Goal: Task Accomplishment & Management: Complete application form

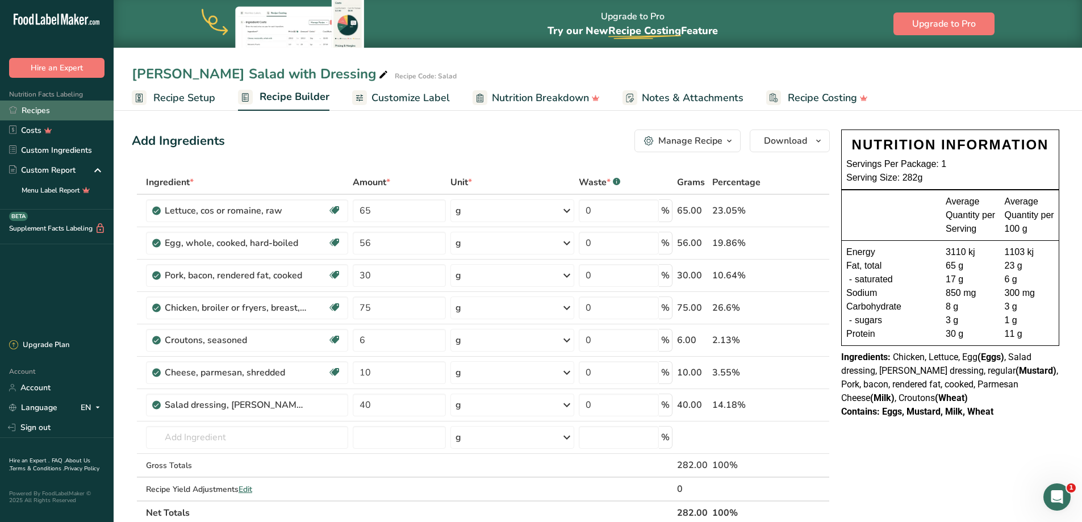
click at [48, 112] on link "Recipes" at bounding box center [57, 110] width 114 height 20
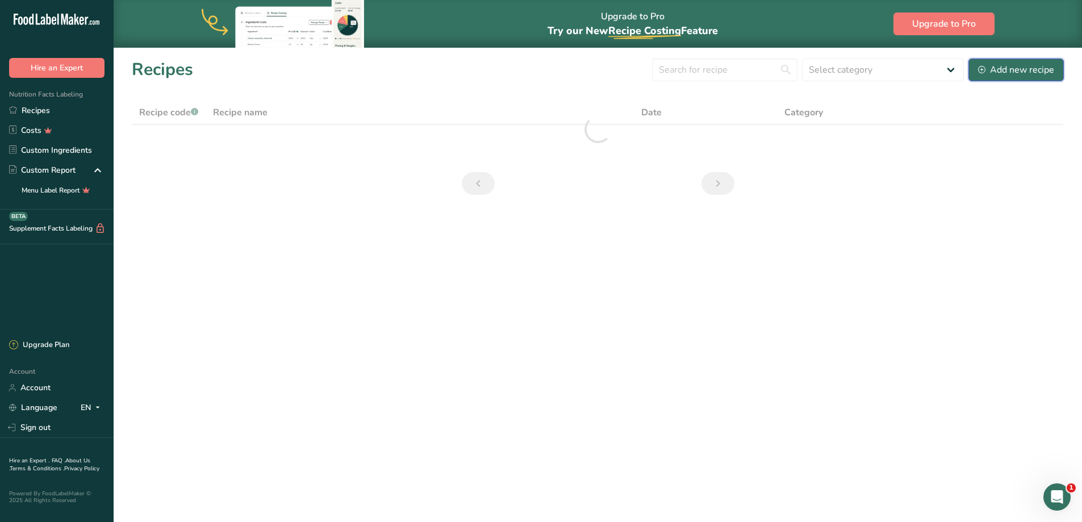
click at [987, 68] on div "Add new recipe" at bounding box center [1016, 70] width 76 height 14
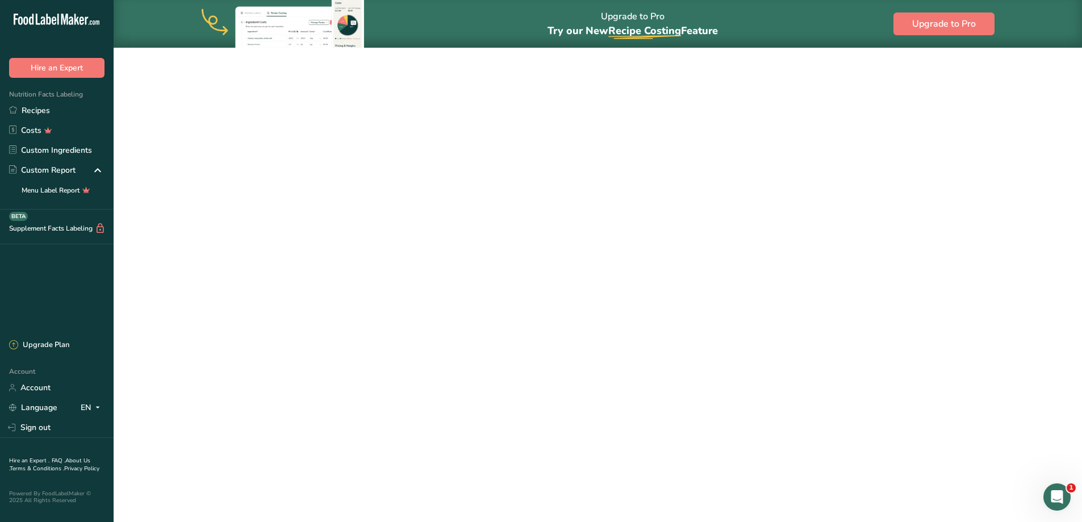
click at [199, 136] on input "text" at bounding box center [361, 136] width 459 height 23
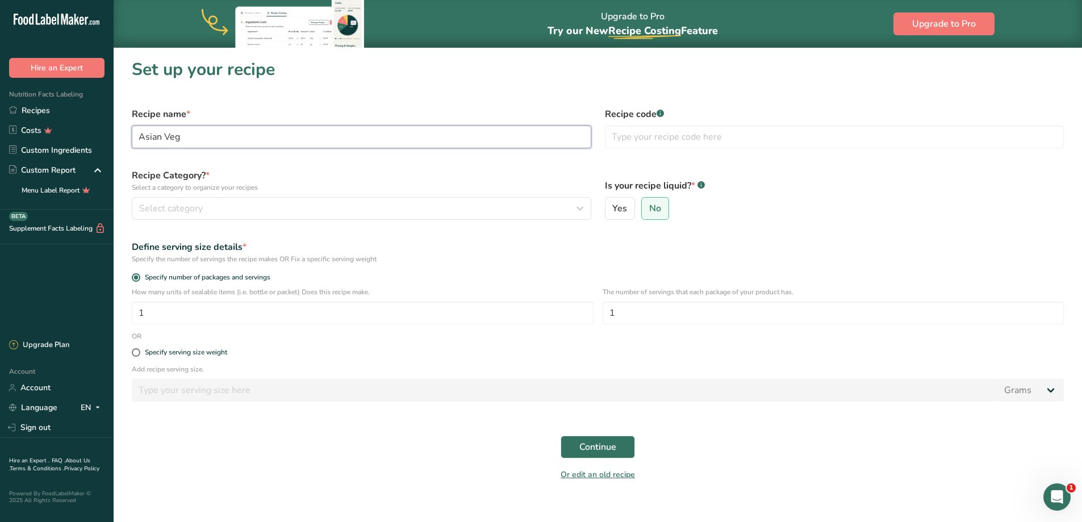
type input "Asian Veg"
type input "VEG"
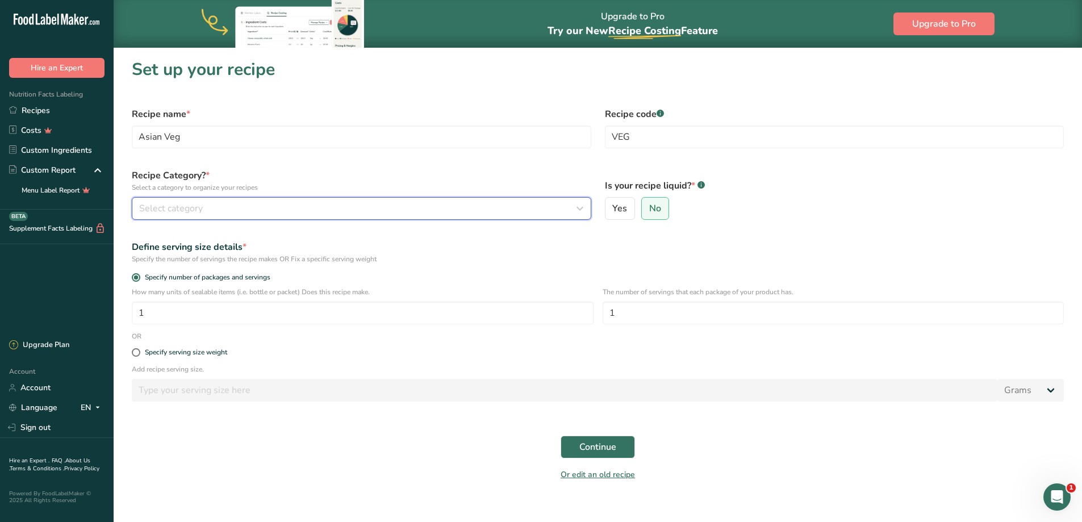
click at [261, 211] on div "Select category" at bounding box center [358, 209] width 438 height 14
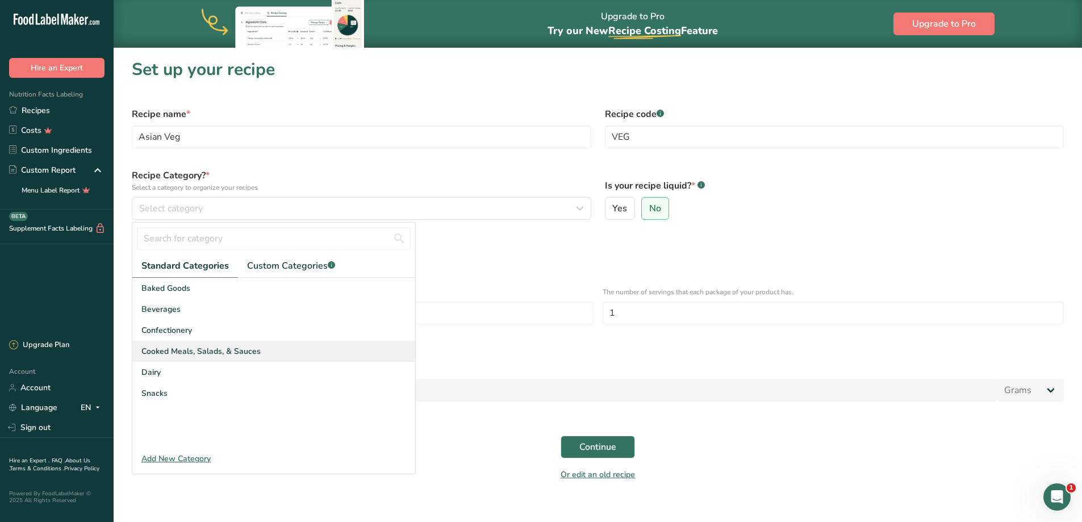
click at [195, 349] on span "Cooked Meals, Salads, & Sauces" at bounding box center [200, 351] width 119 height 12
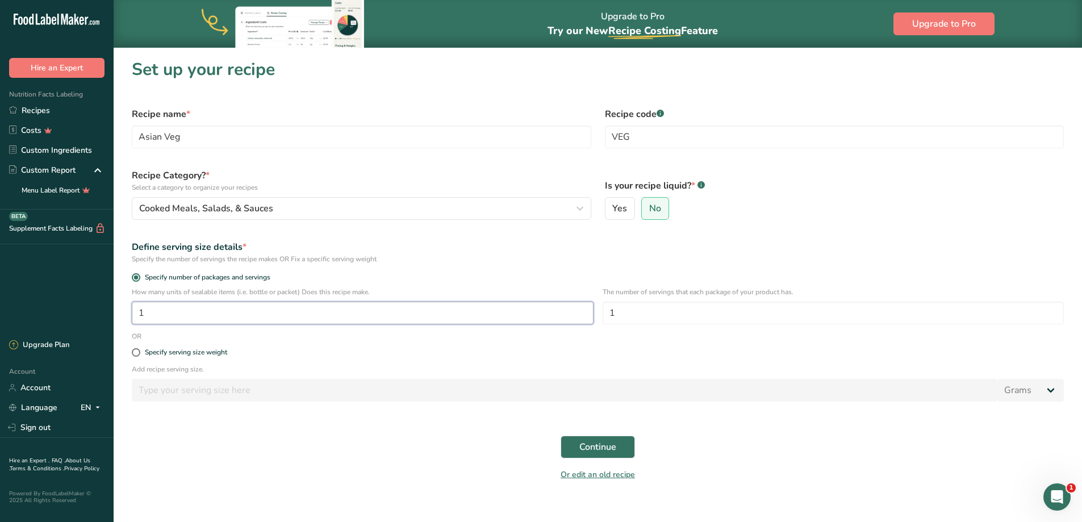
drag, startPoint x: 170, startPoint y: 315, endPoint x: 112, endPoint y: 309, distance: 58.8
click at [112, 309] on div ".a-20{fill:#fff;} Hire an Expert Nutrition Facts Labeling Recipes Costs Custom …" at bounding box center [541, 267] width 1082 height 535
type input "2"
click at [584, 449] on span "Continue" at bounding box center [597, 447] width 37 height 14
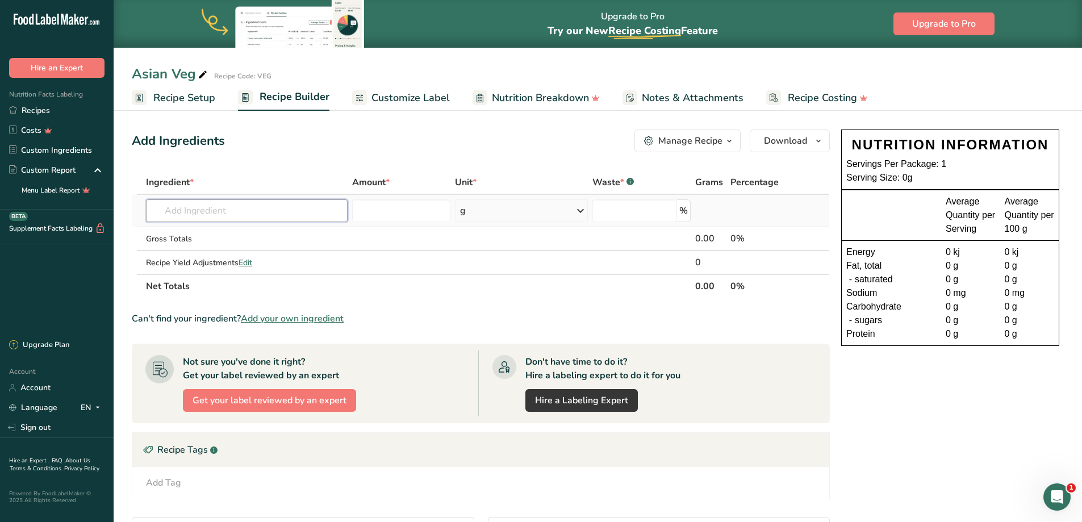
click at [246, 206] on input "text" at bounding box center [247, 210] width 202 height 23
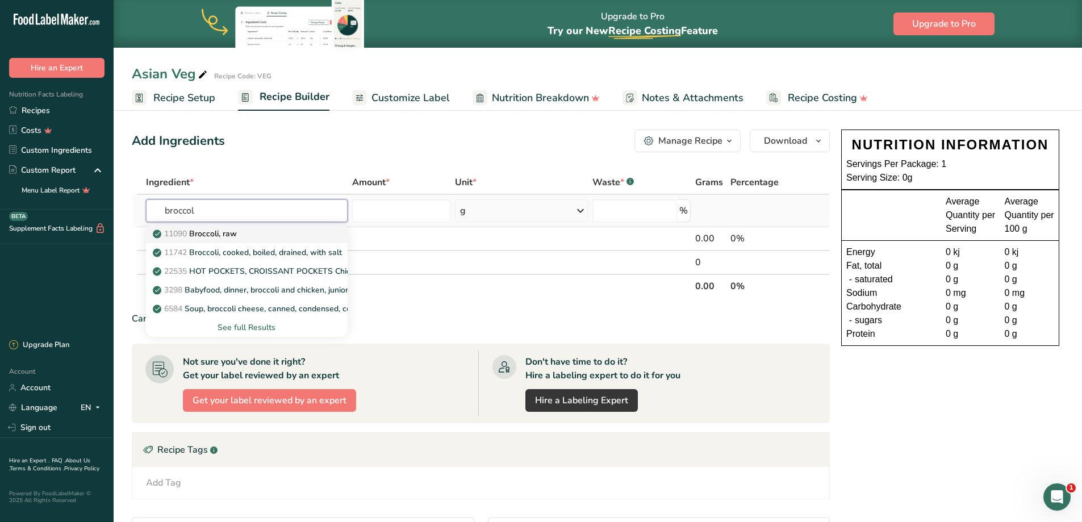
type input "broccol"
click at [232, 237] on p "11090 Broccoli, raw" at bounding box center [196, 234] width 82 height 12
type input "Broccoli, raw"
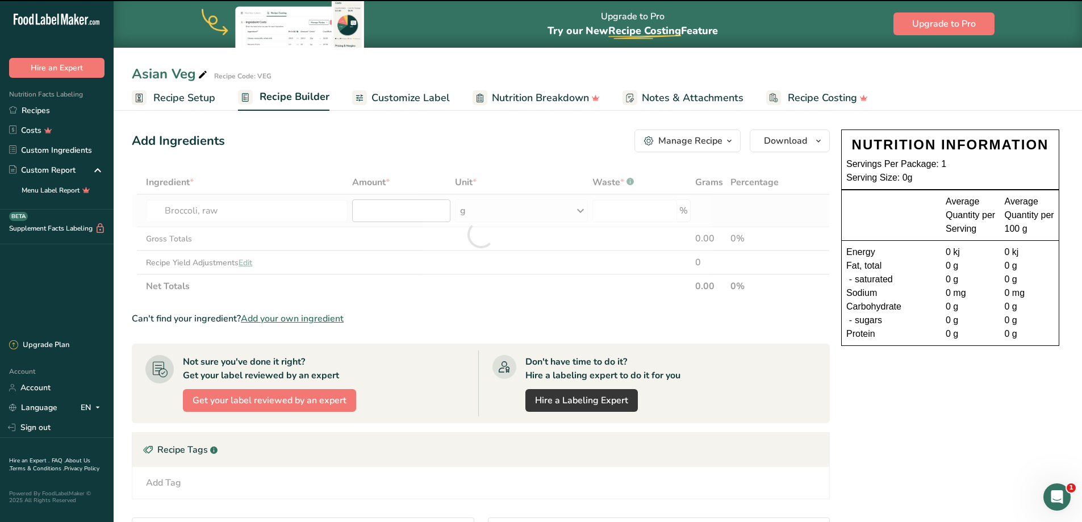
type input "0"
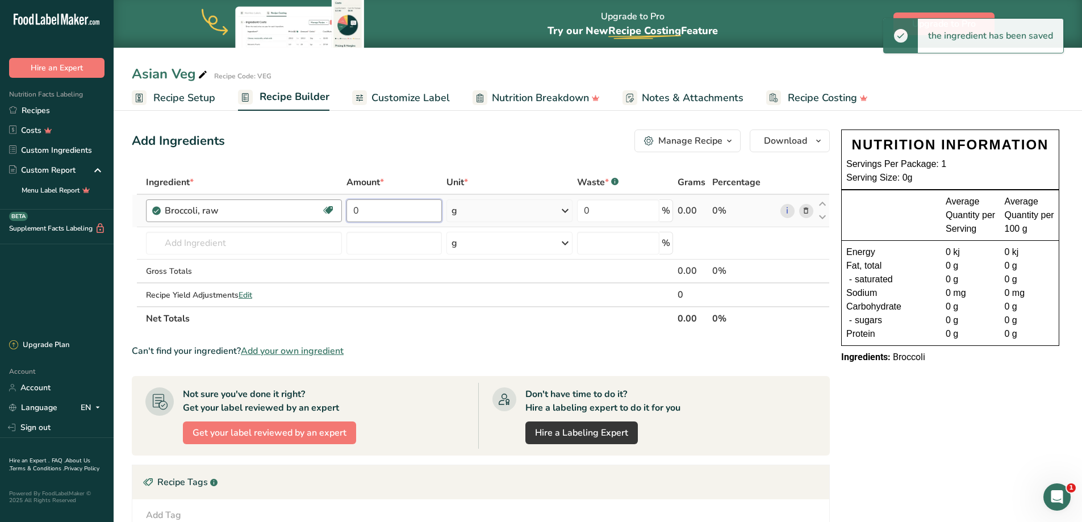
drag, startPoint x: 376, startPoint y: 208, endPoint x: 316, endPoint y: 208, distance: 60.2
click at [316, 208] on tr "Broccoli, raw Source of Antioxidants Dairy free Gluten free Vegan Vegetarian So…" at bounding box center [480, 211] width 697 height 32
type input "145"
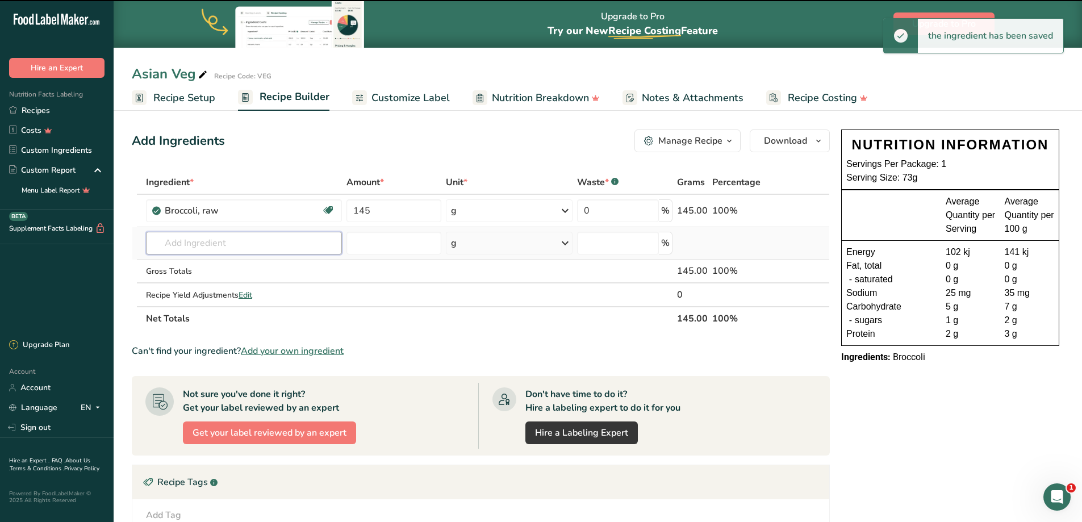
click at [199, 238] on input "text" at bounding box center [244, 243] width 196 height 23
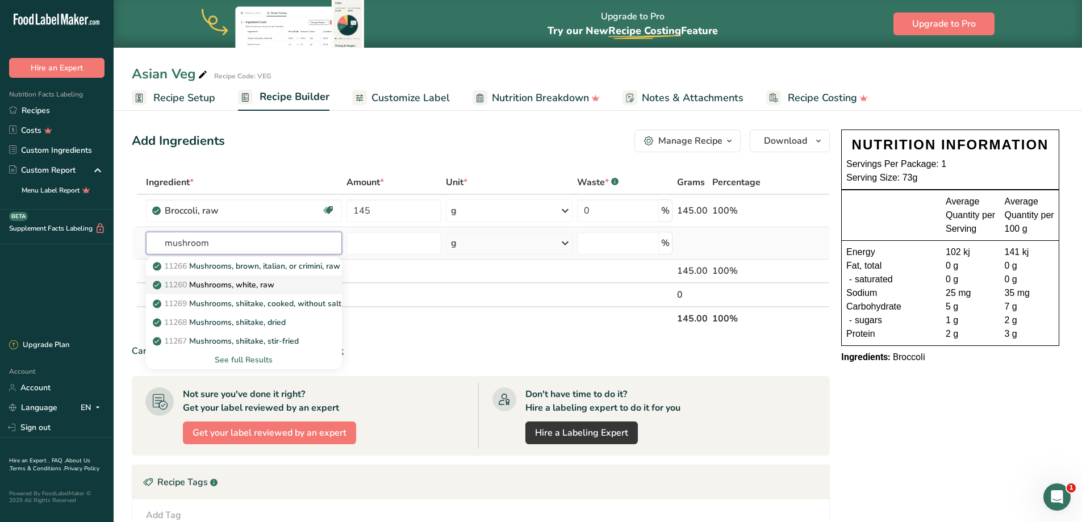
type input "mushroom"
click at [203, 280] on p "11260 Mushrooms, white, raw" at bounding box center [214, 285] width 119 height 12
type input "Mushrooms, white, raw"
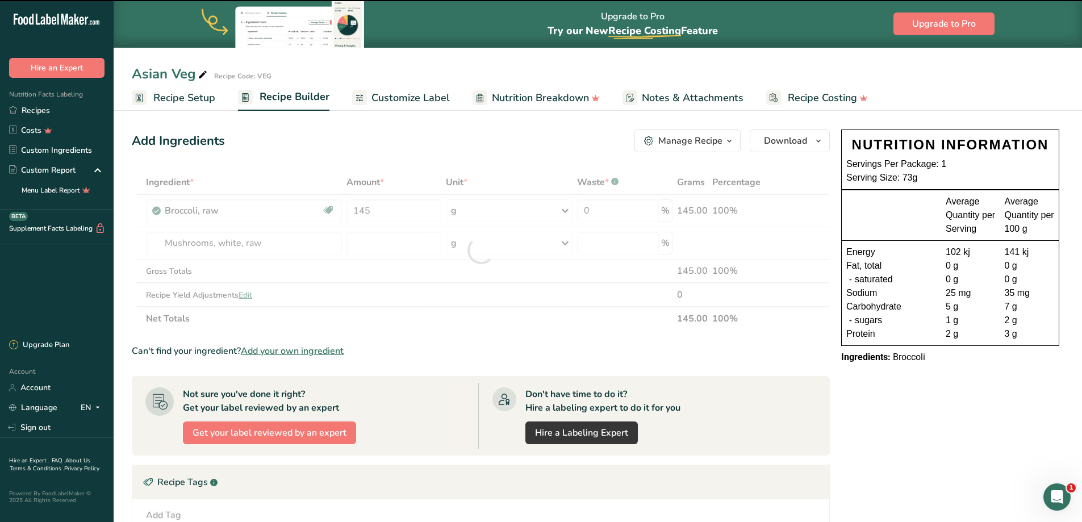
type input "0"
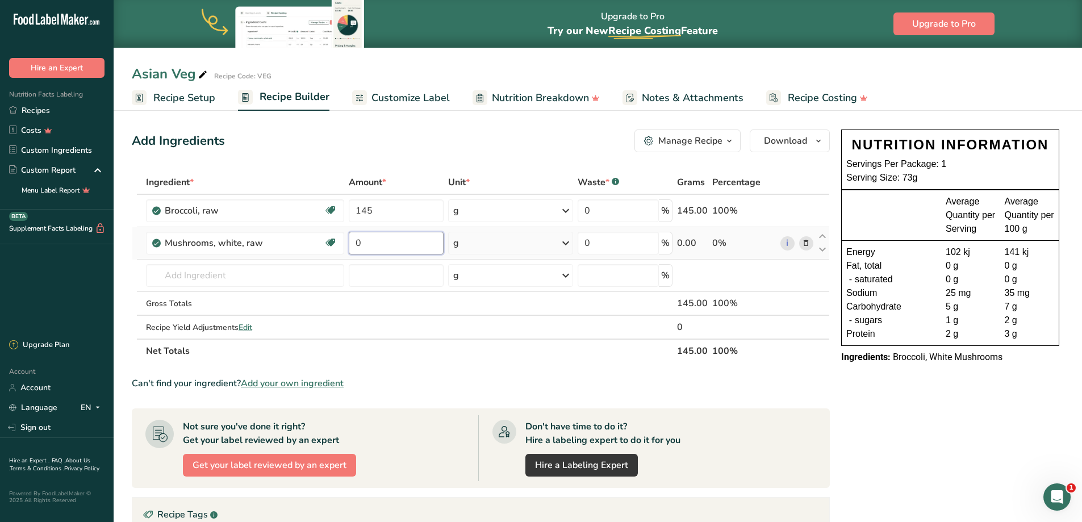
click at [392, 242] on input "0" at bounding box center [396, 243] width 94 height 23
click at [297, 250] on tr "Mushrooms, white, raw Source of Antioxidants Dairy free Gluten free Vegan Veget…" at bounding box center [480, 243] width 697 height 32
type input "75"
click at [198, 274] on div "Ingredient * Amount * Unit * Waste * .a-a{fill:#347362;}.b-a{fill:#fff;} Grams …" at bounding box center [481, 266] width 698 height 192
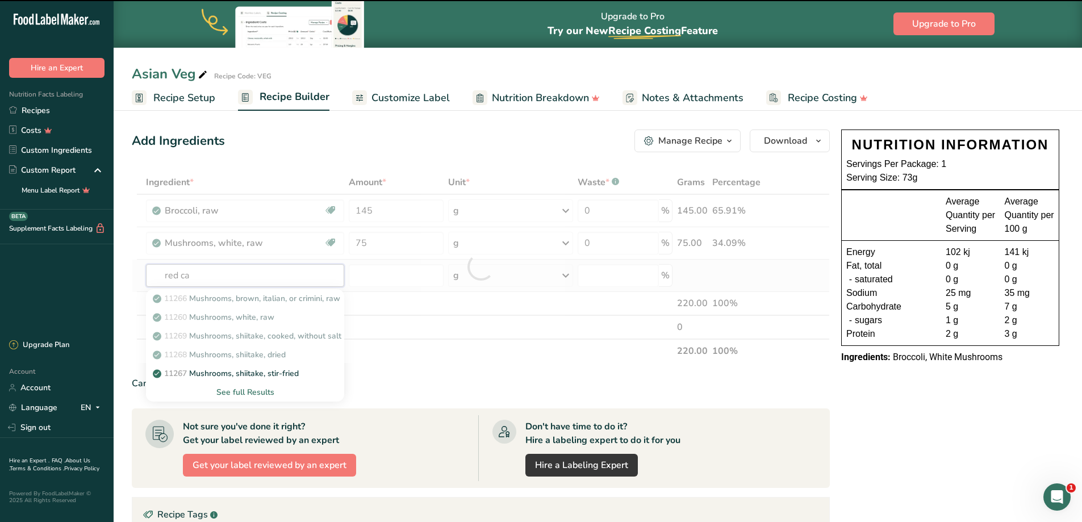
type input "red cap"
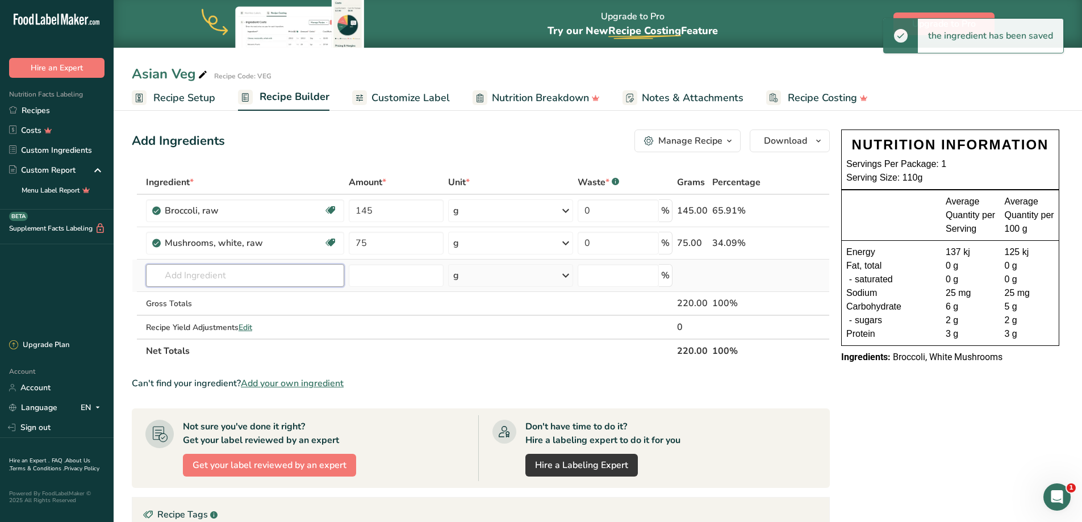
click at [237, 275] on input "text" at bounding box center [245, 275] width 199 height 23
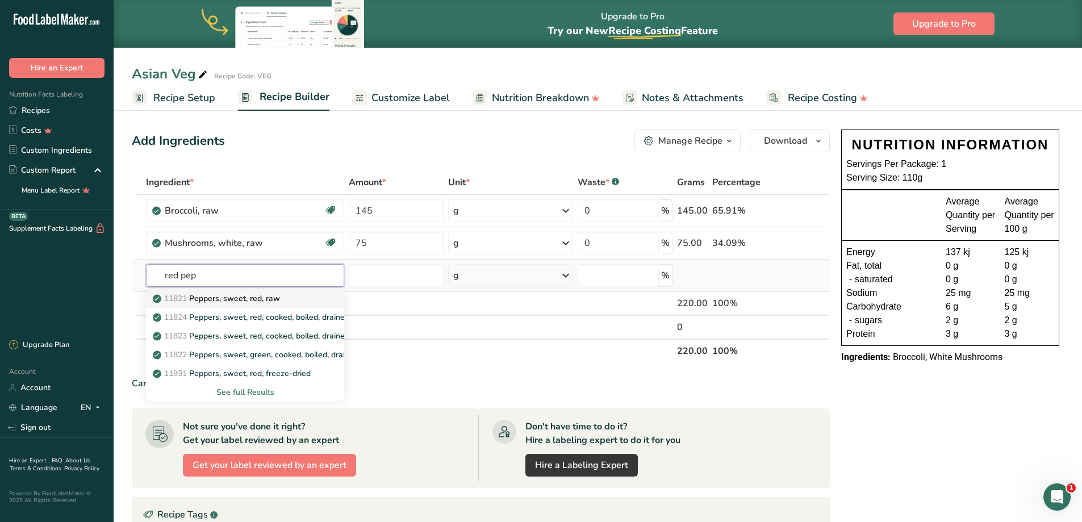
type input "red pep"
click at [244, 299] on p "11821 Peppers, sweet, red, raw" at bounding box center [217, 298] width 125 height 12
type input "Peppers, sweet, red, raw"
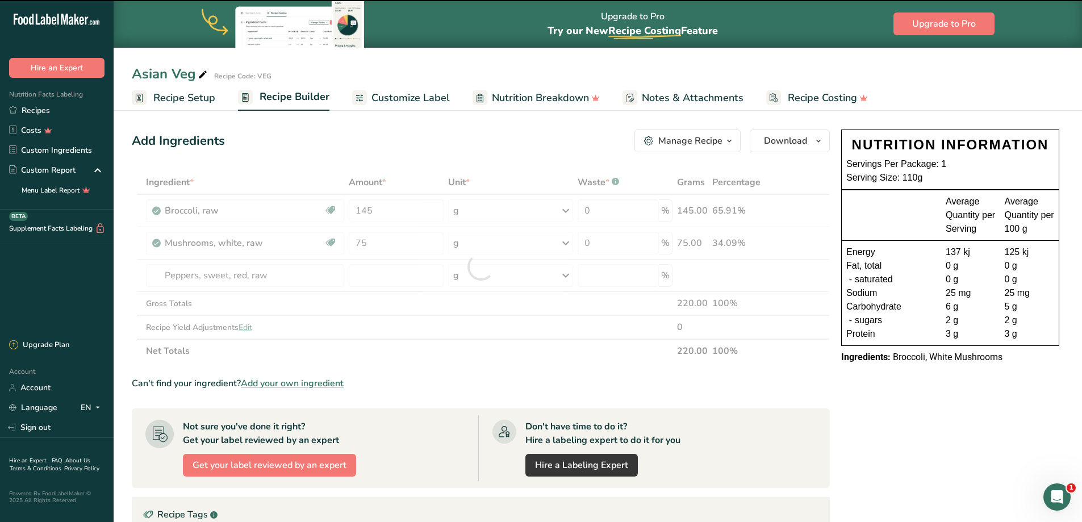
type input "0"
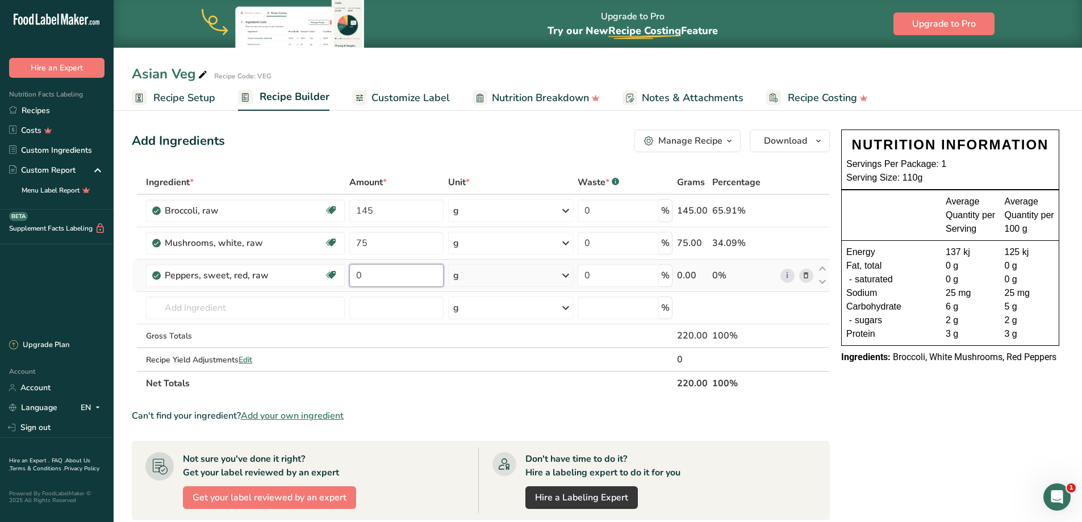
drag, startPoint x: 396, startPoint y: 274, endPoint x: 346, endPoint y: 270, distance: 50.6
click at [346, 270] on tr "Peppers, sweet, red, raw Source of Antioxidants Dairy free Gluten free Vegan Ve…" at bounding box center [480, 275] width 697 height 32
type input "40"
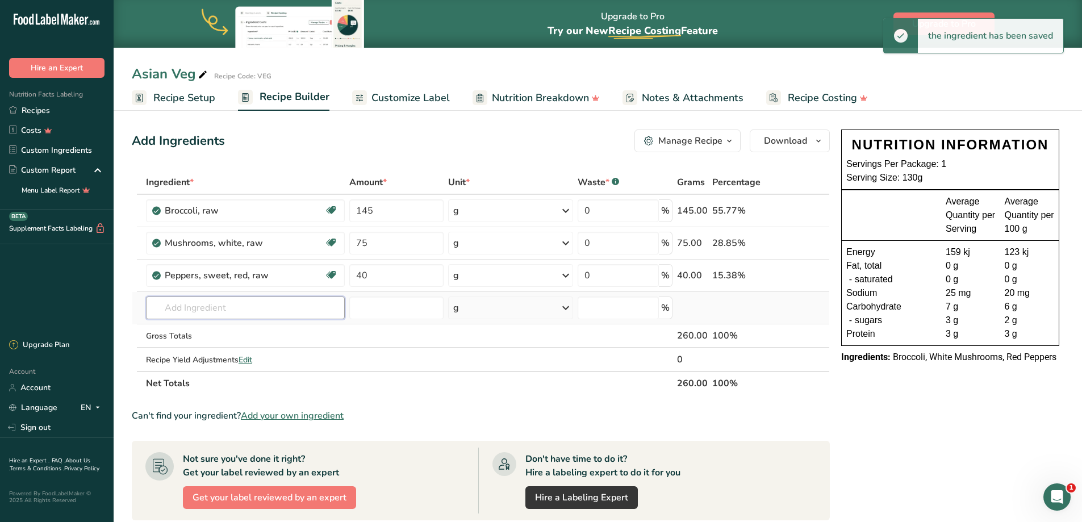
click at [209, 308] on input "text" at bounding box center [245, 307] width 199 height 23
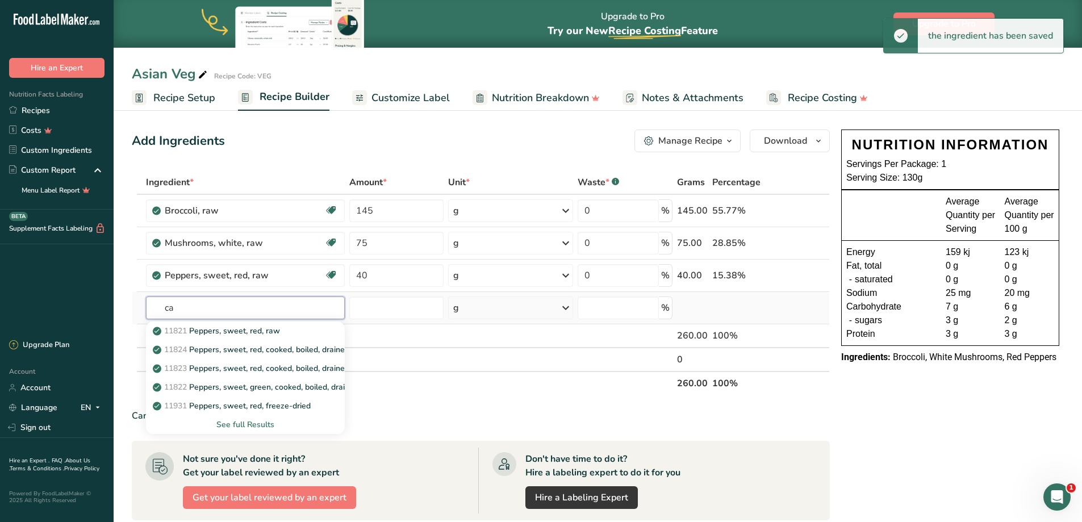
type input "c"
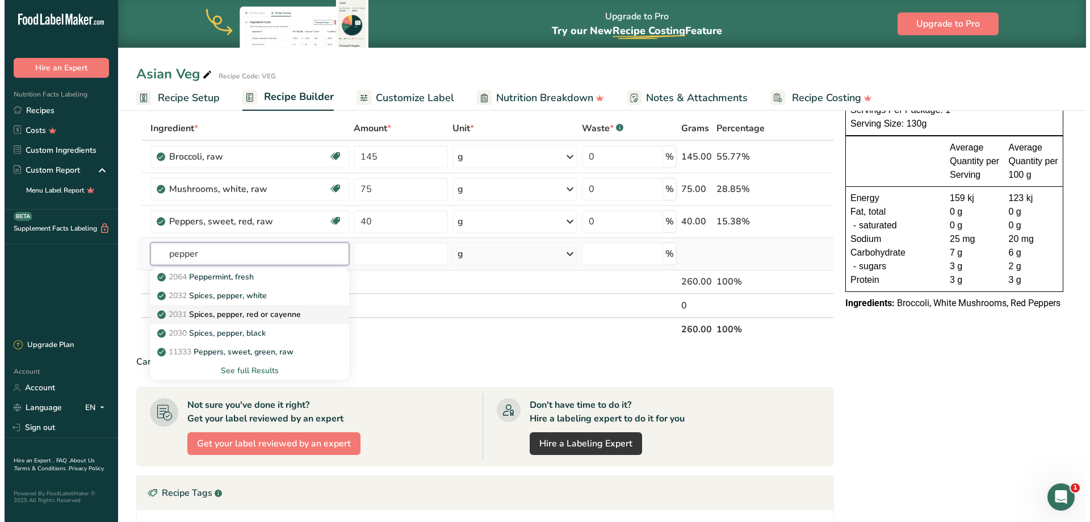
scroll to position [57, 0]
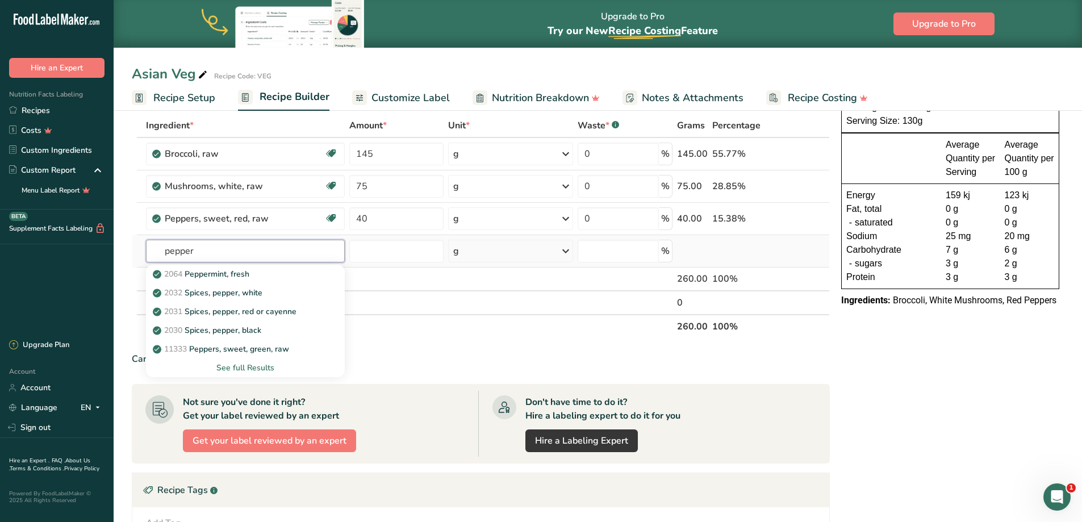
type input "pepper"
click at [255, 366] on div "See full Results" at bounding box center [245, 368] width 181 height 12
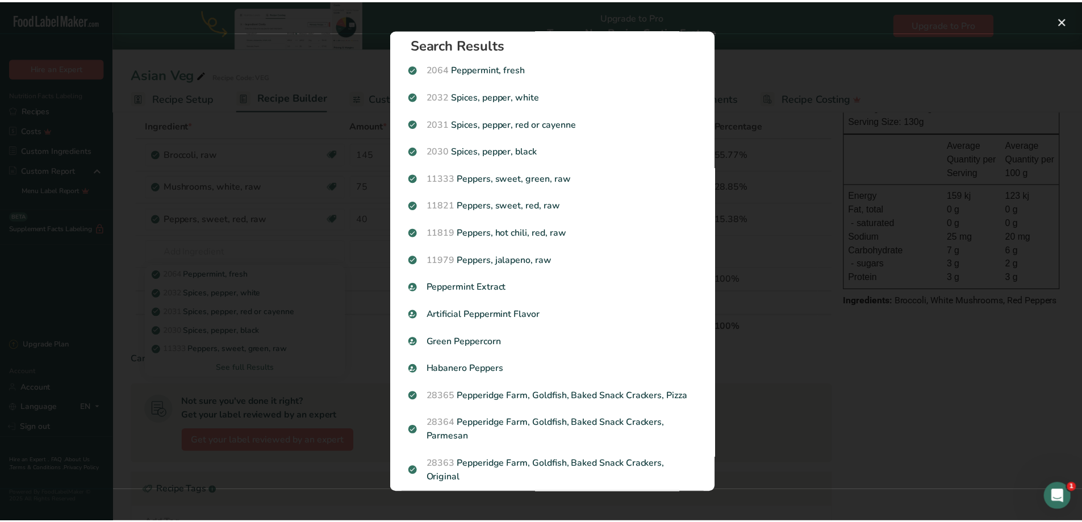
scroll to position [0, 0]
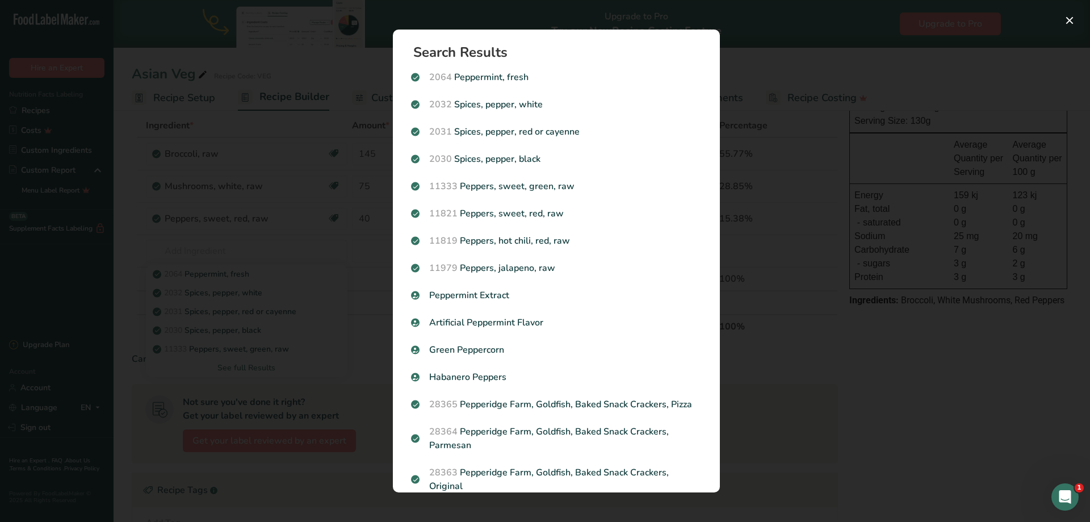
click at [898, 379] on div "Search results modal" at bounding box center [545, 261] width 1090 height 522
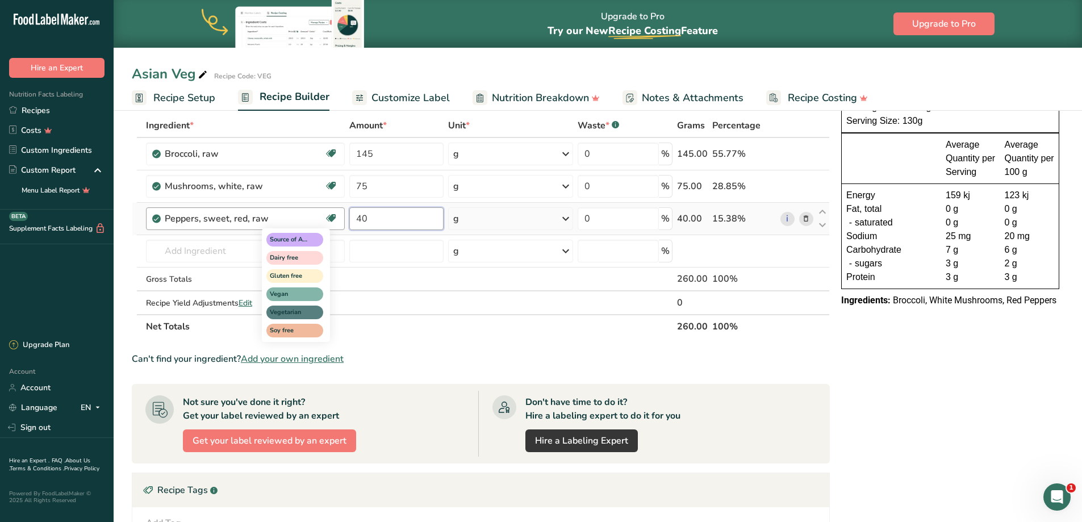
drag, startPoint x: 381, startPoint y: 220, endPoint x: 354, endPoint y: 224, distance: 27.6
click at [334, 220] on tr "Peppers, sweet, red, raw Source of Antioxidants Dairy free Gluten free Vegan Ve…" at bounding box center [480, 219] width 697 height 32
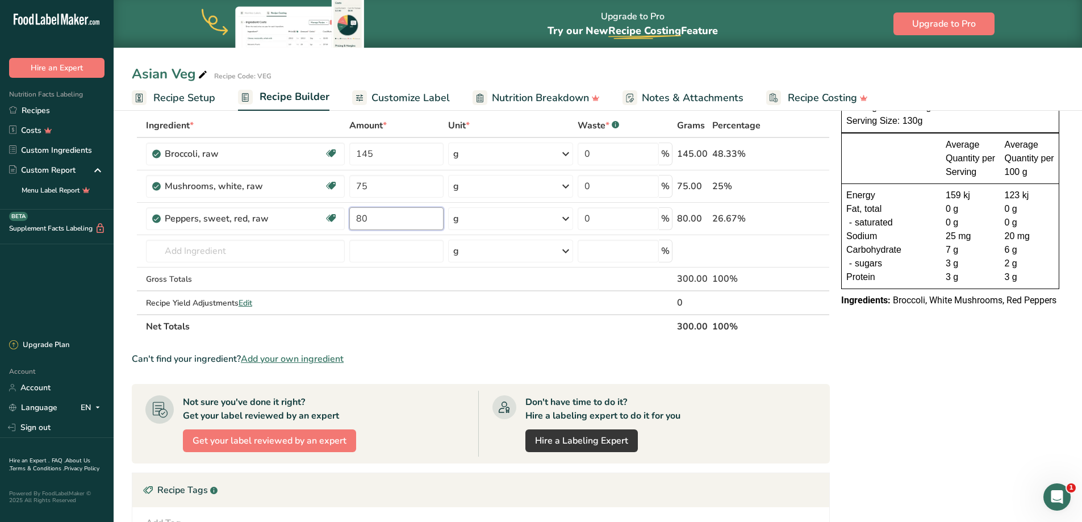
type input "80"
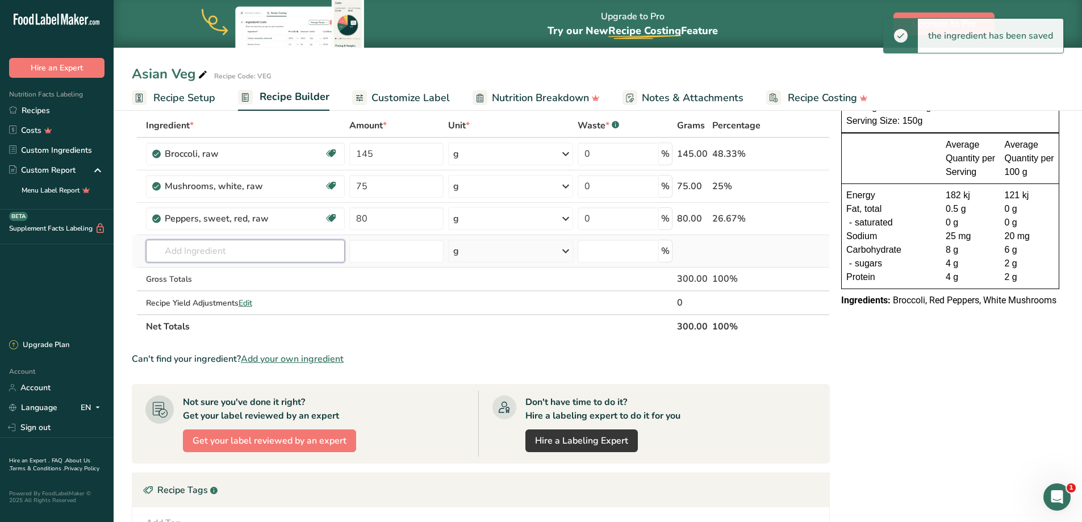
click at [201, 255] on input "text" at bounding box center [245, 251] width 199 height 23
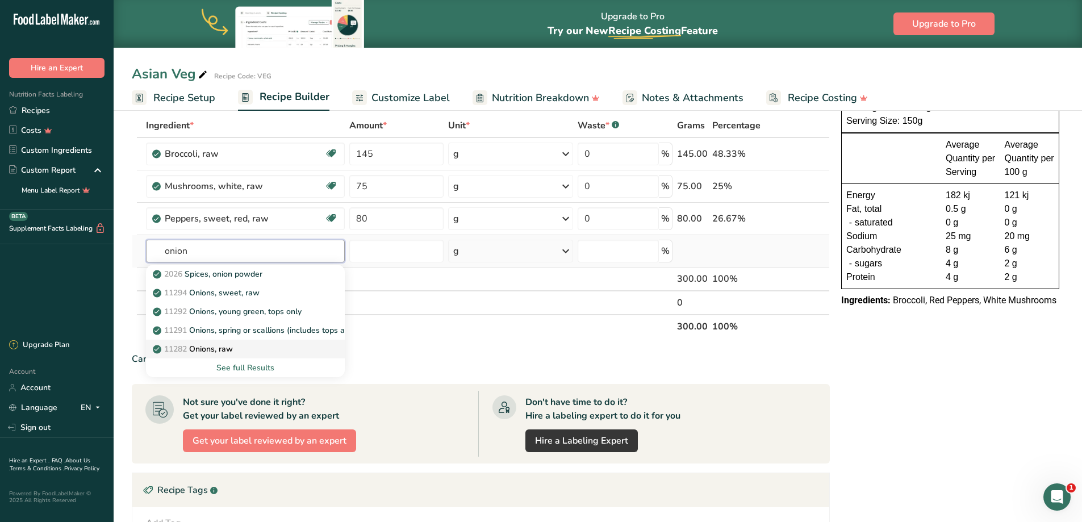
type input "onion"
click at [260, 347] on div "11282 Onions, raw" at bounding box center [236, 349] width 162 height 12
type input "Onions, raw"
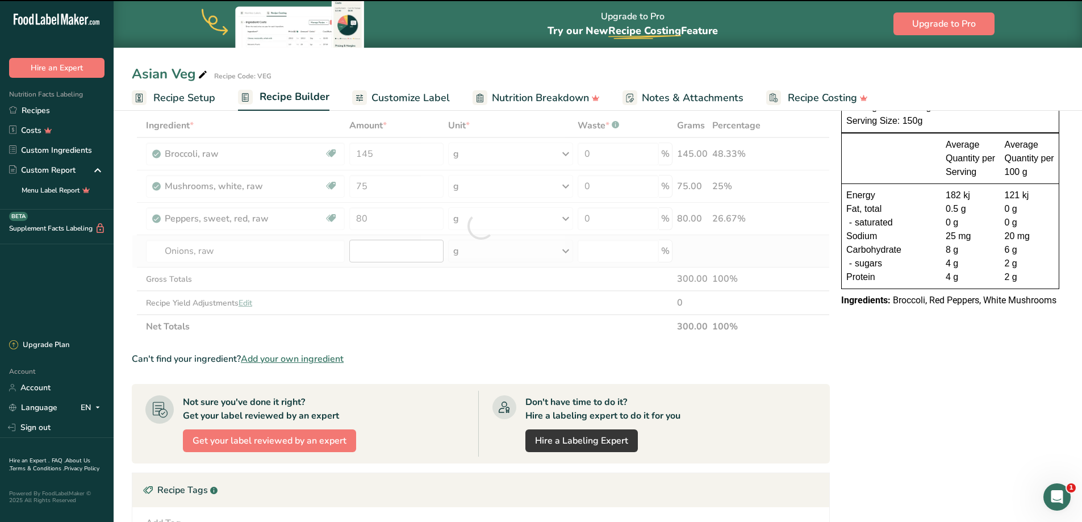
type input "0"
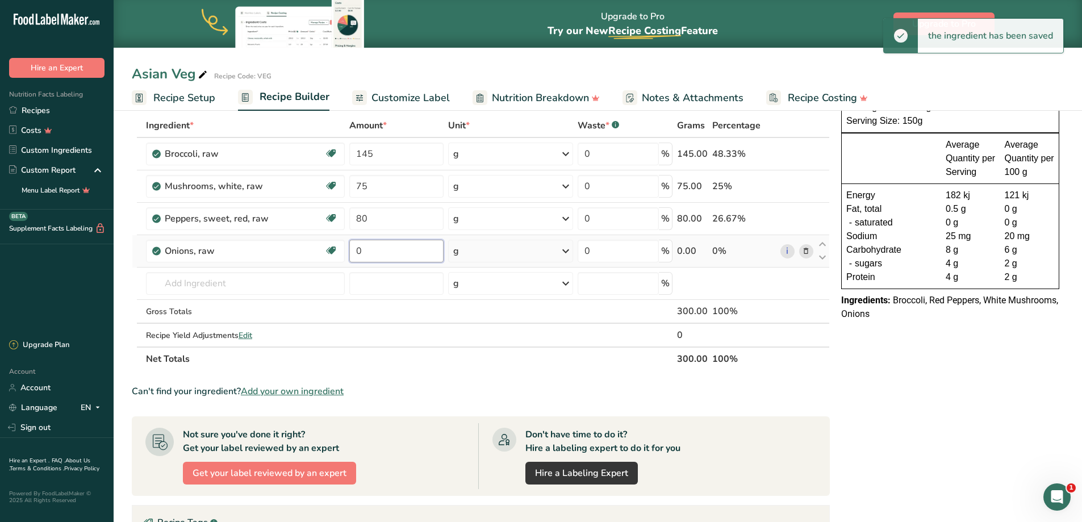
drag, startPoint x: 355, startPoint y: 254, endPoint x: 364, endPoint y: 253, distance: 9.2
click at [347, 255] on td "0" at bounding box center [396, 251] width 99 height 32
type input "100"
click at [186, 288] on input "text" at bounding box center [245, 283] width 199 height 23
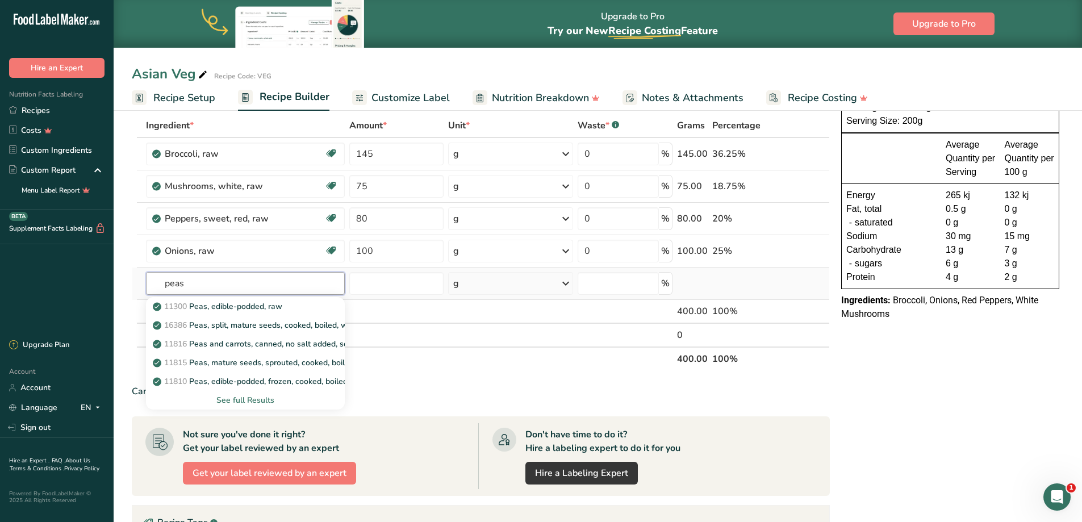
type input "peas"
click at [213, 324] on p "16386 Peas, split, mature seeds, cooked, boiled, with salt" at bounding box center [263, 325] width 217 height 12
type input "Peas, split, mature seeds, cooked, boiled, with salt"
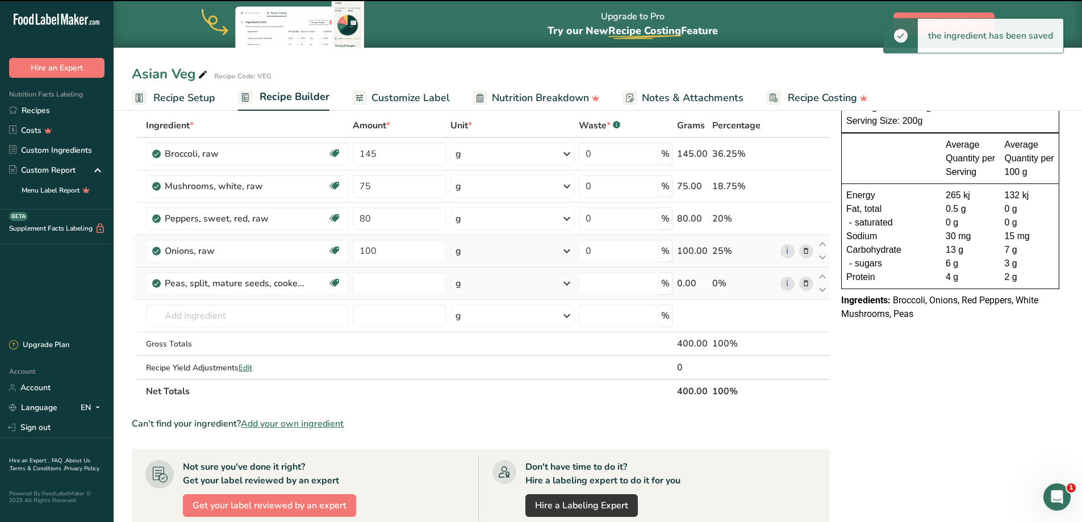
type input "0"
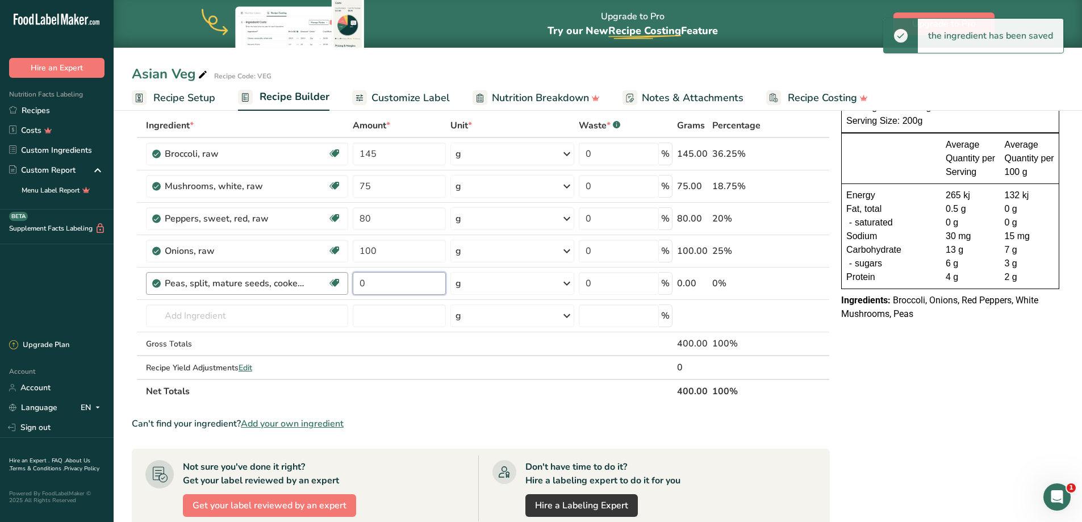
drag, startPoint x: 384, startPoint y: 284, endPoint x: 338, endPoint y: 282, distance: 45.5
click at [338, 282] on tr "Peas, split, mature seeds, cooked, boiled, with salt Plant-based Protein Dairy …" at bounding box center [480, 283] width 697 height 32
type input "80"
click at [202, 315] on input "text" at bounding box center [247, 315] width 202 height 23
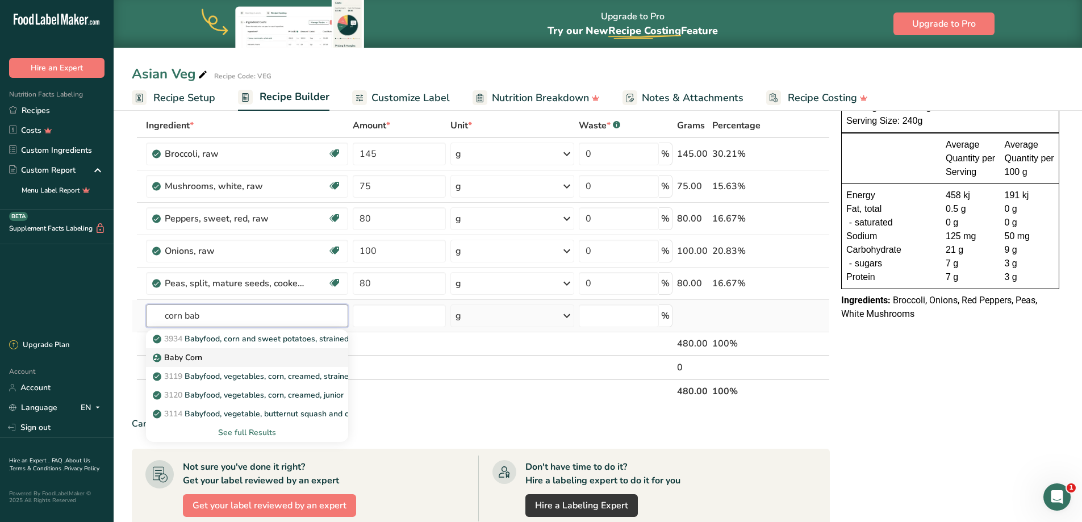
type input "corn bab"
click at [225, 358] on div "Baby Corn" at bounding box center [238, 357] width 166 height 12
type input "Baby Corn"
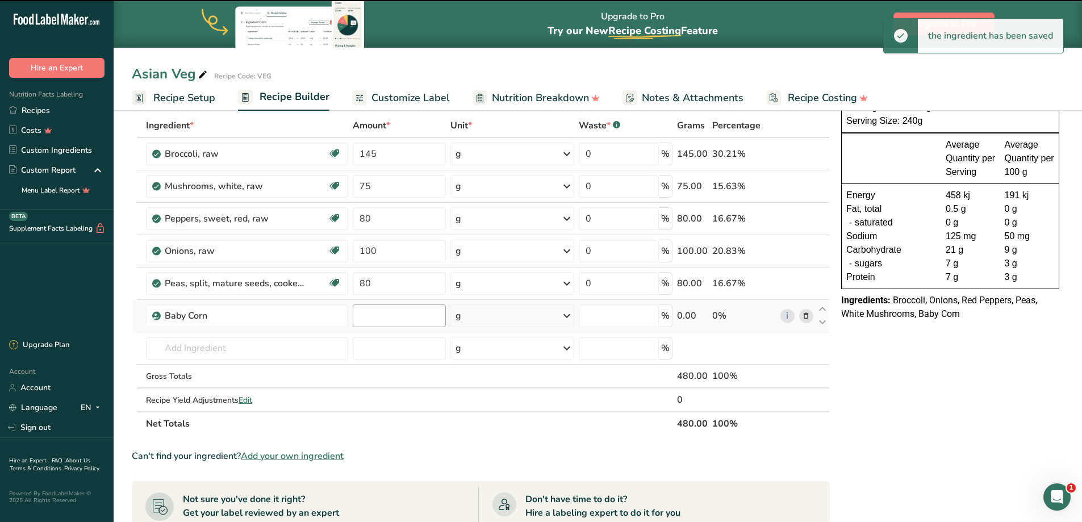
type input "0"
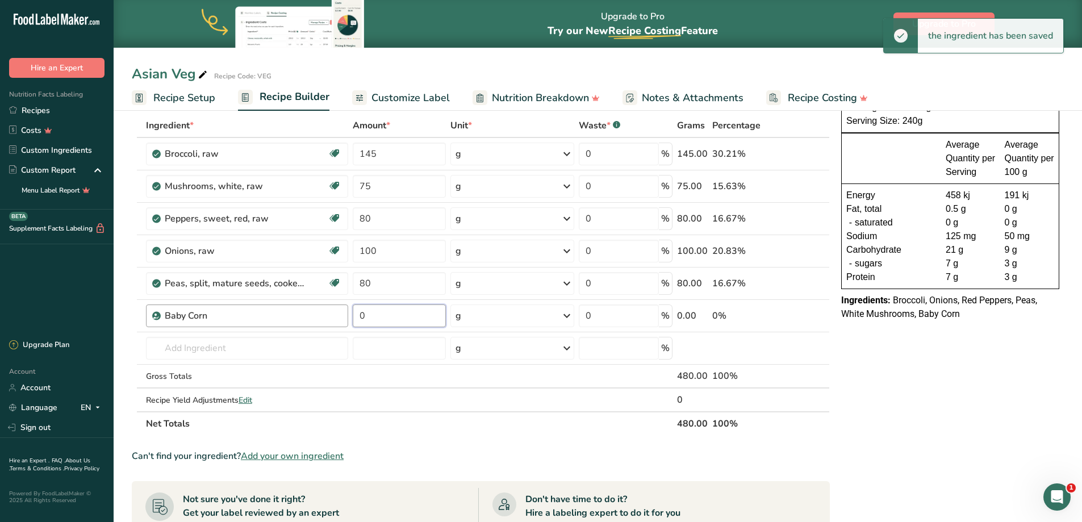
drag, startPoint x: 390, startPoint y: 313, endPoint x: 312, endPoint y: 312, distance: 78.4
click at [312, 312] on tr "Baby Corn 0 g Weight Units g kg mg See more Volume Units l Volume units require…" at bounding box center [480, 316] width 697 height 32
type input "30"
click at [209, 349] on input "text" at bounding box center [247, 348] width 202 height 23
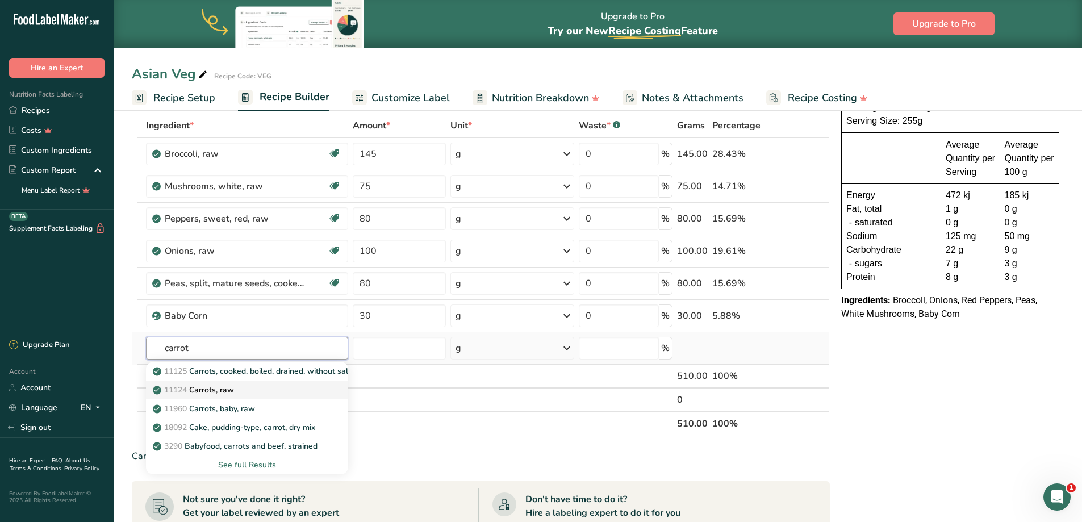
type input "carrot"
click at [215, 391] on p "11124 Carrots, raw" at bounding box center [194, 390] width 79 height 12
type input "Carrots, raw"
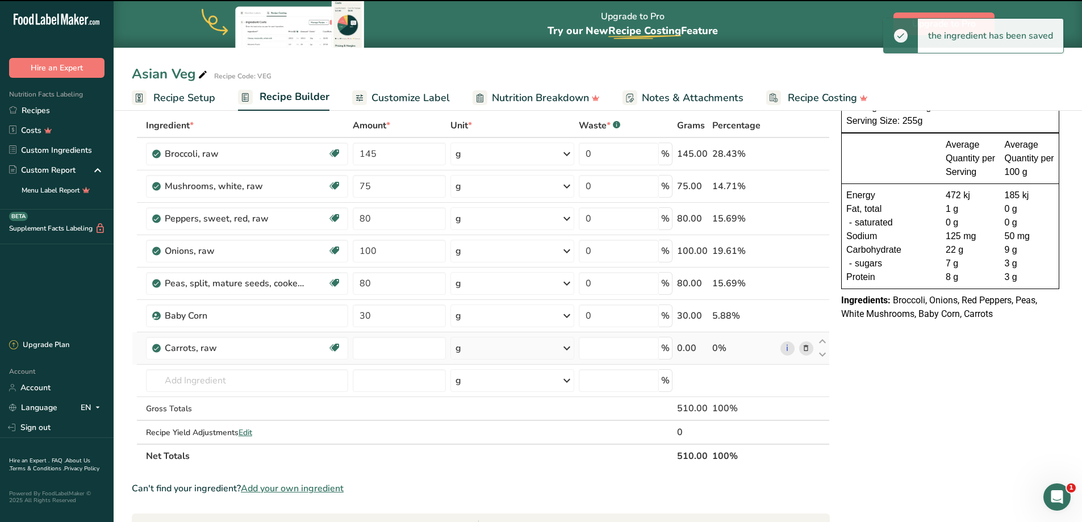
type input "0"
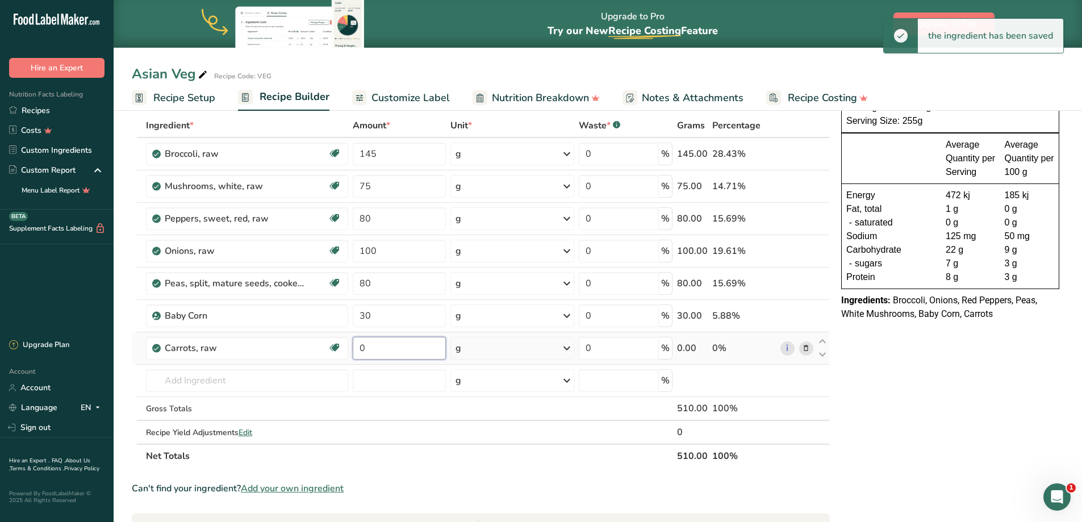
drag, startPoint x: 385, startPoint y: 350, endPoint x: 379, endPoint y: 361, distance: 12.5
click at [354, 350] on input "0" at bounding box center [400, 348] width 94 height 23
type input "60"
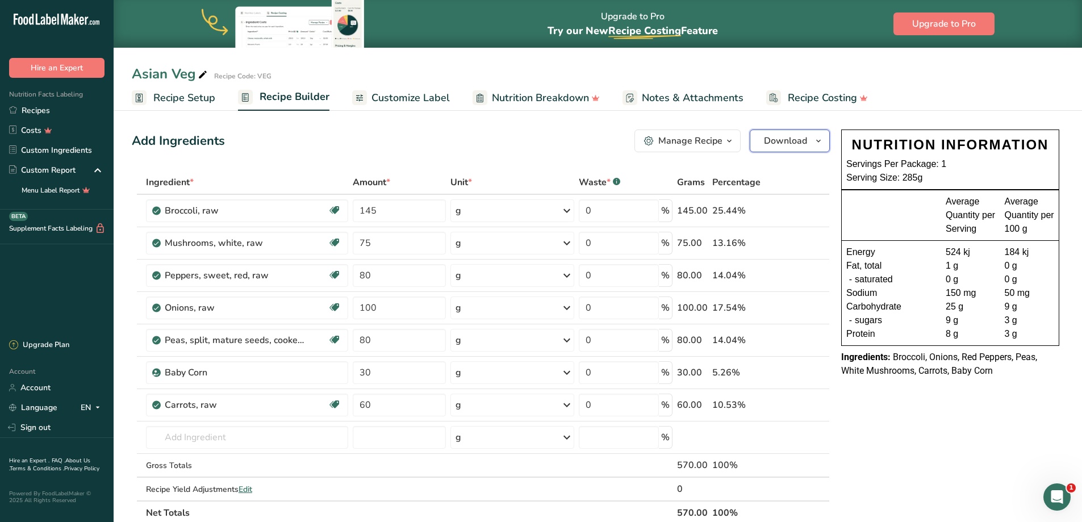
click at [795, 142] on span "Download" at bounding box center [785, 141] width 43 height 14
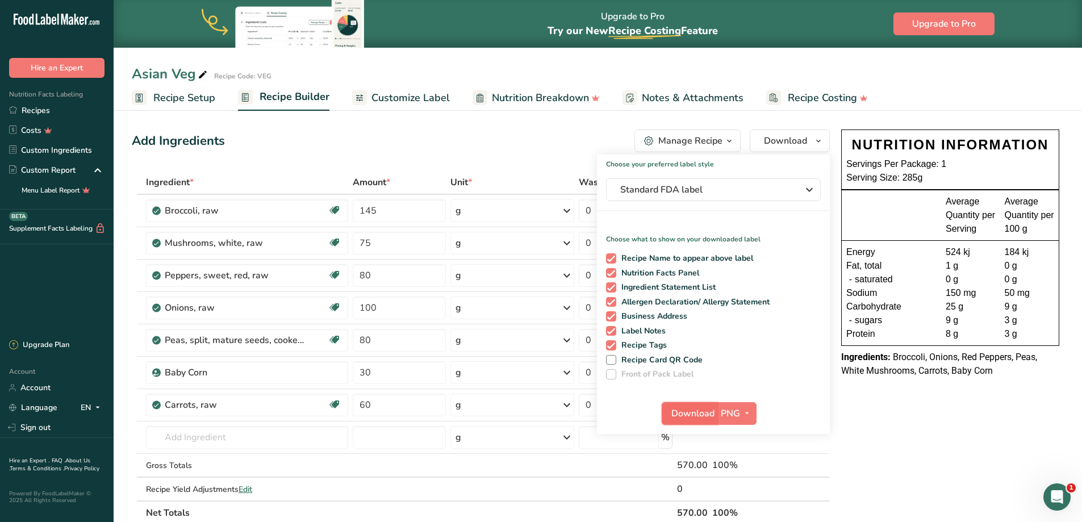
click at [697, 415] on span "Download" at bounding box center [692, 414] width 43 height 14
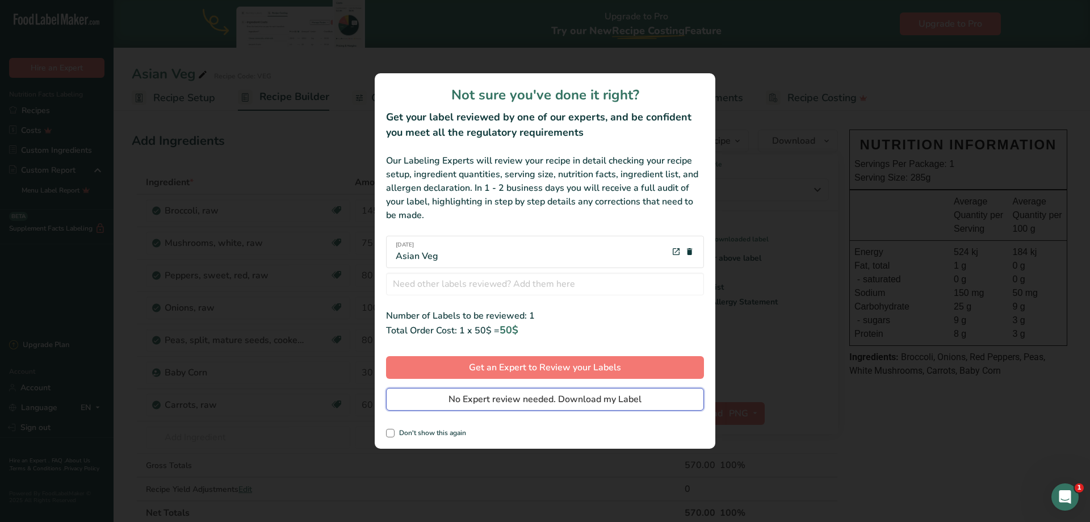
click at [509, 402] on span "No Expert review needed. Download my Label" at bounding box center [545, 399] width 193 height 14
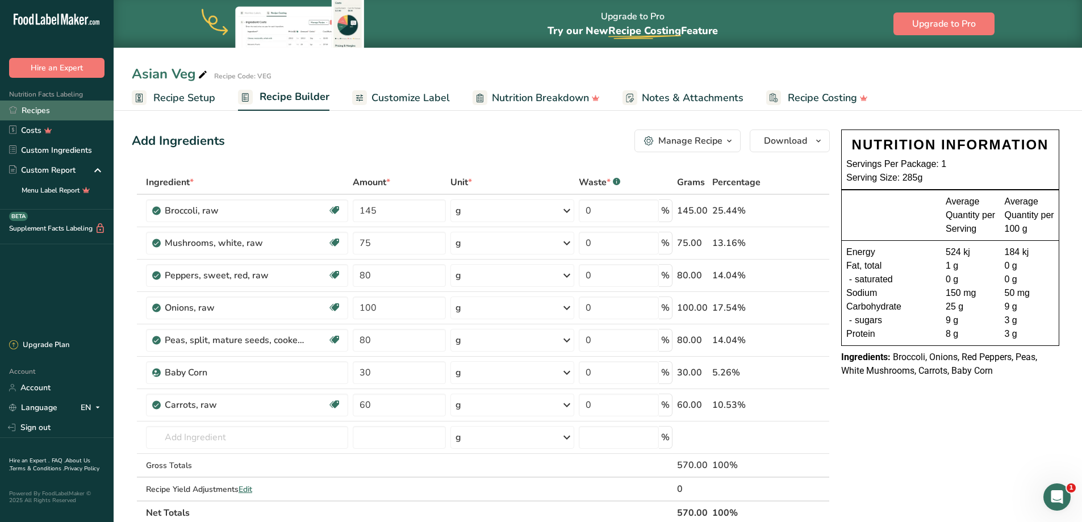
click at [18, 111] on link "Recipes" at bounding box center [57, 110] width 114 height 20
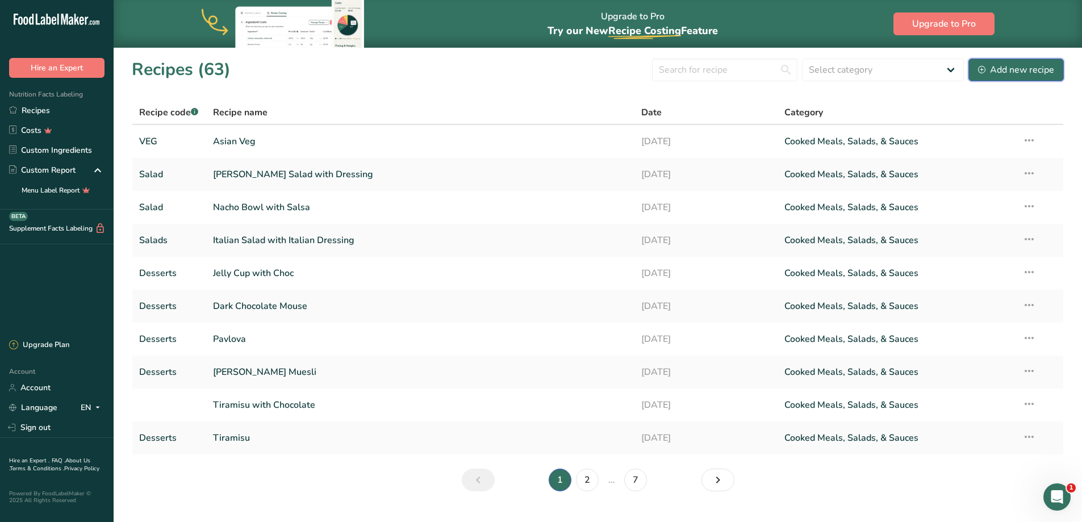
click at [1001, 66] on div "Add new recipe" at bounding box center [1016, 70] width 76 height 14
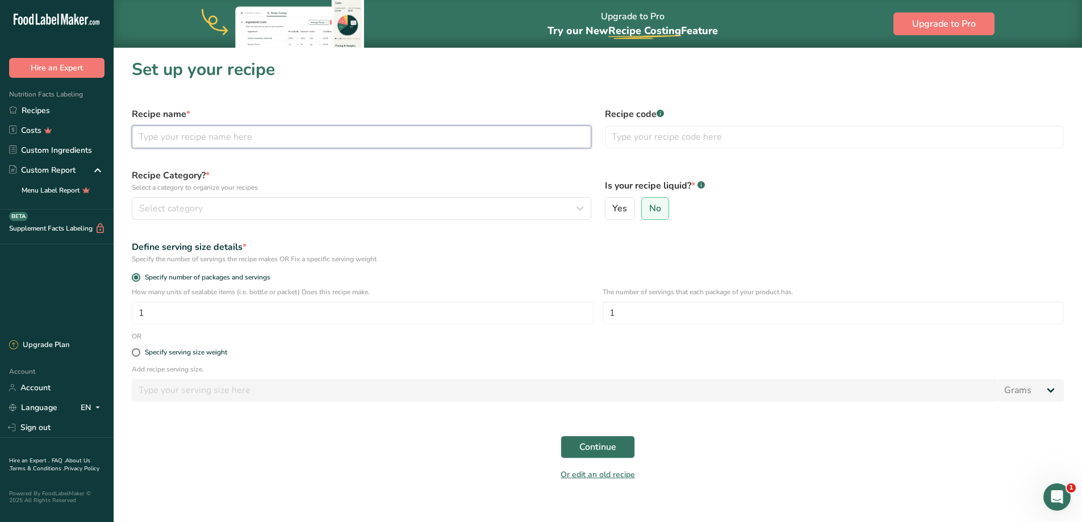
drag, startPoint x: 200, startPoint y: 138, endPoint x: 212, endPoint y: 139, distance: 12.5
click at [200, 138] on input "text" at bounding box center [361, 136] width 459 height 23
type input "Corn with Butter"
type input "B"
type input "Veg"
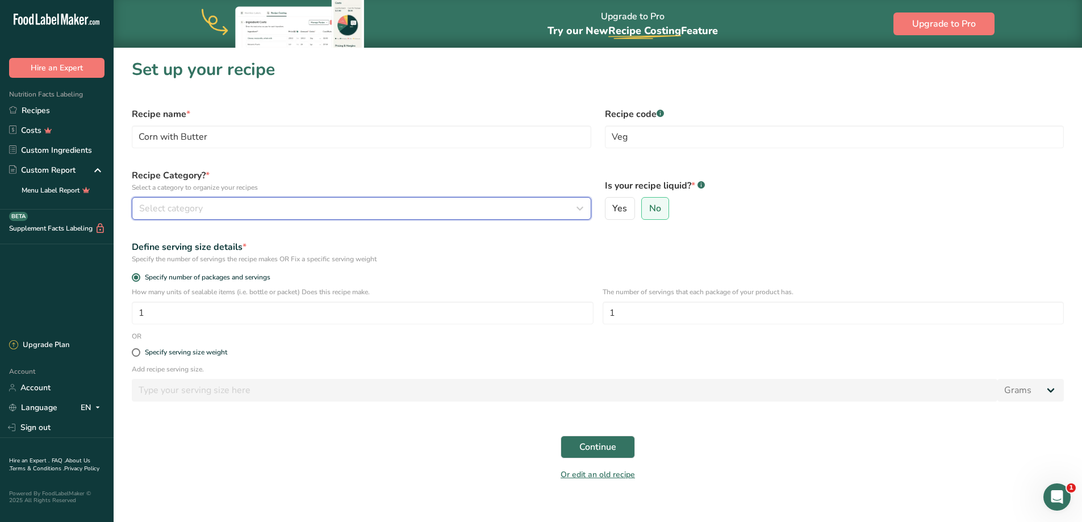
click at [222, 207] on div "Select category" at bounding box center [358, 209] width 438 height 14
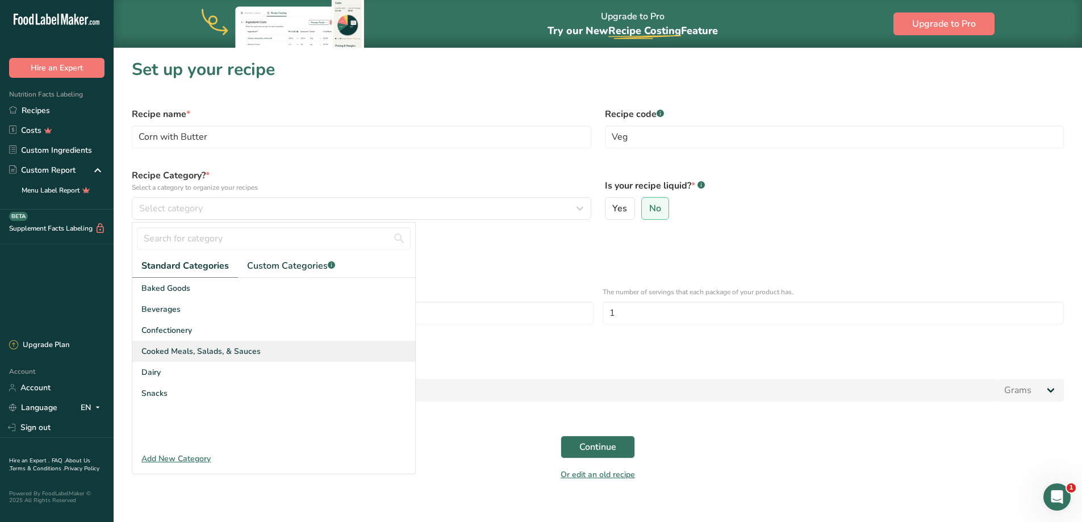
click at [223, 349] on span "Cooked Meals, Salads, & Sauces" at bounding box center [200, 351] width 119 height 12
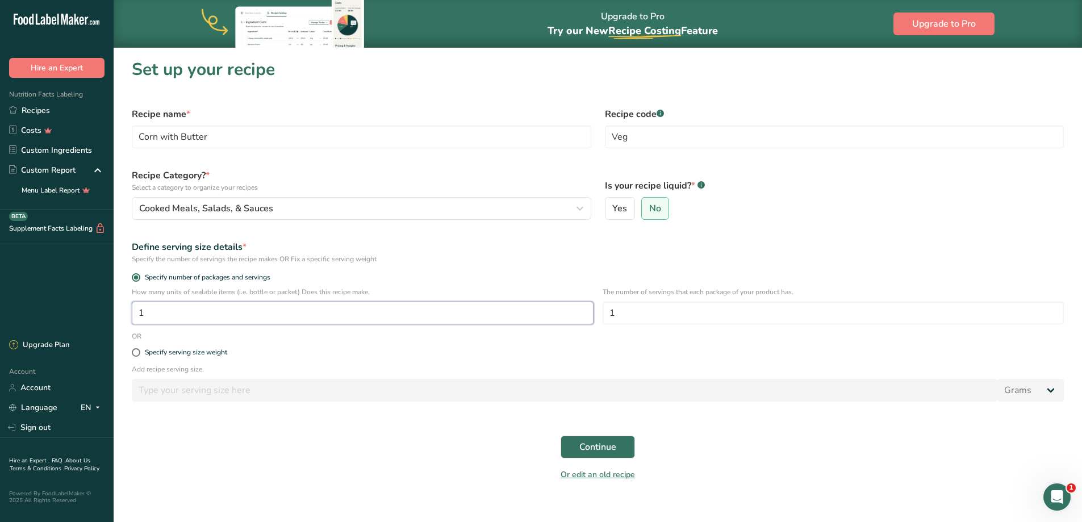
drag, startPoint x: 188, startPoint y: 316, endPoint x: 106, endPoint y: 307, distance: 82.3
click at [85, 311] on div ".a-20{fill:#fff;} Hire an Expert Nutrition Facts Labeling Recipes Costs Custom …" at bounding box center [541, 267] width 1082 height 535
type input "3"
click at [617, 443] on button "Continue" at bounding box center [597, 446] width 74 height 23
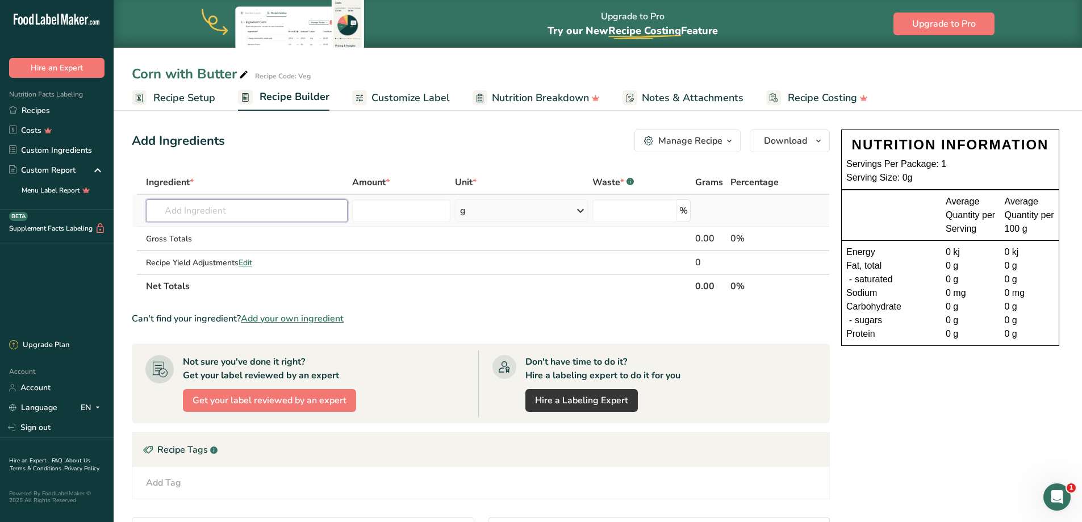
click at [195, 211] on input "text" at bounding box center [247, 210] width 202 height 23
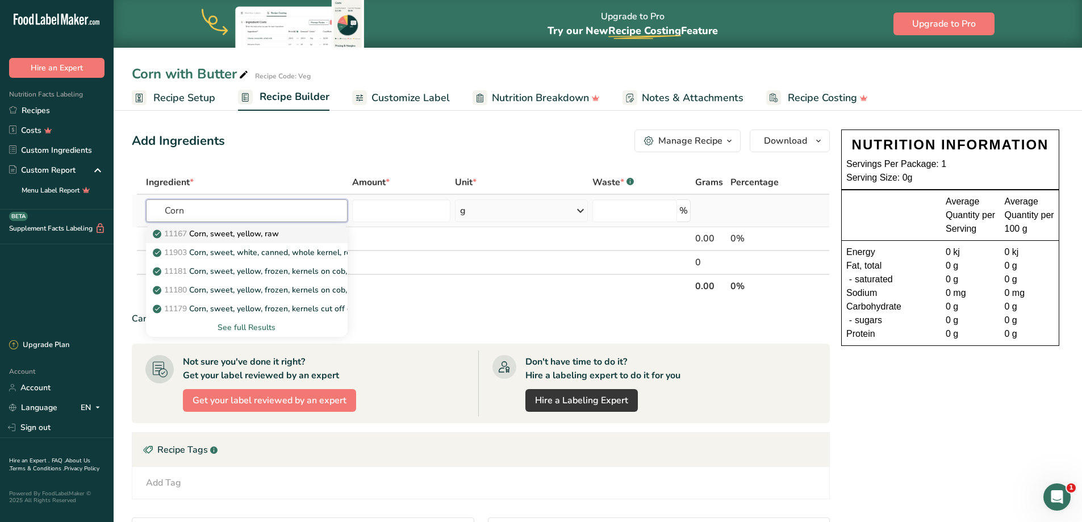
type input "Corn"
click at [307, 234] on div "11167 Corn, sweet, yellow, raw" at bounding box center [237, 234] width 165 height 12
type input "Corn, sweet, yellow, raw"
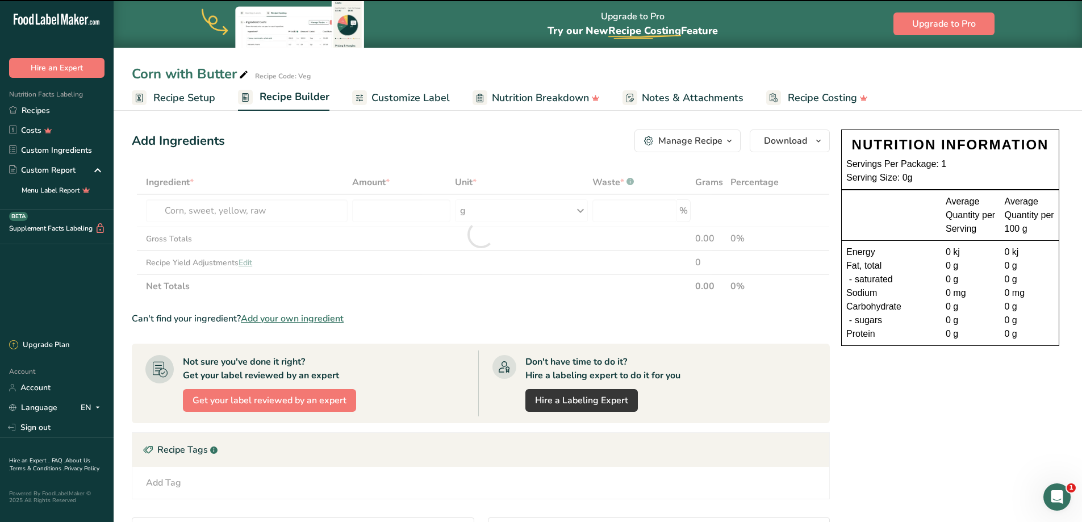
type input "0"
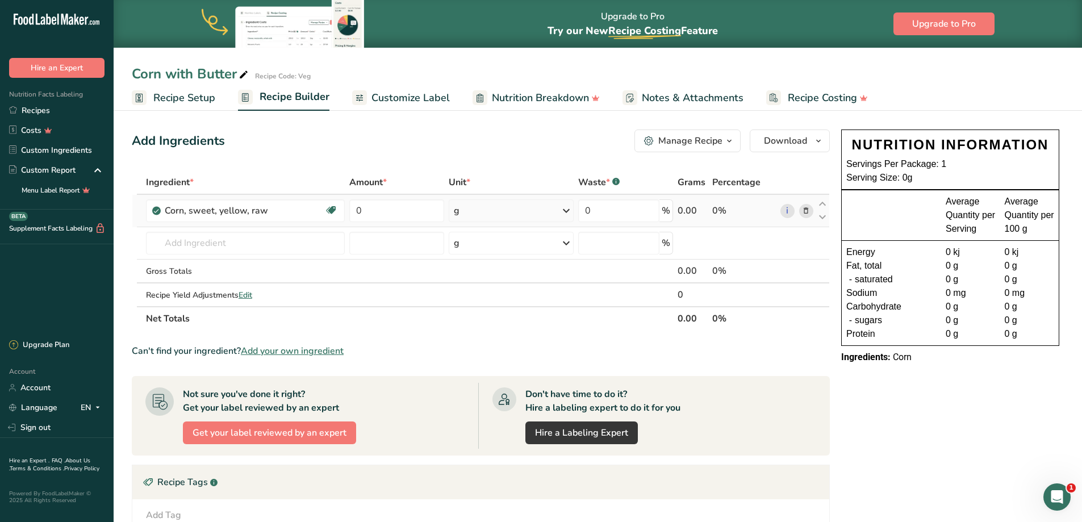
click at [494, 215] on div "g" at bounding box center [511, 210] width 125 height 23
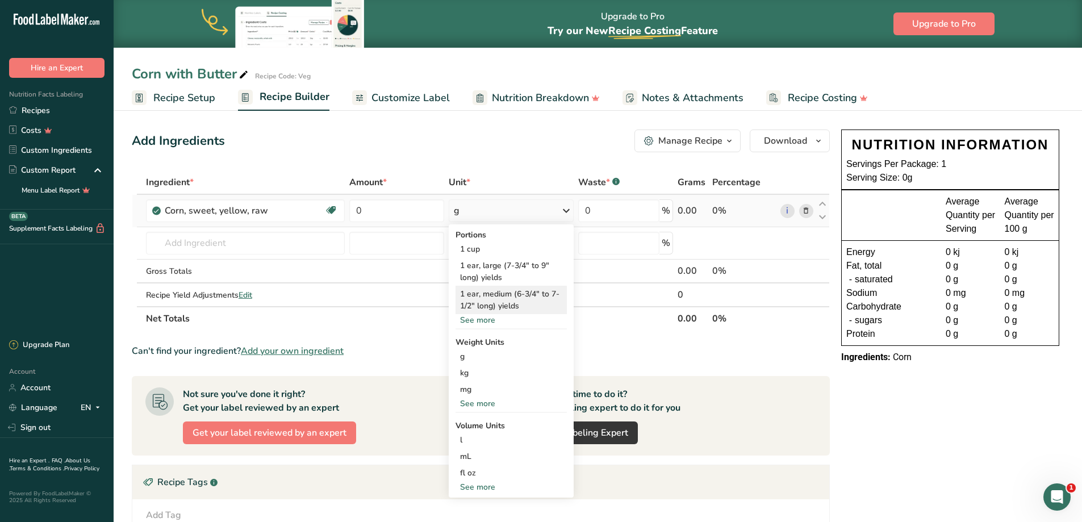
click at [538, 298] on div "1 ear, medium (6-3/4" to 7-1/2" long) yields" at bounding box center [510, 300] width 111 height 28
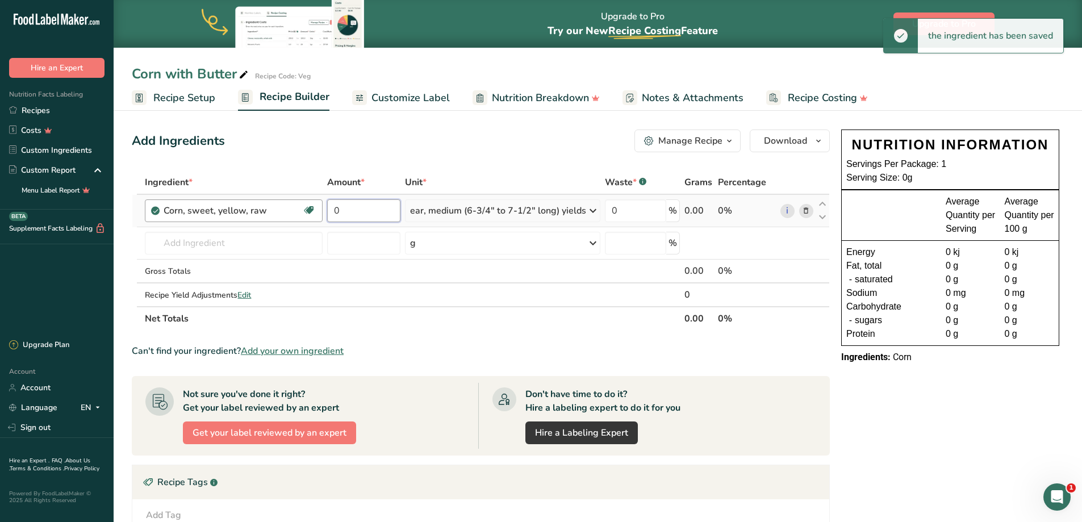
drag, startPoint x: 367, startPoint y: 217, endPoint x: 288, endPoint y: 210, distance: 79.8
click at [288, 211] on tr "Corn, sweet, yellow, raw Dairy free Gluten free Vegan Vegetarian Soy free 0 ear…" at bounding box center [480, 211] width 697 height 32
type input "3"
click at [164, 241] on input "text" at bounding box center [233, 243] width 177 height 23
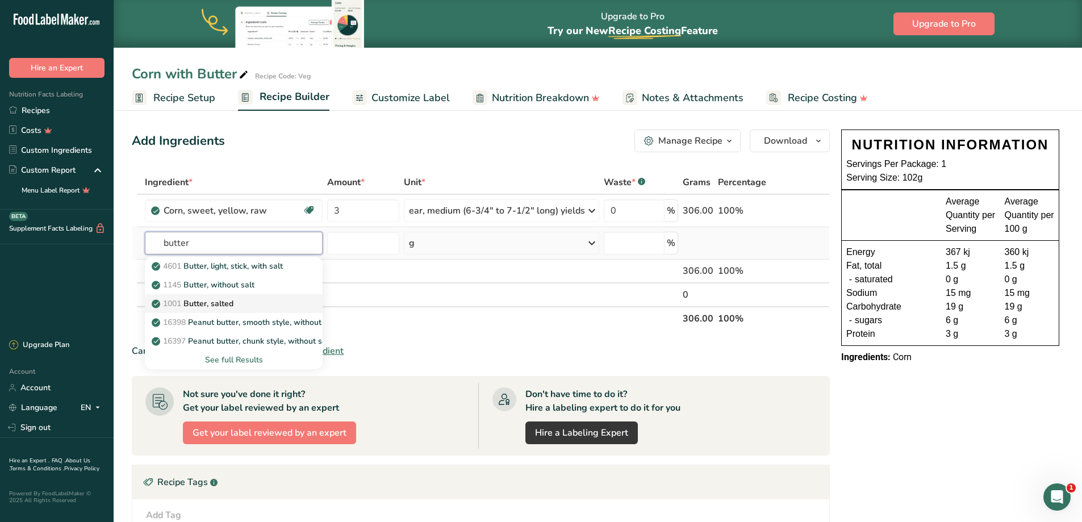
type input "butter"
click at [246, 304] on div "1001 Butter, salted" at bounding box center [224, 303] width 141 height 12
type input "Butter, salted"
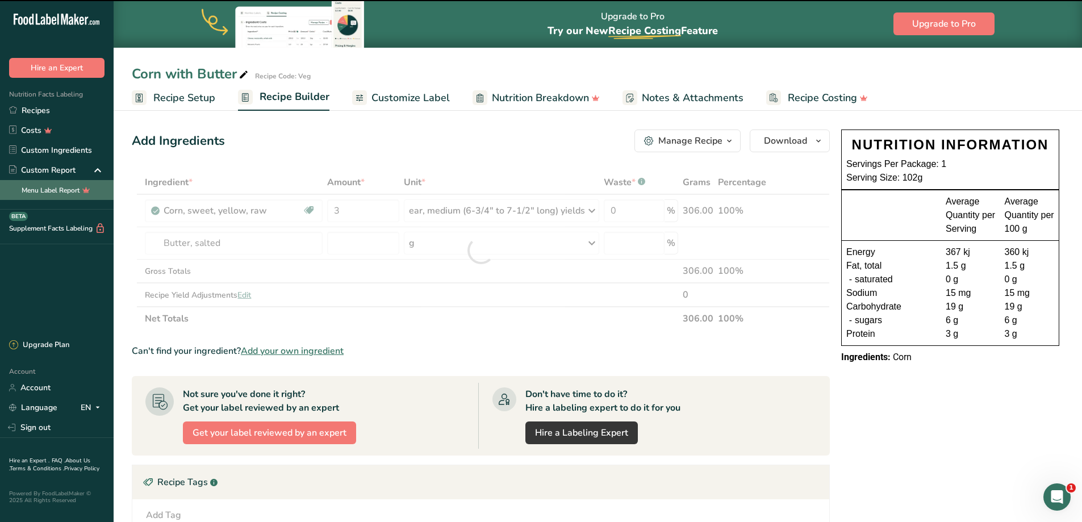
type input "0"
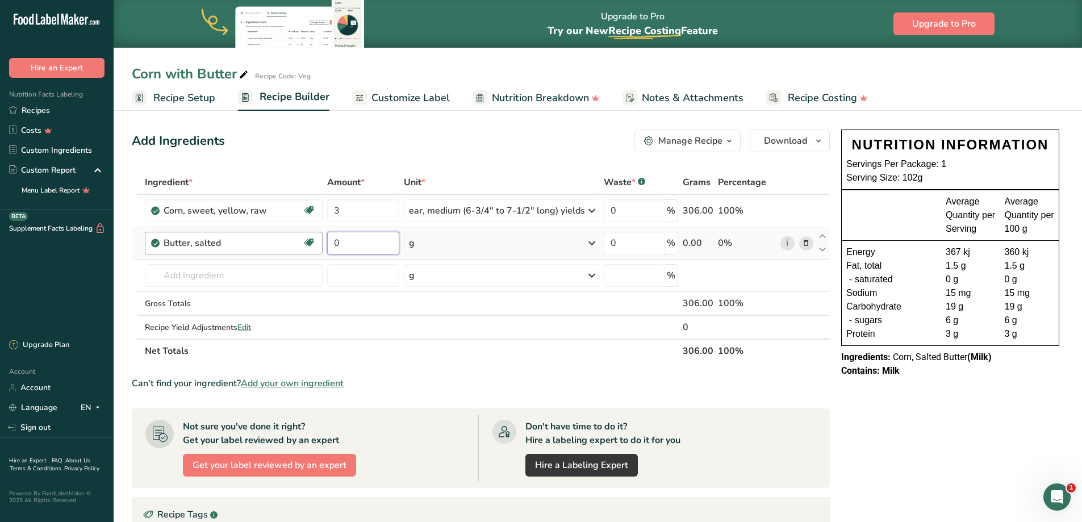
drag, startPoint x: 384, startPoint y: 238, endPoint x: 322, endPoint y: 241, distance: 61.9
click at [322, 241] on tr "Butter, salted Gluten free Vegetarian Soy free 0 g Portions 1 pat (1" sq, 1/3" …" at bounding box center [480, 243] width 697 height 32
type input "250"
click at [799, 143] on span "Download" at bounding box center [785, 141] width 43 height 14
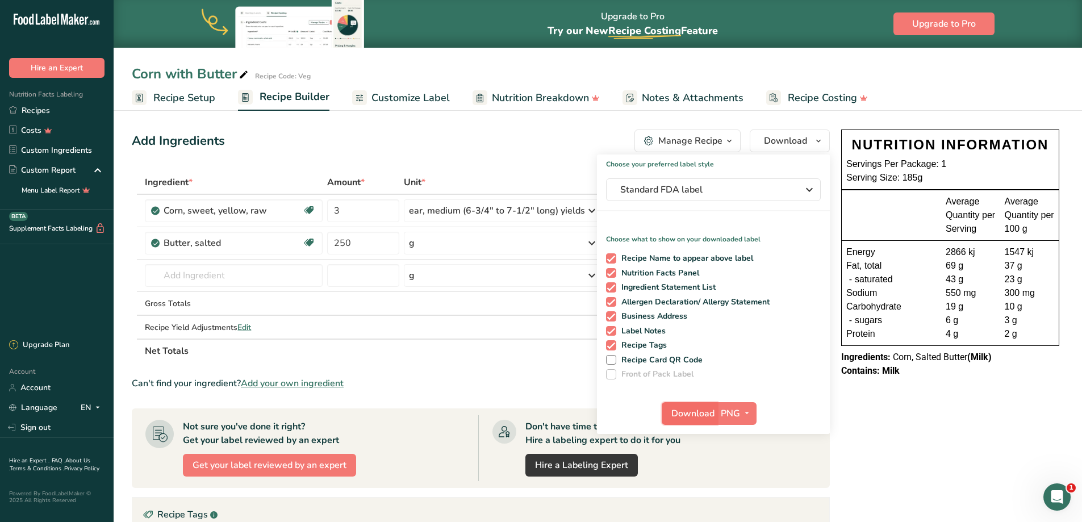
click at [690, 414] on span "Download" at bounding box center [692, 414] width 43 height 14
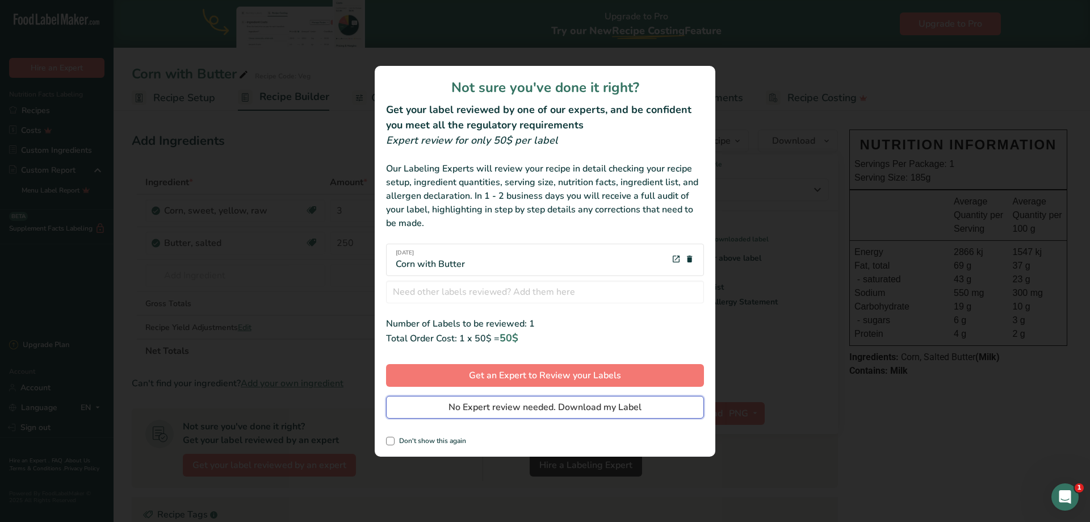
click at [535, 404] on span "No Expert review needed. Download my Label" at bounding box center [545, 407] width 193 height 14
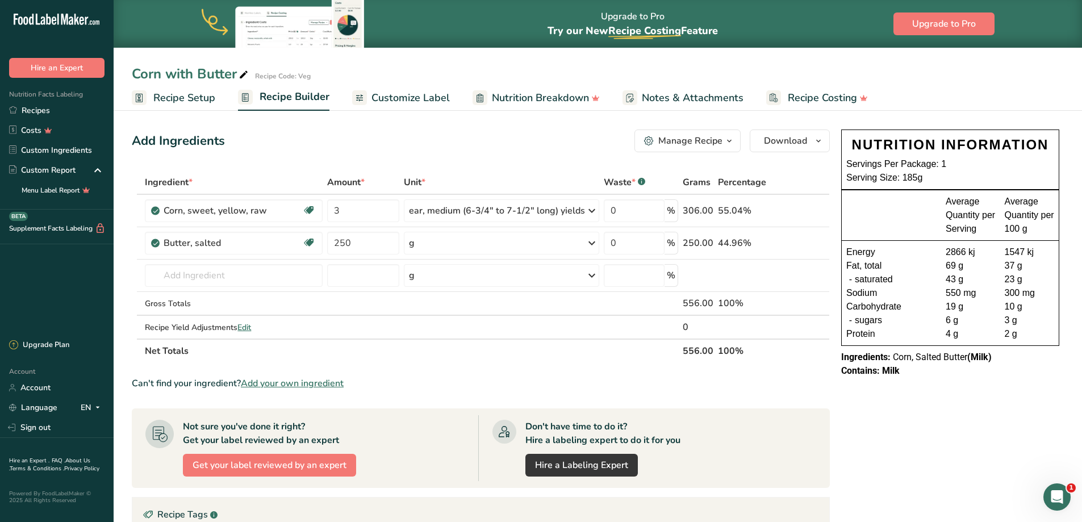
click at [49, 114] on link "Recipes" at bounding box center [57, 110] width 114 height 20
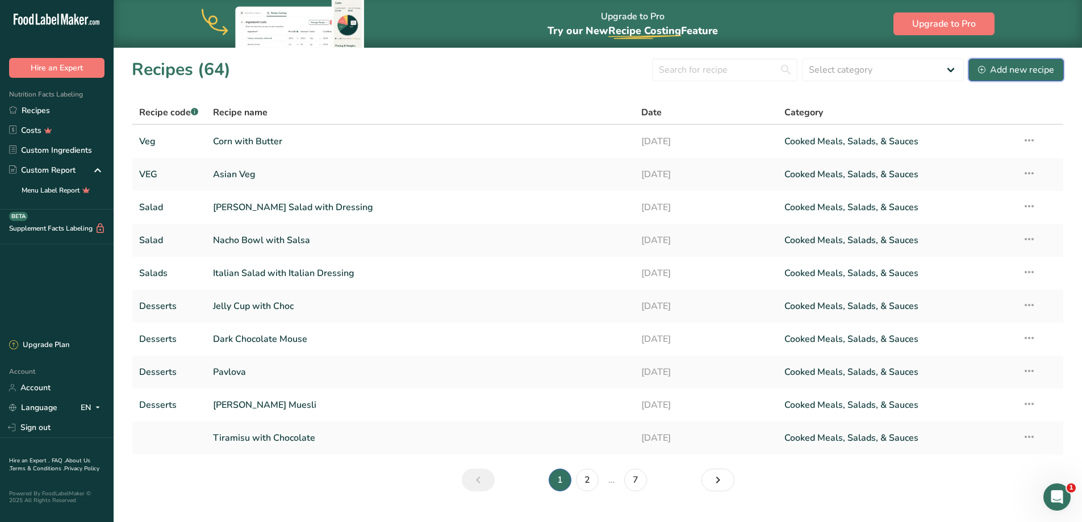
click at [988, 70] on div "Add new recipe" at bounding box center [1016, 70] width 76 height 14
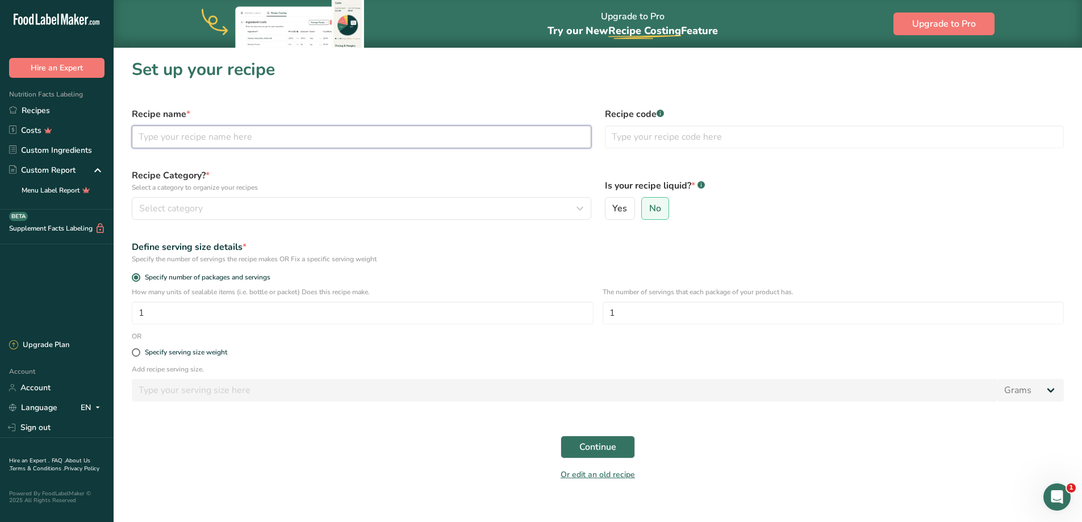
click at [236, 139] on input "text" at bounding box center [361, 136] width 459 height 23
type input "Potato, Pumpkin & Sweet Potato"
type input "Veg"
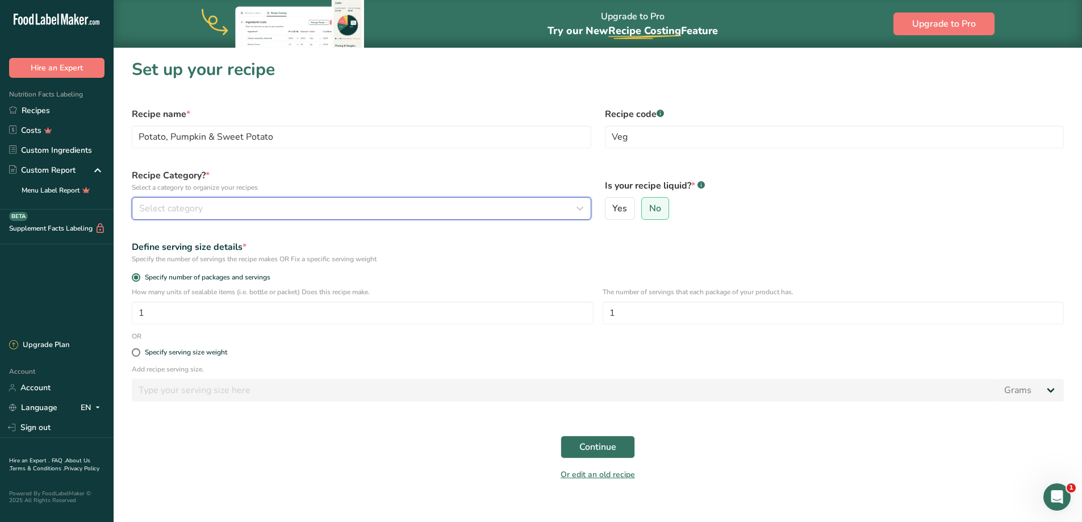
click at [230, 206] on div "Select category" at bounding box center [358, 209] width 438 height 14
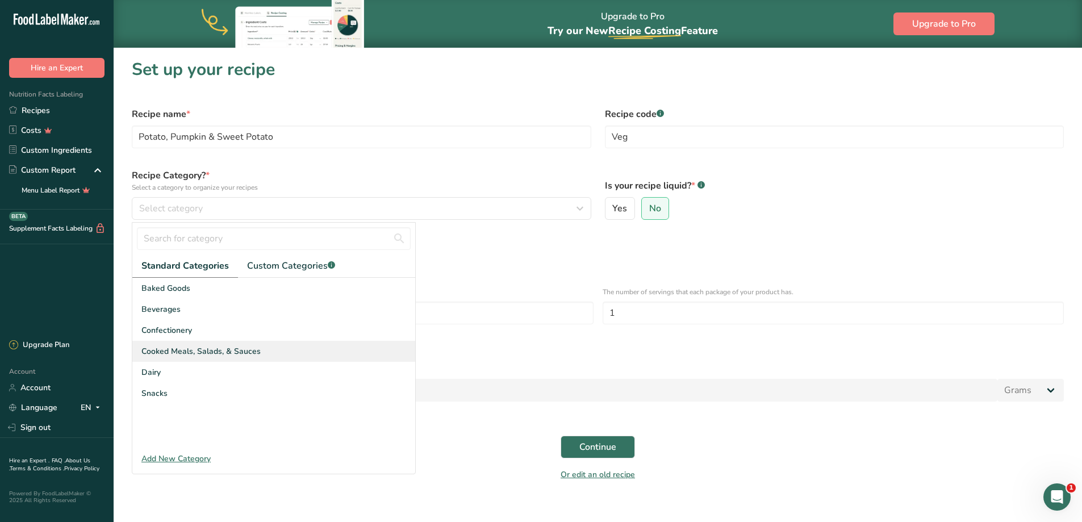
click at [197, 350] on span "Cooked Meals, Salads, & Sauces" at bounding box center [200, 351] width 119 height 12
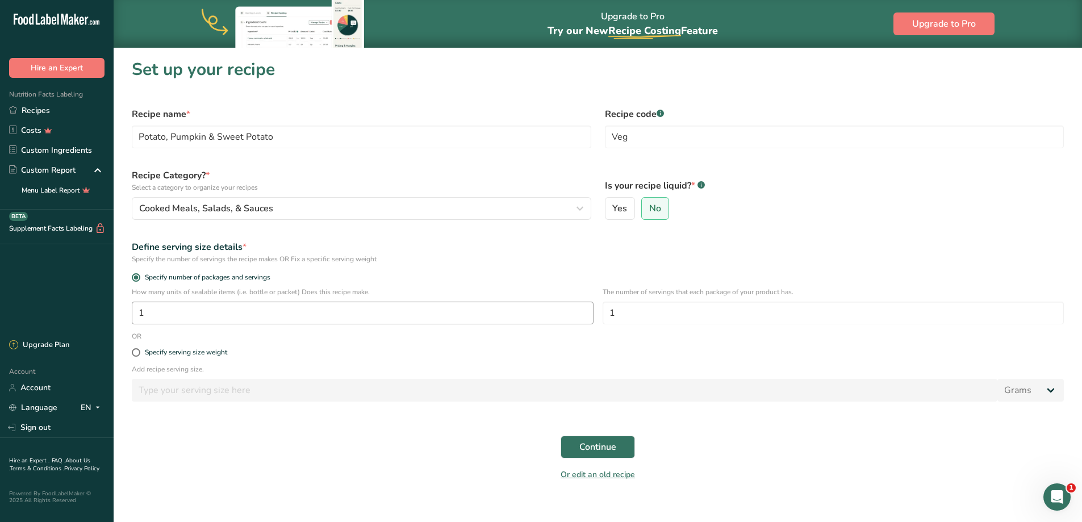
click at [164, 303] on div "How many units of sealable items (i.e. bottle or packet) Does this recipe make.…" at bounding box center [363, 305] width 462 height 37
drag, startPoint x: 171, startPoint y: 311, endPoint x: 125, endPoint y: 315, distance: 45.6
click at [94, 315] on div ".a-20{fill:#fff;} Hire an Expert Nutrition Facts Labeling Recipes Costs Custom …" at bounding box center [541, 267] width 1082 height 535
type input "2"
click at [609, 445] on span "Continue" at bounding box center [597, 447] width 37 height 14
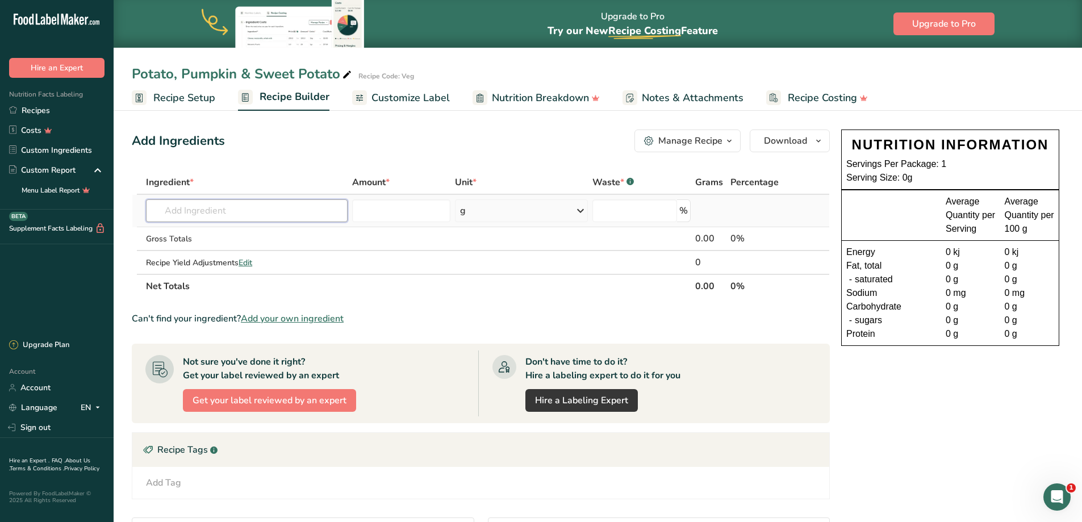
click at [238, 213] on input "text" at bounding box center [247, 210] width 202 height 23
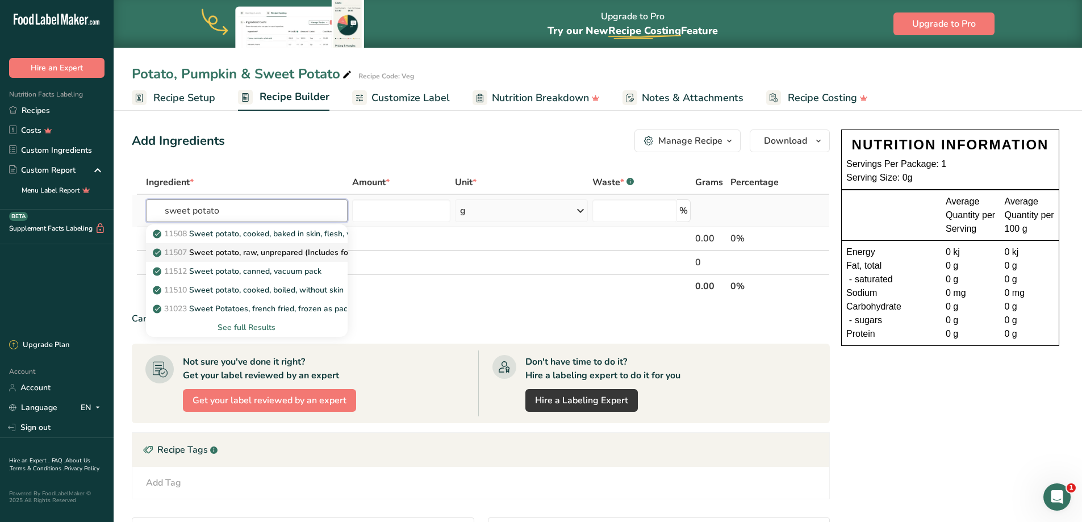
type input "sweet potato"
click at [236, 255] on p "11507 Sweet potato, raw, unprepared (Includes foods for USDA's Food Distributio…" at bounding box center [330, 252] width 350 height 12
type input "Sweet potato, raw, unprepared (Includes foods for USDA's Food Distribution Prog…"
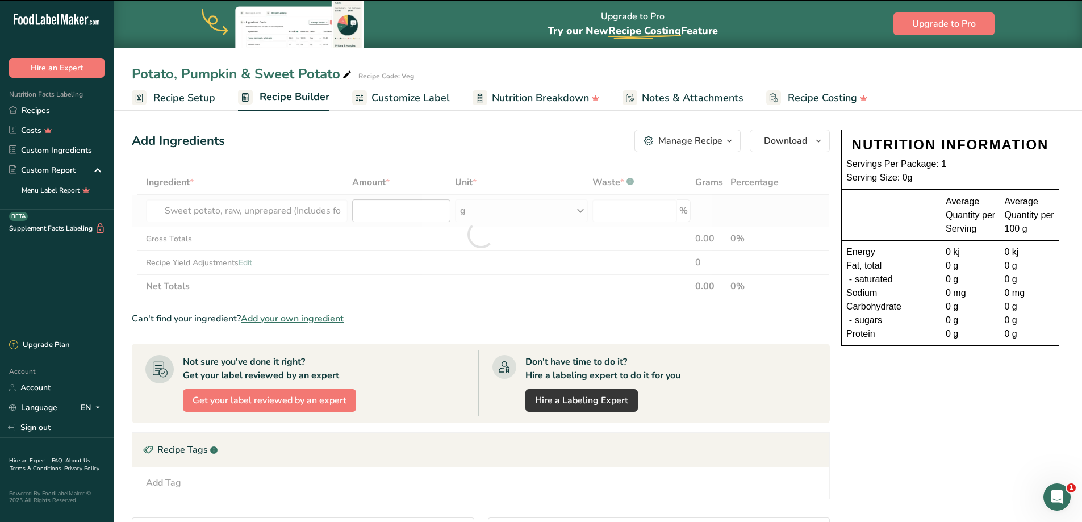
type input "0"
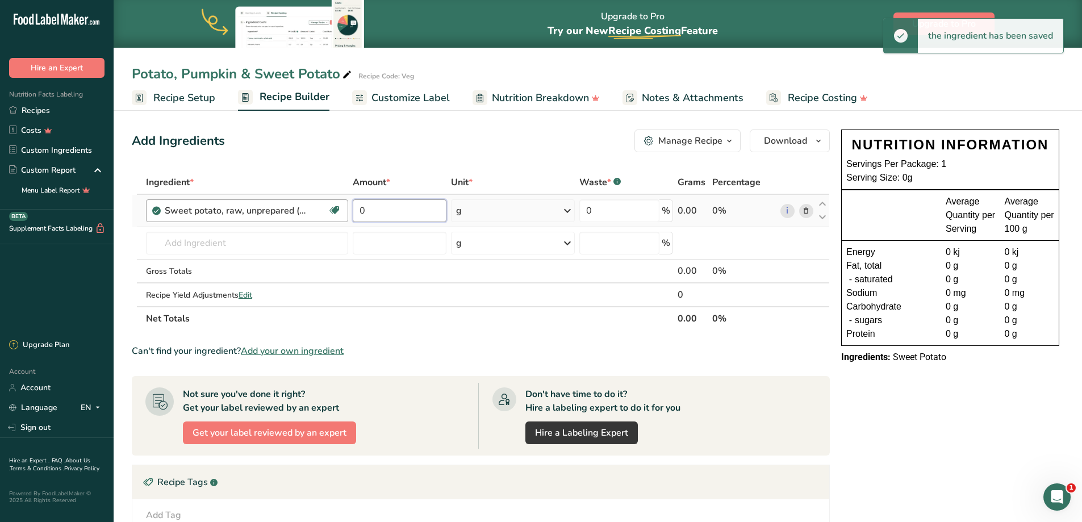
drag, startPoint x: 394, startPoint y: 211, endPoint x: 316, endPoint y: 210, distance: 78.4
click at [316, 210] on tr "Sweet potato, raw, unprepared (Includes foods for USDA's Food Distribution Prog…" at bounding box center [480, 211] width 697 height 32
type input "90"
click at [183, 246] on input "text" at bounding box center [247, 243] width 202 height 23
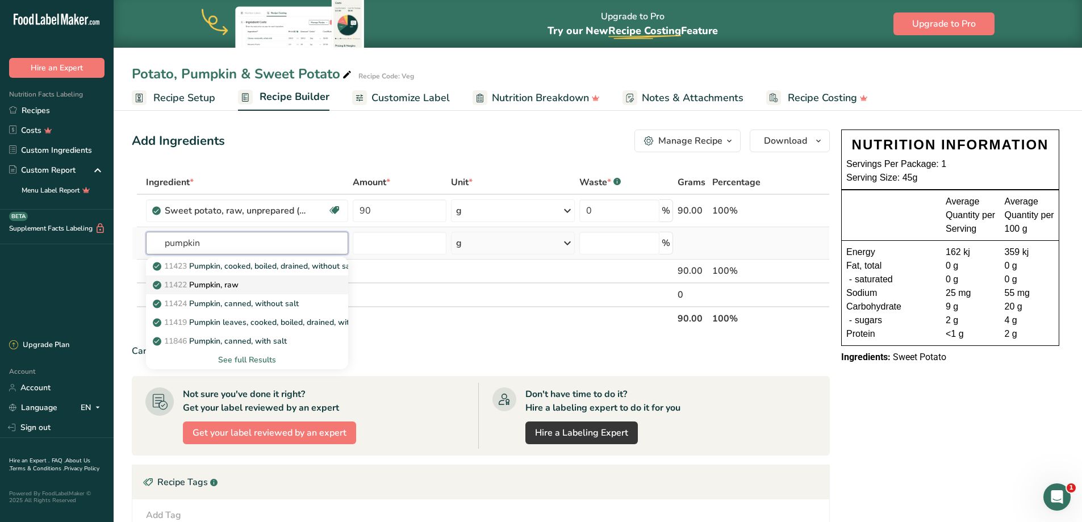
type input "pumpkin"
click at [227, 284] on p "11422 Pumpkin, raw" at bounding box center [196, 285] width 83 height 12
type input "Pumpkin, raw"
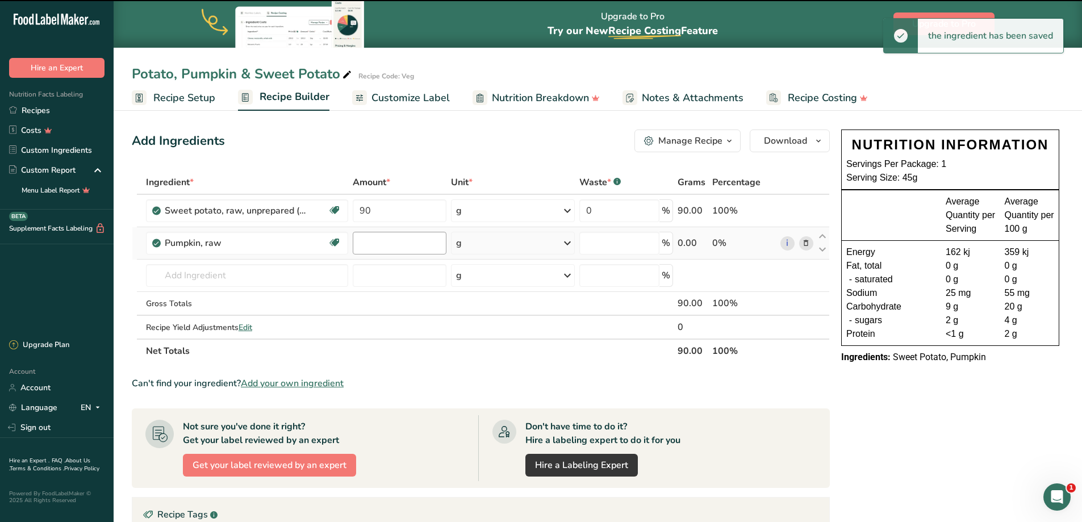
type input "0"
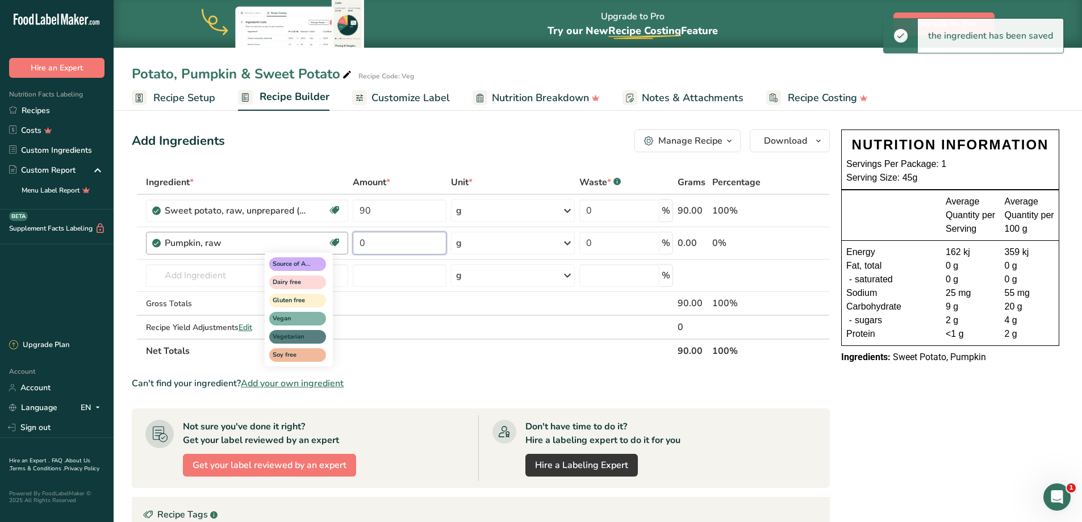
drag, startPoint x: 378, startPoint y: 240, endPoint x: 333, endPoint y: 243, distance: 44.9
click at [333, 243] on tr "Pumpkin, raw Source of Antioxidants Dairy free Gluten free Vegan Vegetarian Soy…" at bounding box center [480, 243] width 697 height 32
type input "90"
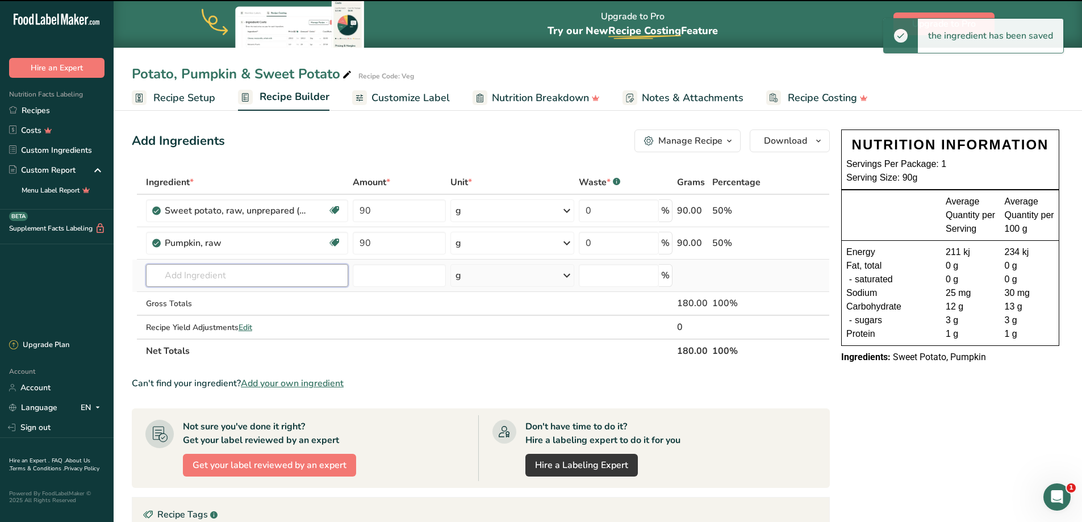
click at [190, 268] on input "text" at bounding box center [247, 275] width 202 height 23
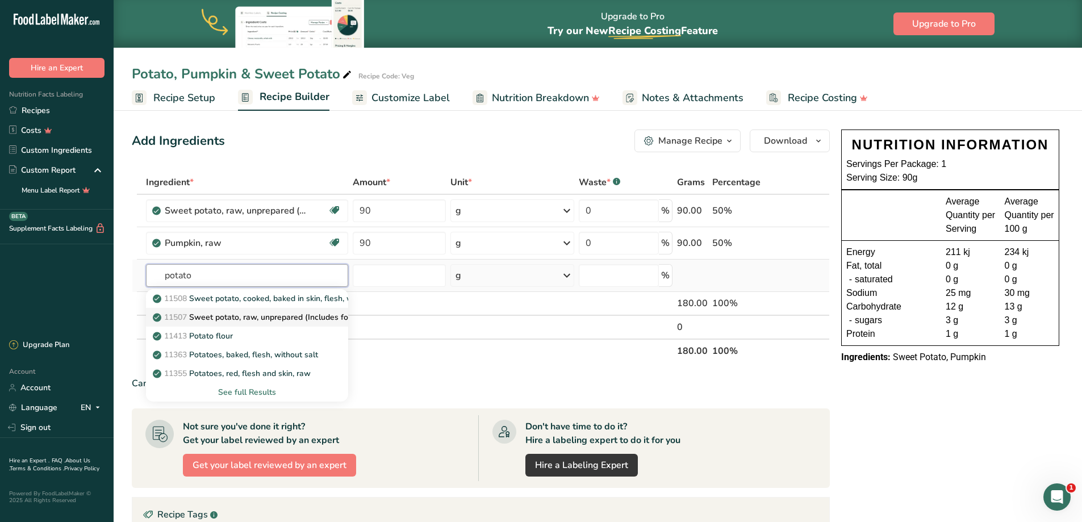
type input "potato"
click at [279, 315] on p "11507 Sweet potato, raw, unprepared (Includes foods for USDA's Food Distributio…" at bounding box center [330, 317] width 350 height 12
type input "Sweet potato, raw, unprepared (Includes foods for USDA's Food Distribution Prog…"
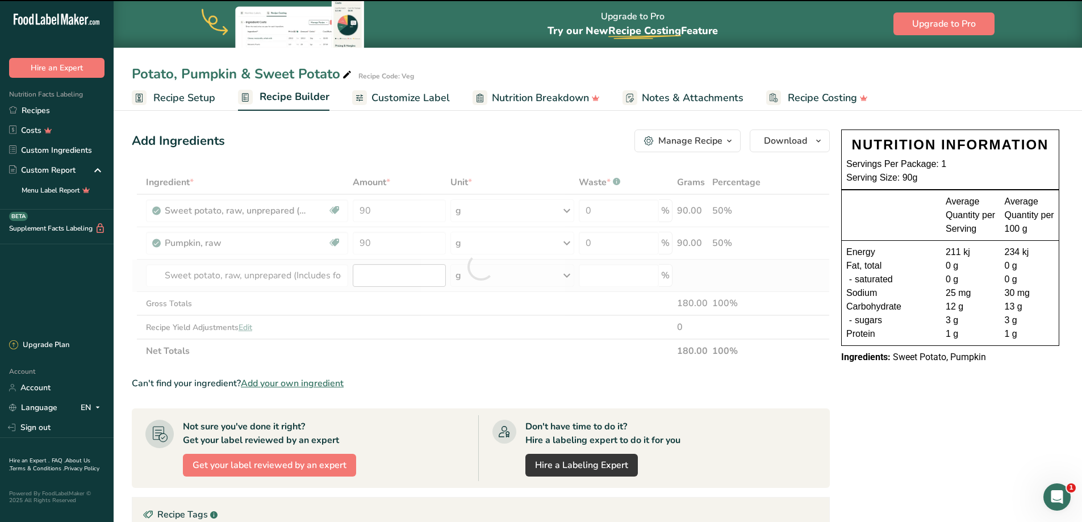
type input "0"
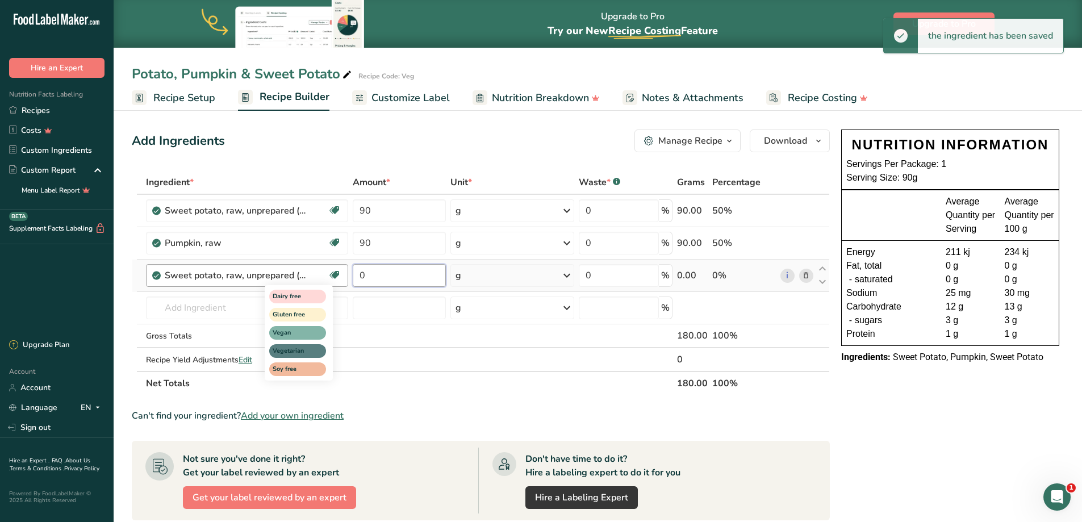
drag, startPoint x: 380, startPoint y: 280, endPoint x: 333, endPoint y: 280, distance: 47.1
click at [333, 280] on tr "Sweet potato, raw, unprepared (Includes foods for USDA's Food Distribution Prog…" at bounding box center [480, 275] width 697 height 32
type input "320"
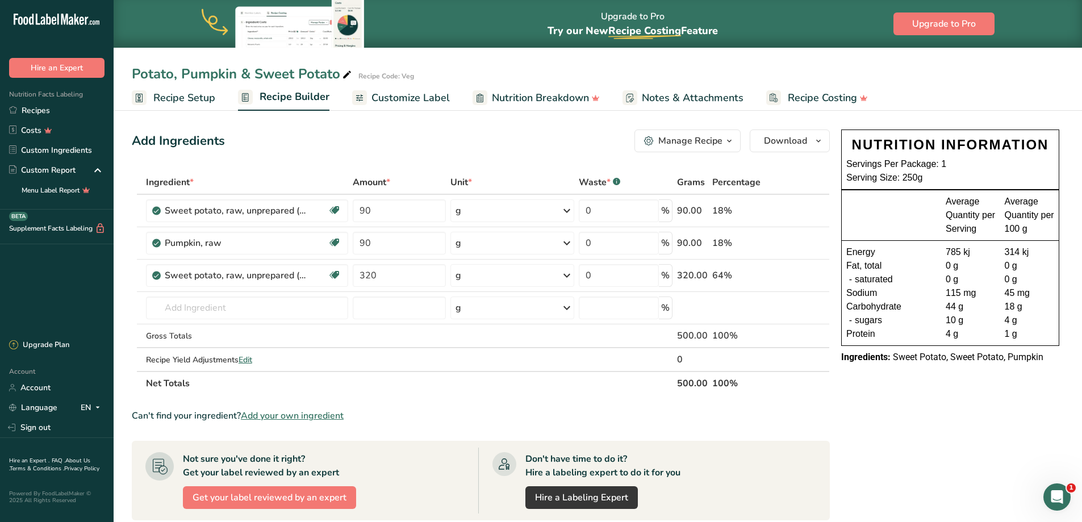
click at [187, 91] on span "Recipe Setup" at bounding box center [184, 97] width 62 height 15
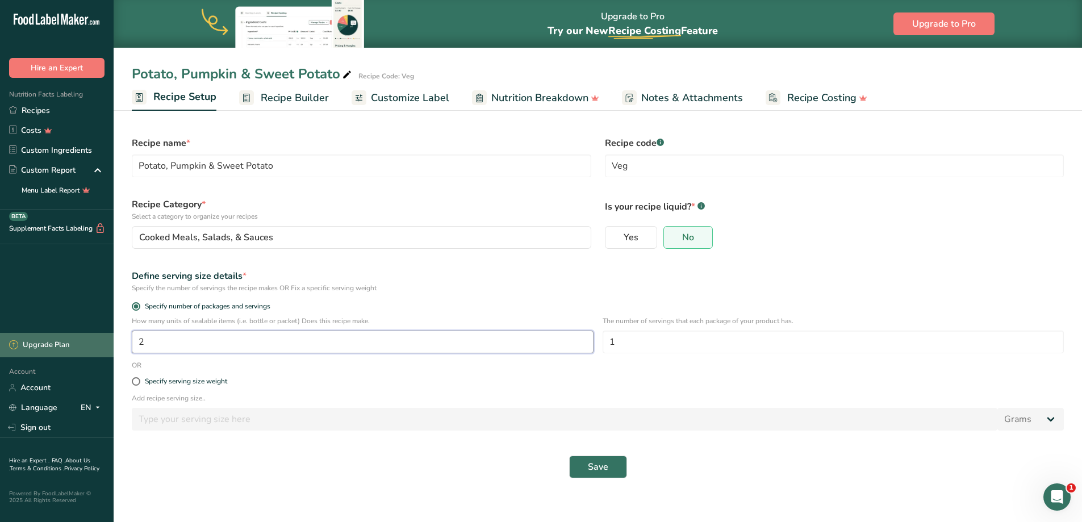
drag, startPoint x: 177, startPoint y: 343, endPoint x: 91, endPoint y: 340, distance: 85.2
click at [90, 337] on div ".a-20{fill:#fff;} Hire an Expert Nutrition Facts Labeling Recipes Costs Custom …" at bounding box center [541, 261] width 1082 height 522
type input "1"
drag, startPoint x: 696, startPoint y: 340, endPoint x: 567, endPoint y: 342, distance: 129.5
click at [567, 342] on div "How many units of sealable items (i.e. bottle or packet) Does this recipe make.…" at bounding box center [597, 338] width 945 height 44
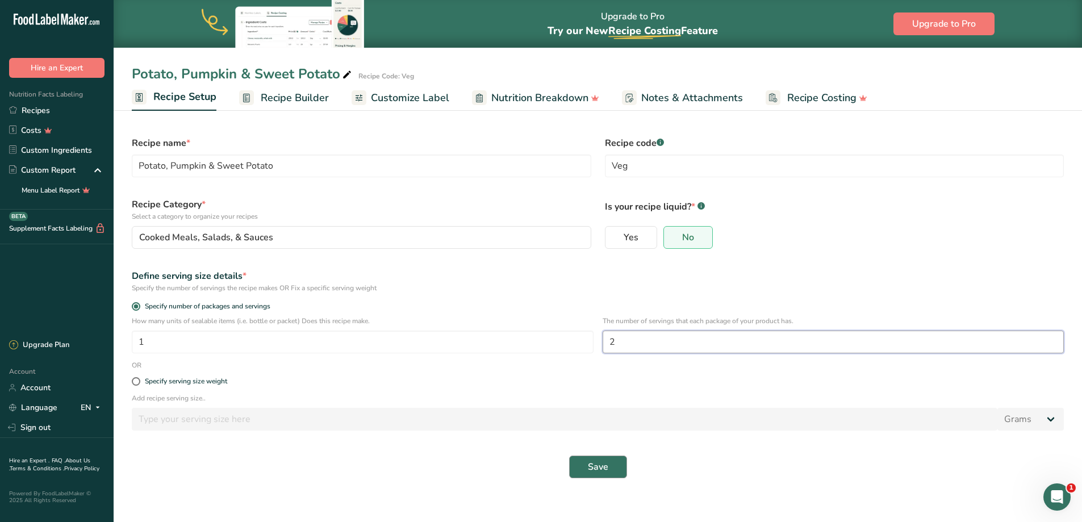
type input "2"
click at [610, 466] on button "Save" at bounding box center [598, 466] width 58 height 23
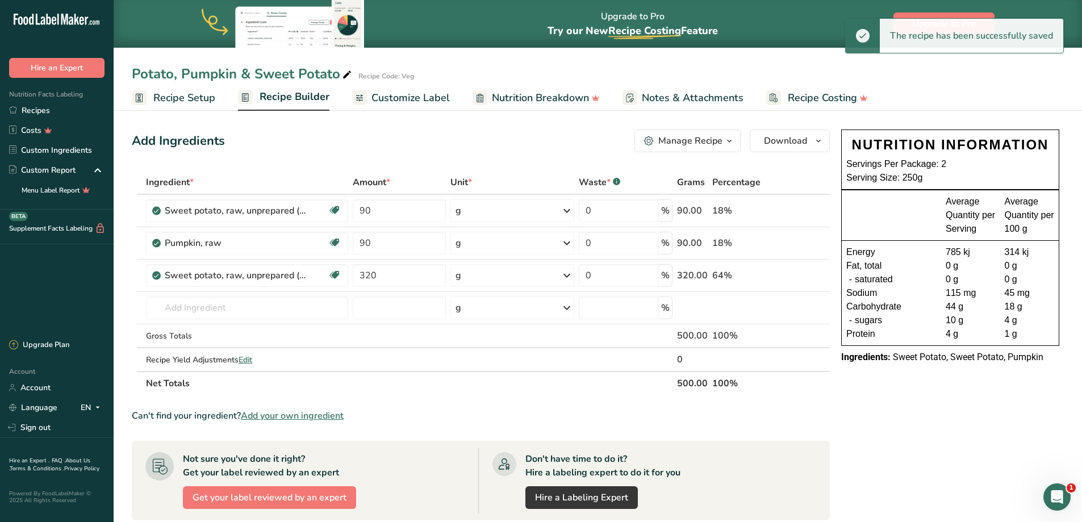
click at [272, 100] on span "Recipe Builder" at bounding box center [294, 96] width 70 height 15
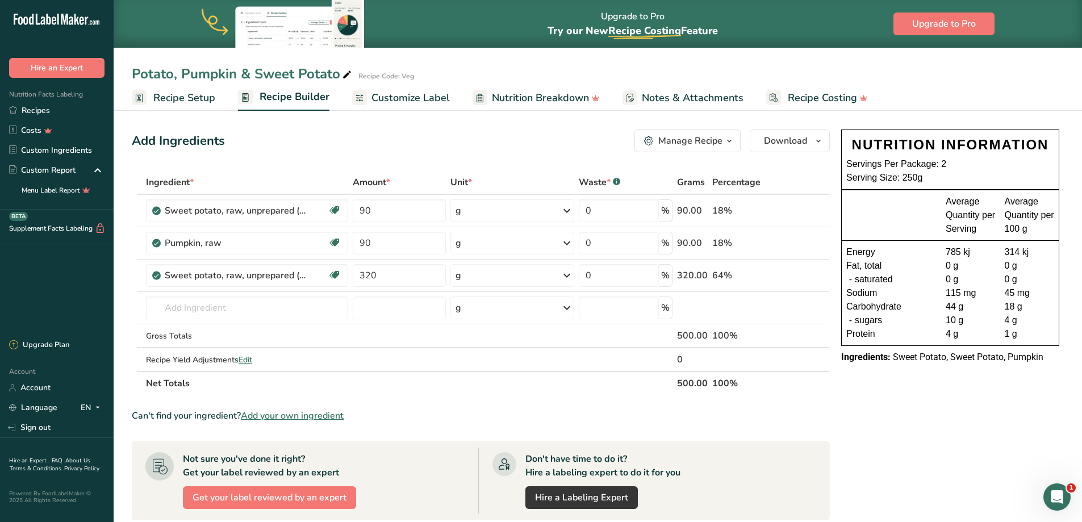
drag, startPoint x: 45, startPoint y: 107, endPoint x: 438, endPoint y: 181, distance: 399.2
click at [45, 107] on link "Recipes" at bounding box center [57, 110] width 114 height 20
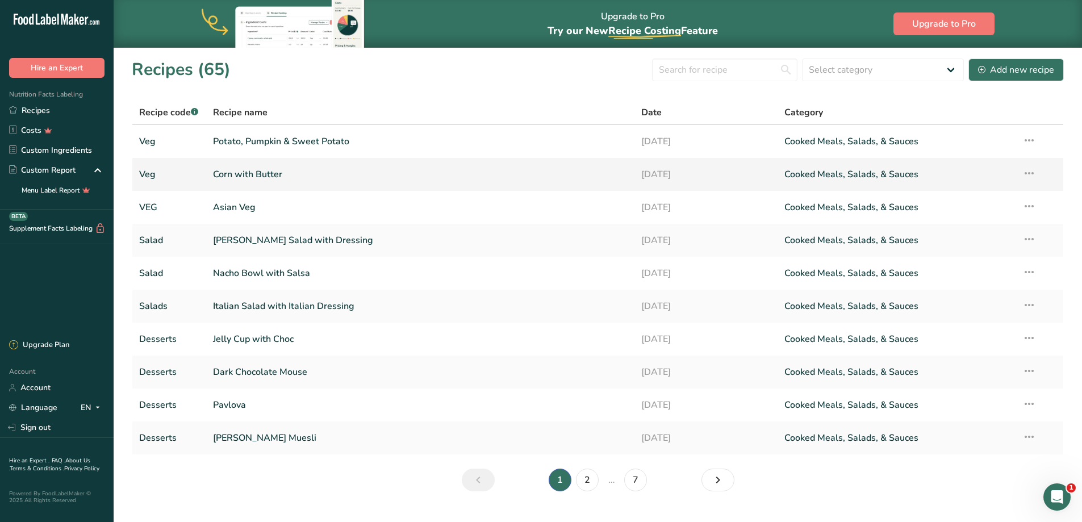
click at [1026, 174] on icon at bounding box center [1029, 173] width 14 height 20
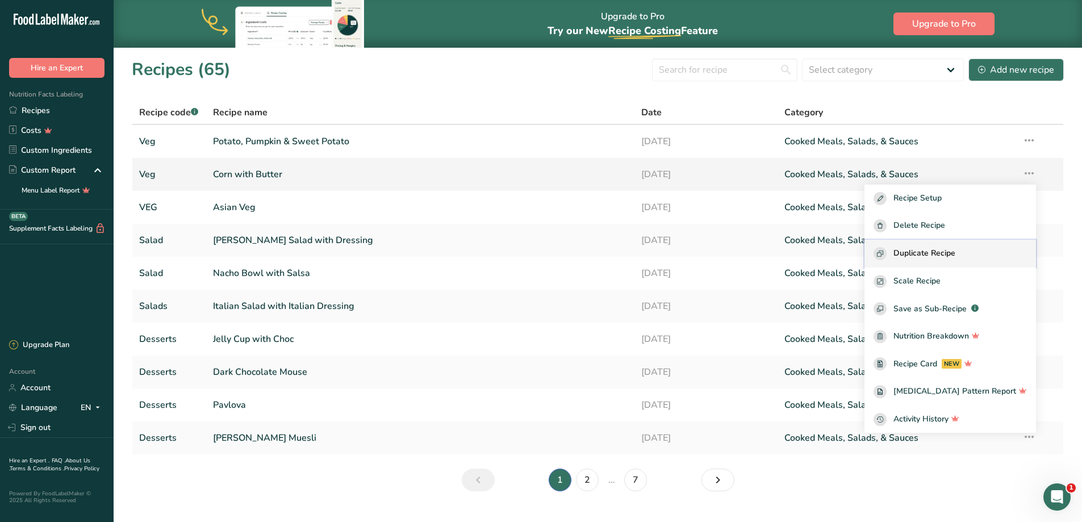
click at [955, 253] on span "Duplicate Recipe" at bounding box center [924, 253] width 62 height 13
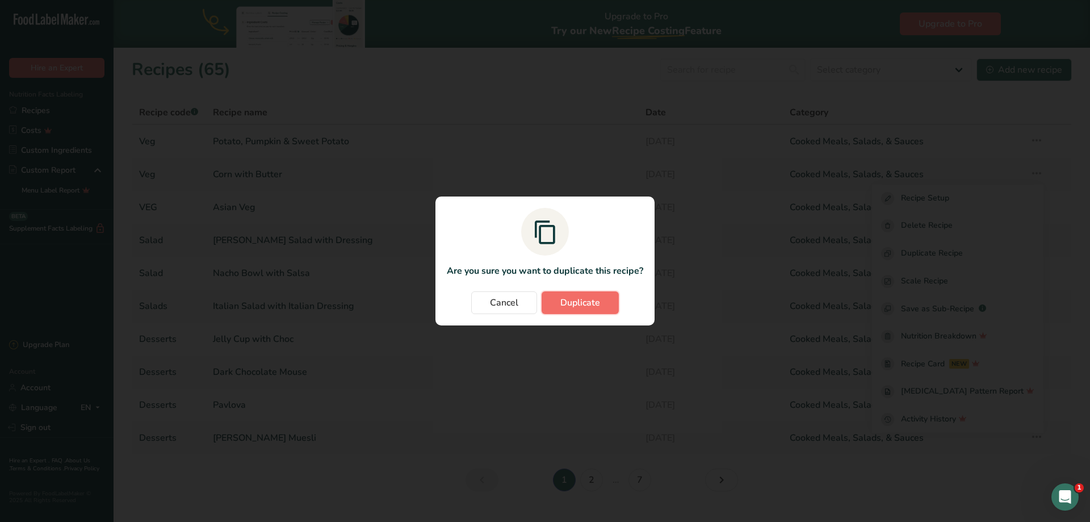
click at [572, 299] on span "Duplicate" at bounding box center [580, 303] width 40 height 14
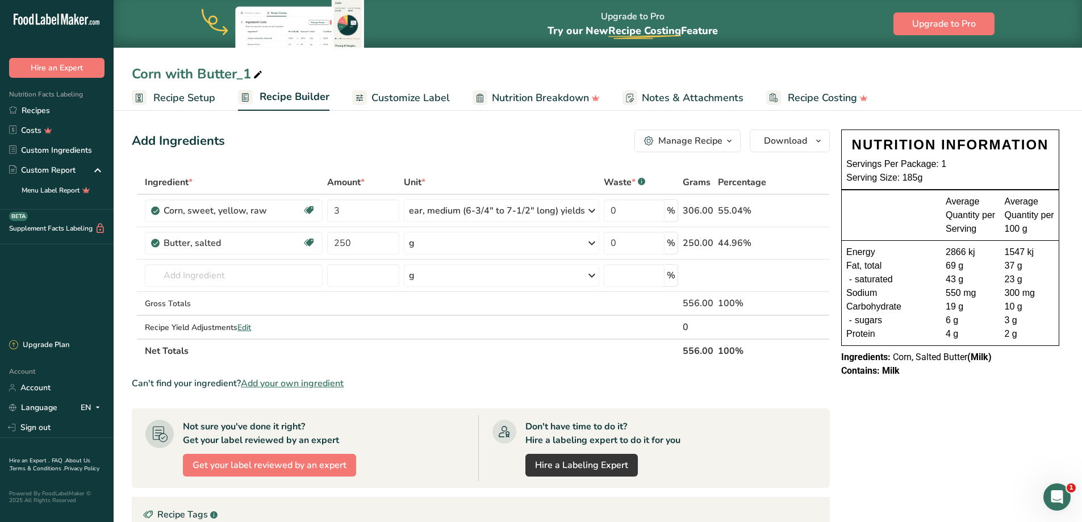
click at [253, 77] on span at bounding box center [258, 75] width 14 height 14
drag, startPoint x: 261, startPoint y: 76, endPoint x: 8, endPoint y: 62, distance: 253.0
click at [4, 60] on div ".a-20{fill:#fff;} Hire an Expert Nutrition Facts Labeling Recipes Costs Custom …" at bounding box center [541, 371] width 1082 height 742
type input "Potato with Butter"
click at [806, 212] on icon at bounding box center [806, 211] width 8 height 12
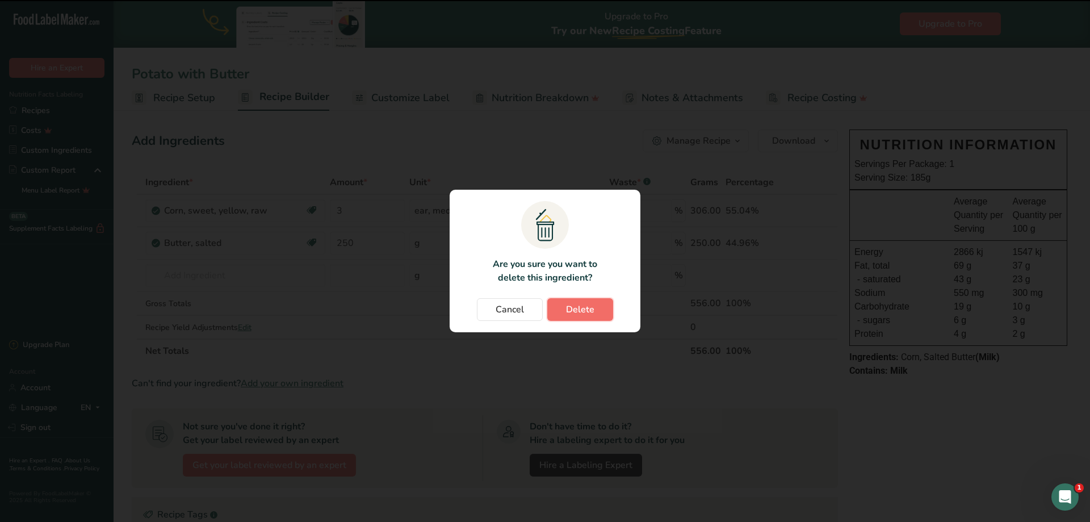
click at [580, 310] on span "Delete" at bounding box center [580, 310] width 28 height 14
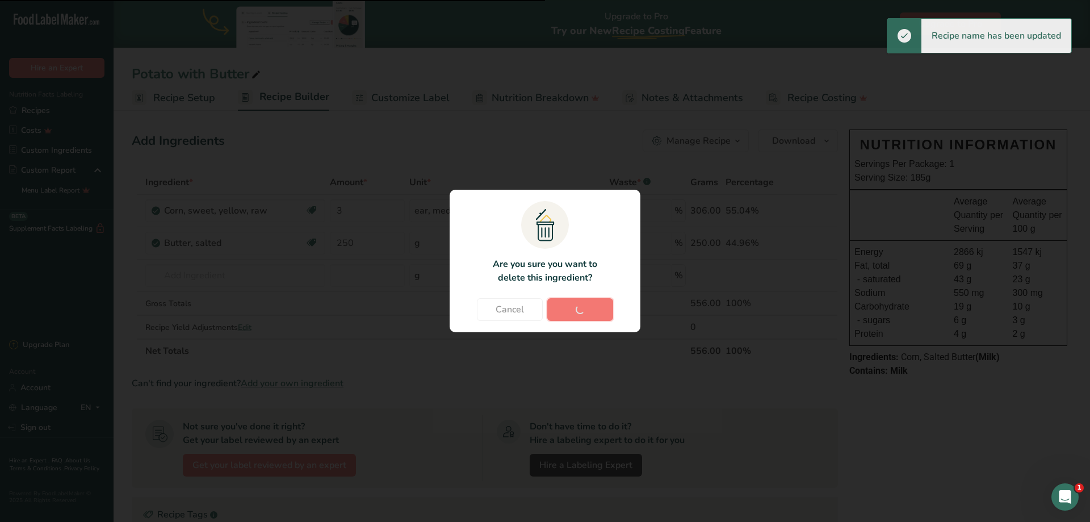
type input "250"
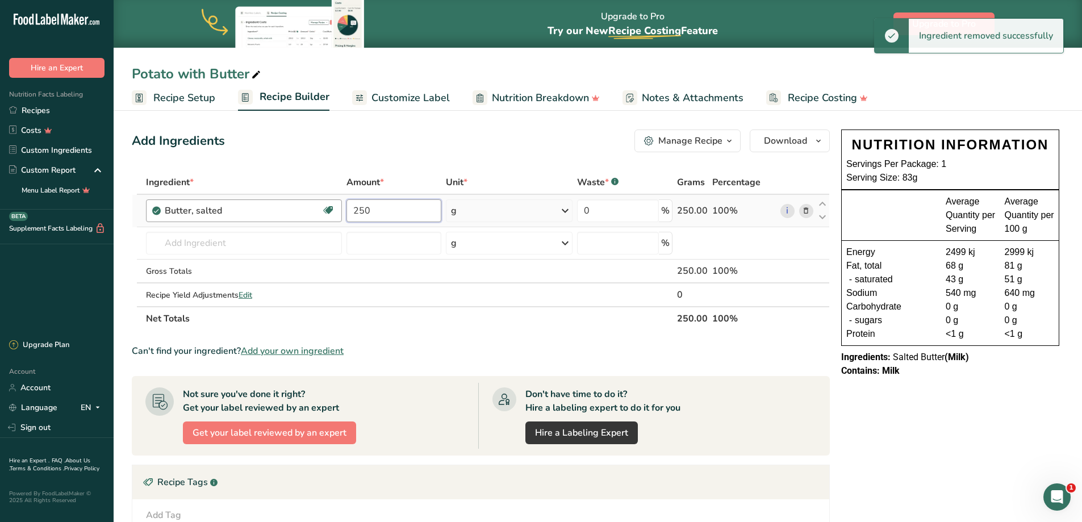
drag, startPoint x: 384, startPoint y: 213, endPoint x: 341, endPoint y: 211, distance: 43.2
click at [341, 211] on tr "Butter, salted Gluten free Vegetarian Soy free 250 g Portions 1 pat (1" sq, 1/3…" at bounding box center [480, 211] width 697 height 32
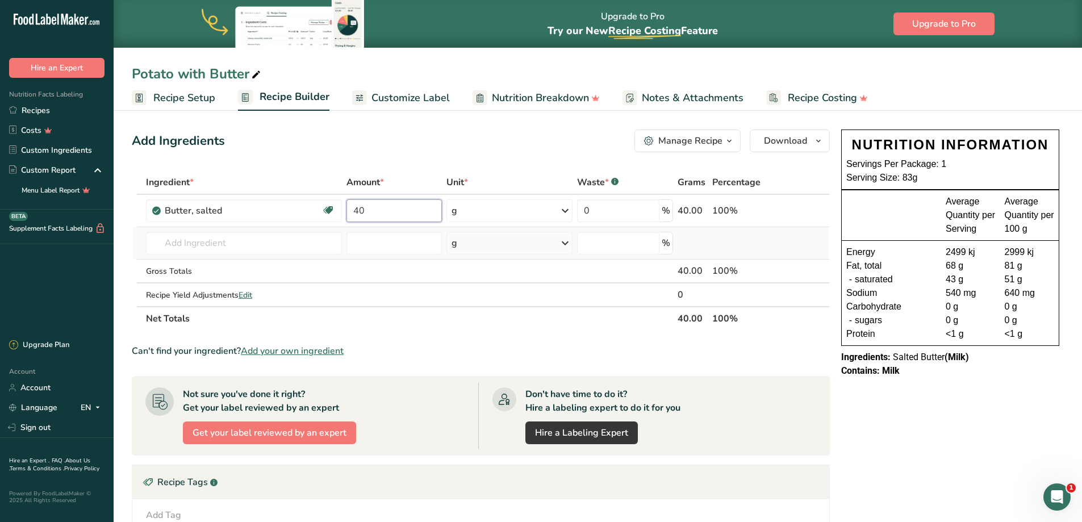
type input "40"
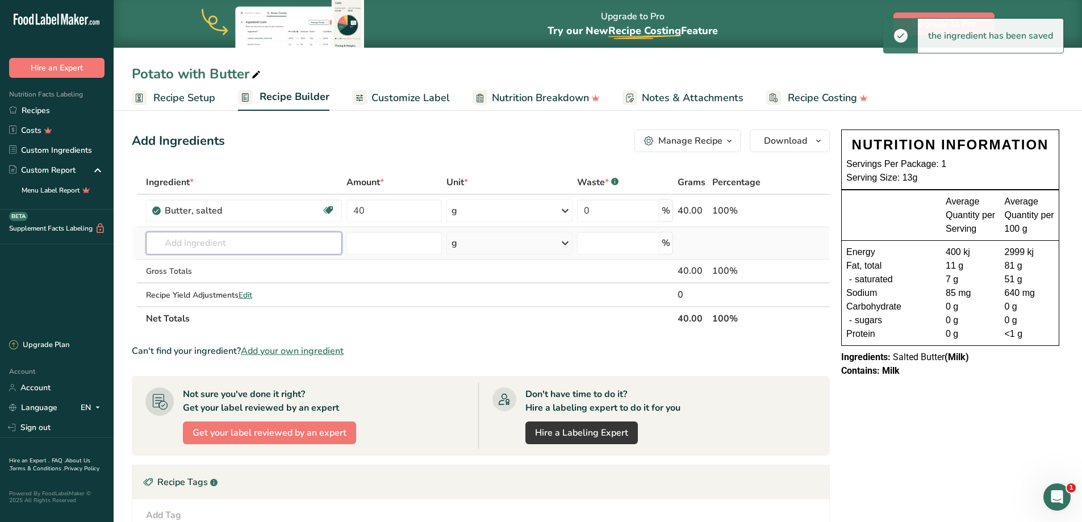
click at [238, 237] on input "text" at bounding box center [244, 243] width 196 height 23
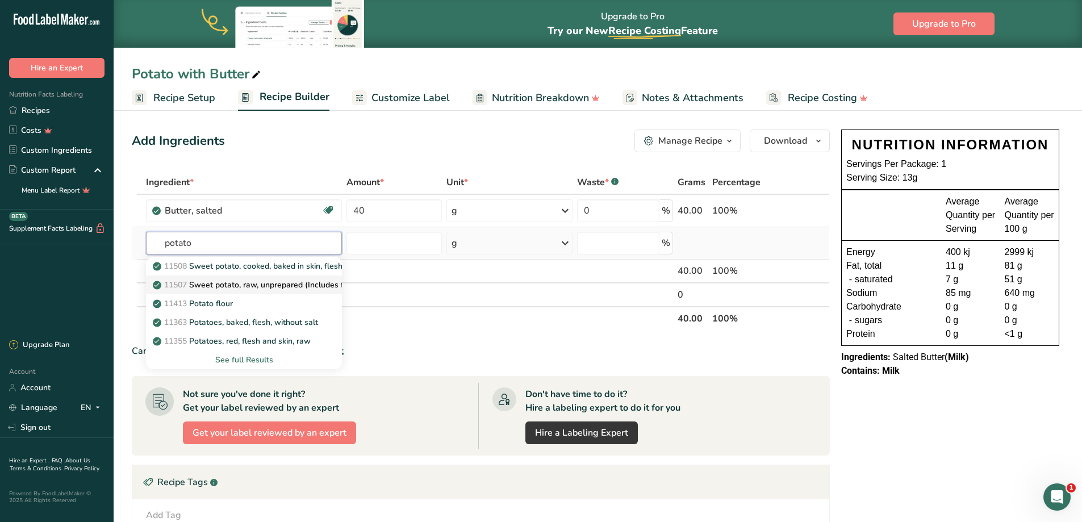
type input "potato"
click at [250, 287] on p "11507 Sweet potato, raw, unprepared (Includes foods for USDA's Food Distributio…" at bounding box center [330, 285] width 350 height 12
type input "Sweet potato, raw, unprepared (Includes foods for USDA's Food Distribution Prog…"
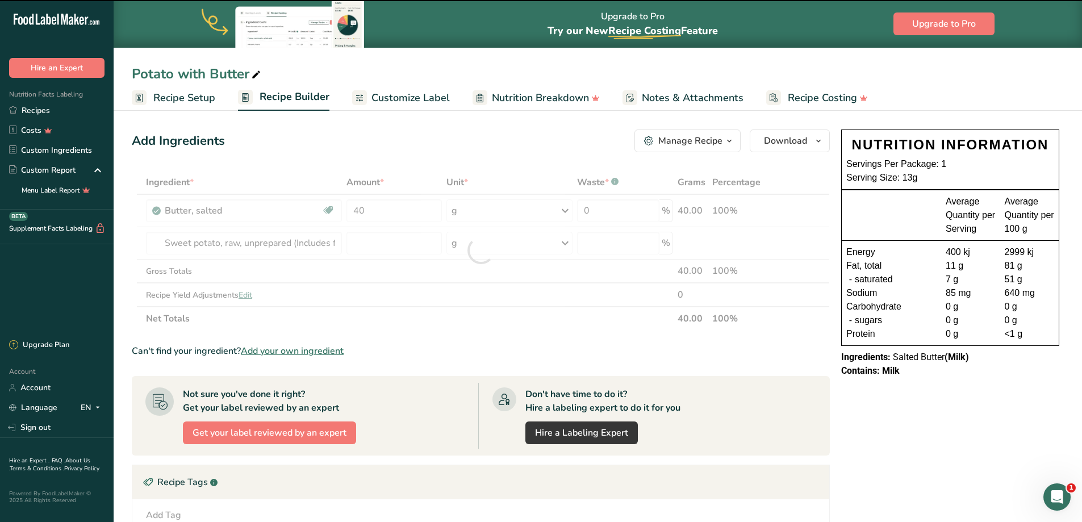
type input "0"
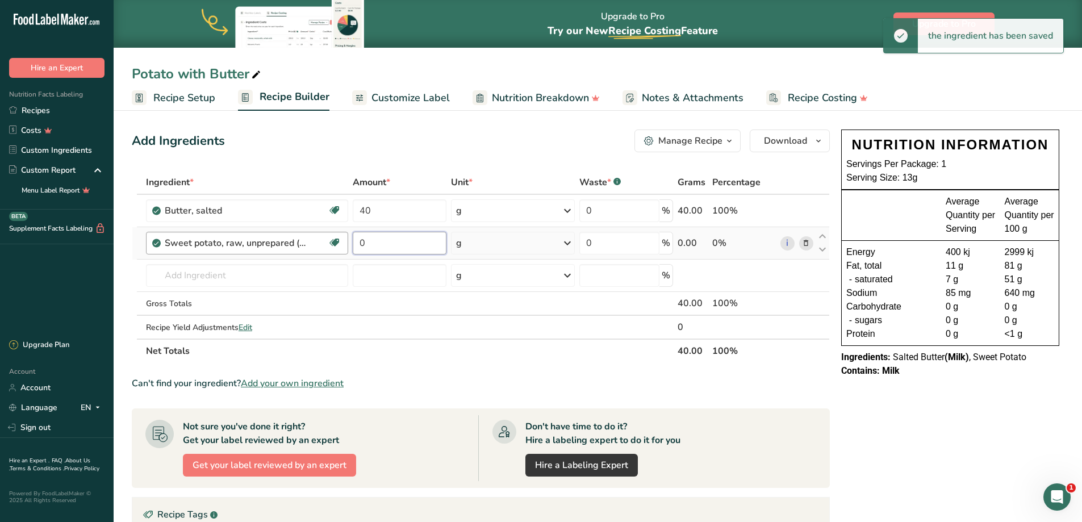
drag, startPoint x: 408, startPoint y: 240, endPoint x: 265, endPoint y: 241, distance: 143.6
click at [265, 241] on tr "Sweet potato, raw, unprepared (Includes foods for USDA's Food Distribution Prog…" at bounding box center [480, 243] width 697 height 32
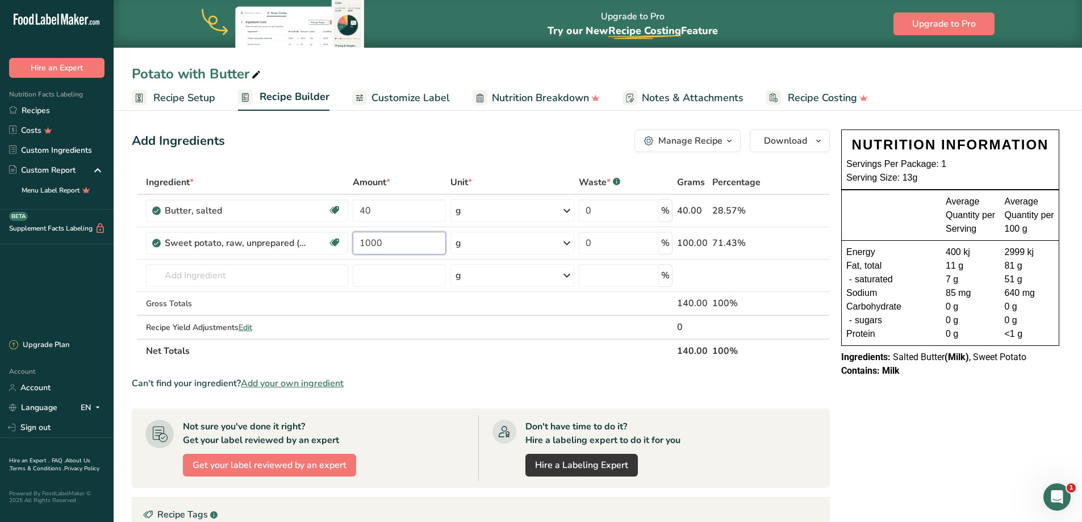
type input "1000"
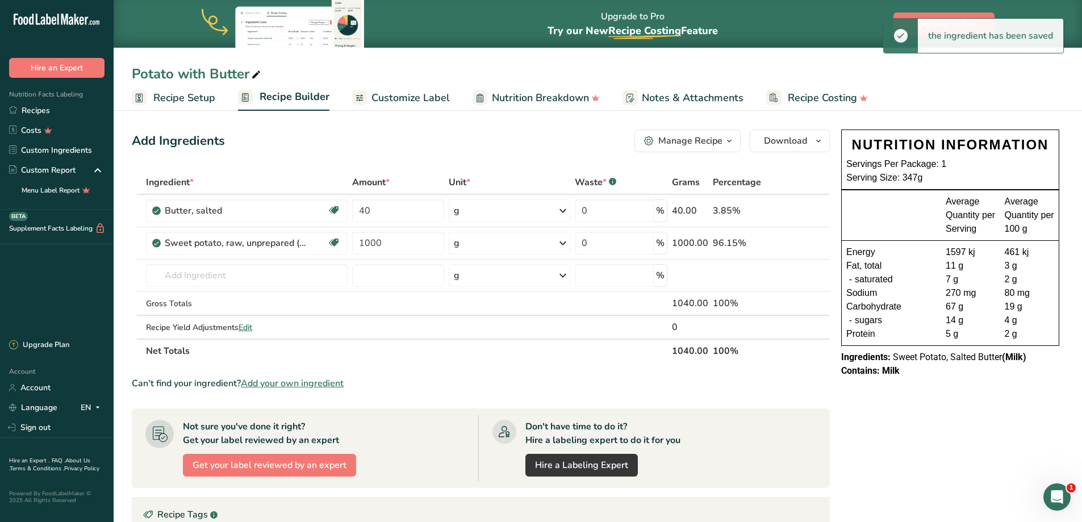
click at [164, 95] on span "Recipe Setup" at bounding box center [184, 97] width 62 height 15
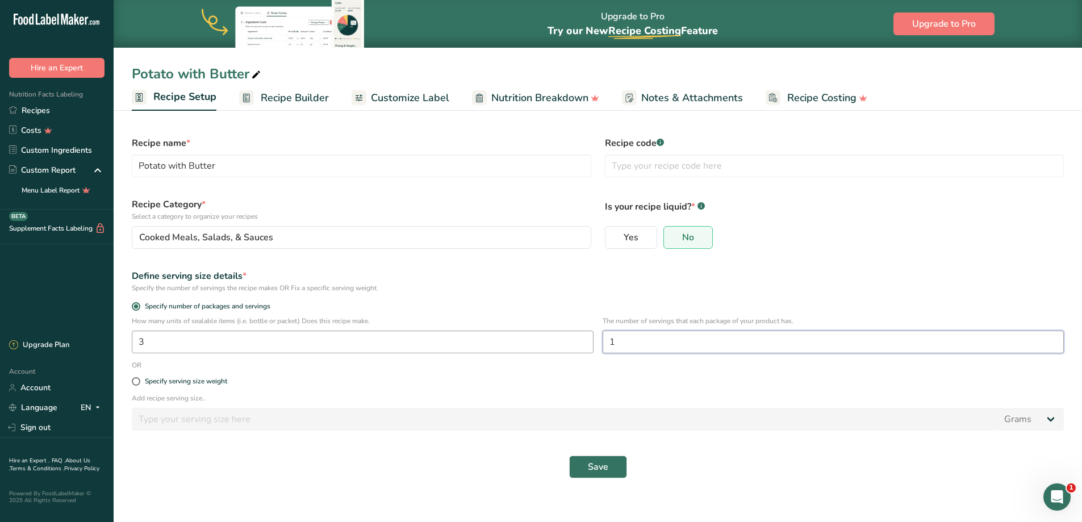
drag, startPoint x: 638, startPoint y: 336, endPoint x: 579, endPoint y: 336, distance: 58.5
click at [587, 336] on div "How many units of sealable items (i.e. bottle or packet) Does this recipe make.…" at bounding box center [597, 338] width 945 height 44
type input "2"
click at [596, 470] on span "Save" at bounding box center [598, 467] width 20 height 14
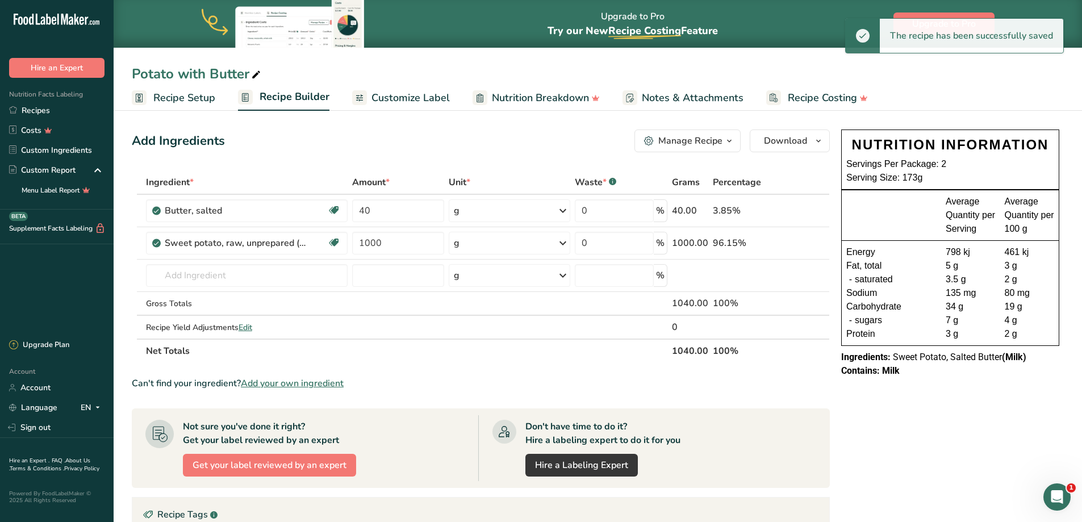
click at [188, 93] on span "Recipe Setup" at bounding box center [184, 97] width 62 height 15
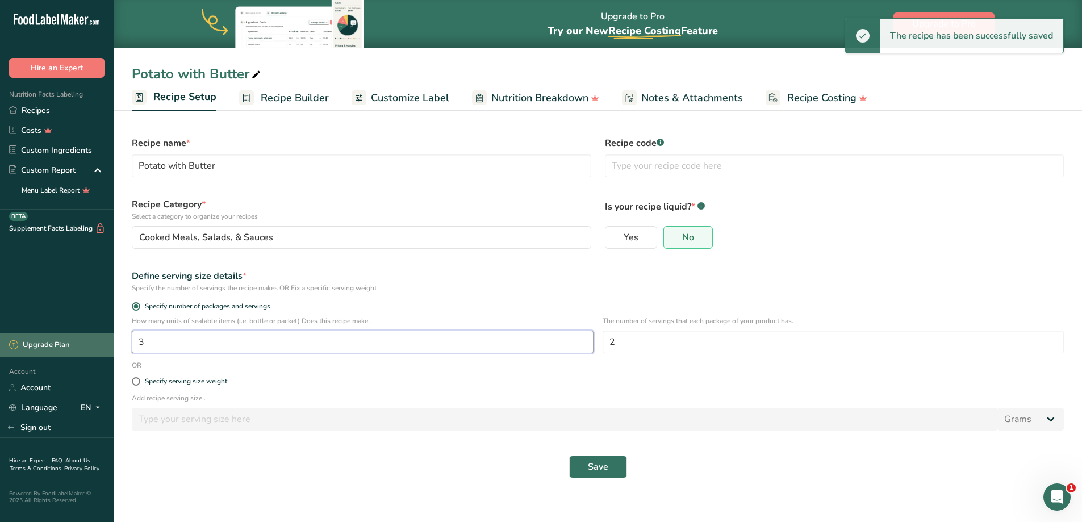
drag, startPoint x: 172, startPoint y: 346, endPoint x: 83, endPoint y: 341, distance: 88.7
click at [83, 341] on div ".a-20{fill:#fff;} Hire an Expert Nutrition Facts Labeling Recipes Costs Custom …" at bounding box center [541, 261] width 1082 height 522
type input "1"
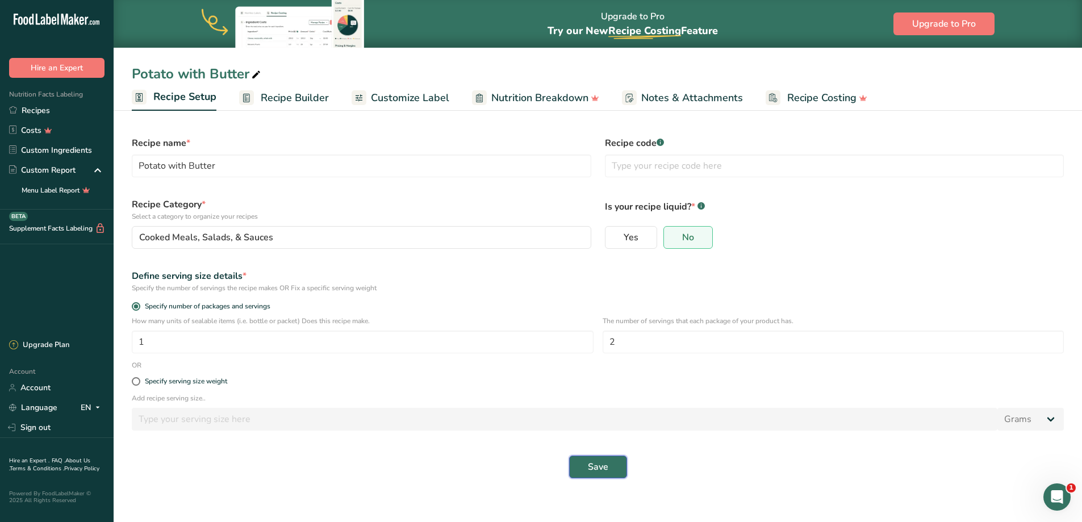
click at [588, 464] on span "Save" at bounding box center [598, 467] width 20 height 14
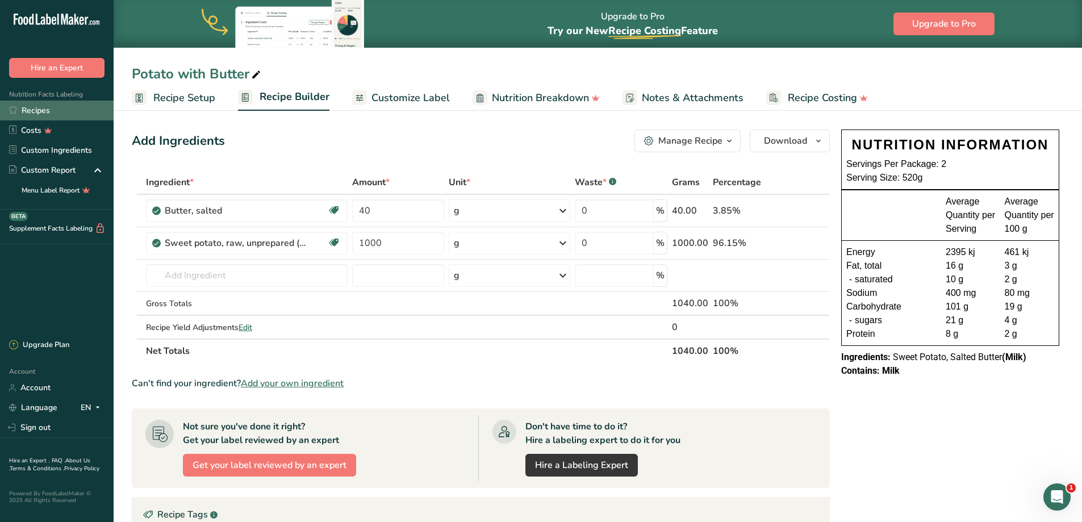
click at [55, 110] on link "Recipes" at bounding box center [57, 110] width 114 height 20
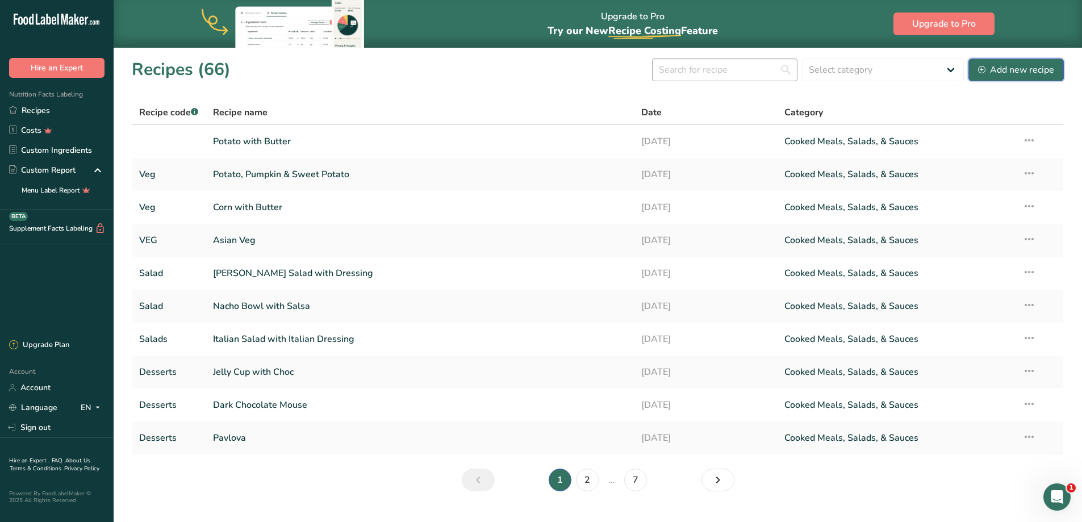
drag, startPoint x: 1007, startPoint y: 66, endPoint x: 696, endPoint y: 79, distance: 310.8
click at [1006, 66] on div "Add new recipe" at bounding box center [1016, 70] width 76 height 14
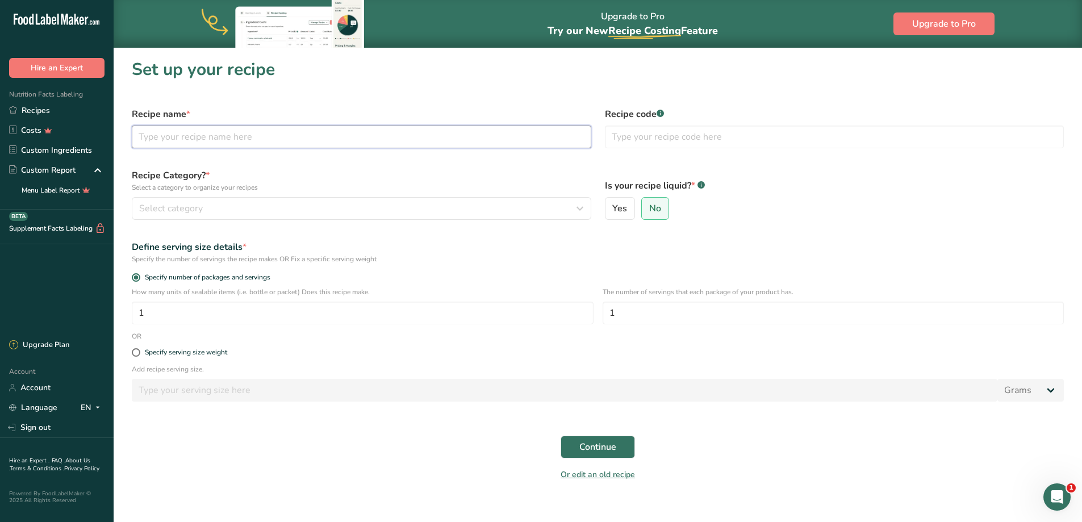
click at [247, 138] on input "text" at bounding box center [361, 136] width 459 height 23
type input "Greens Mix"
type input "Veg"
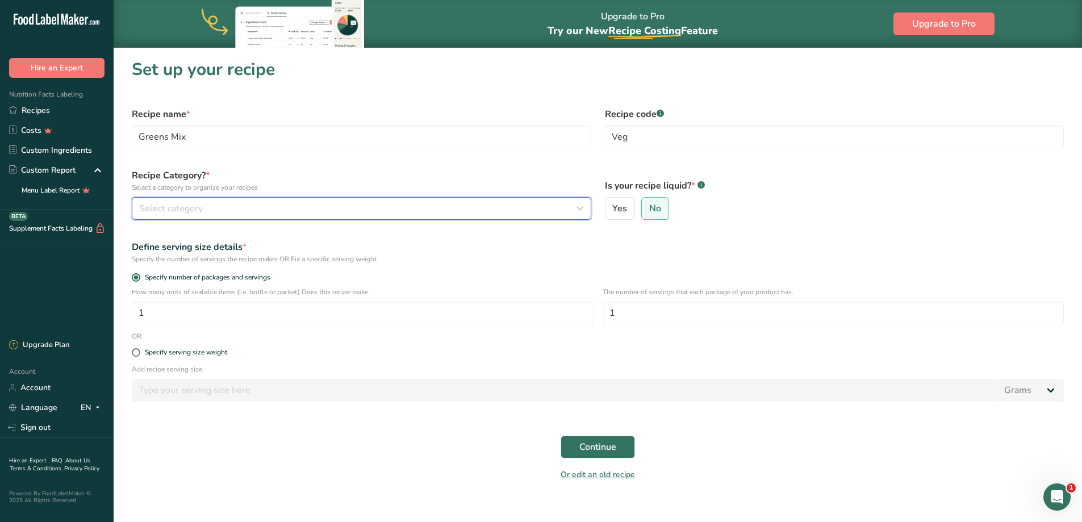
click at [248, 209] on div "Select category" at bounding box center [358, 209] width 438 height 14
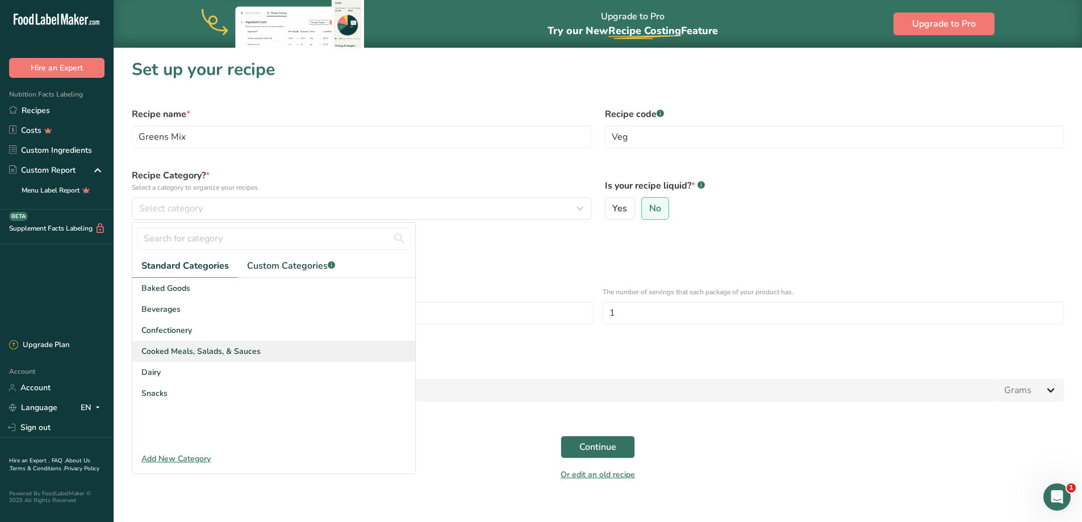
click at [203, 346] on span "Cooked Meals, Salads, & Sauces" at bounding box center [200, 351] width 119 height 12
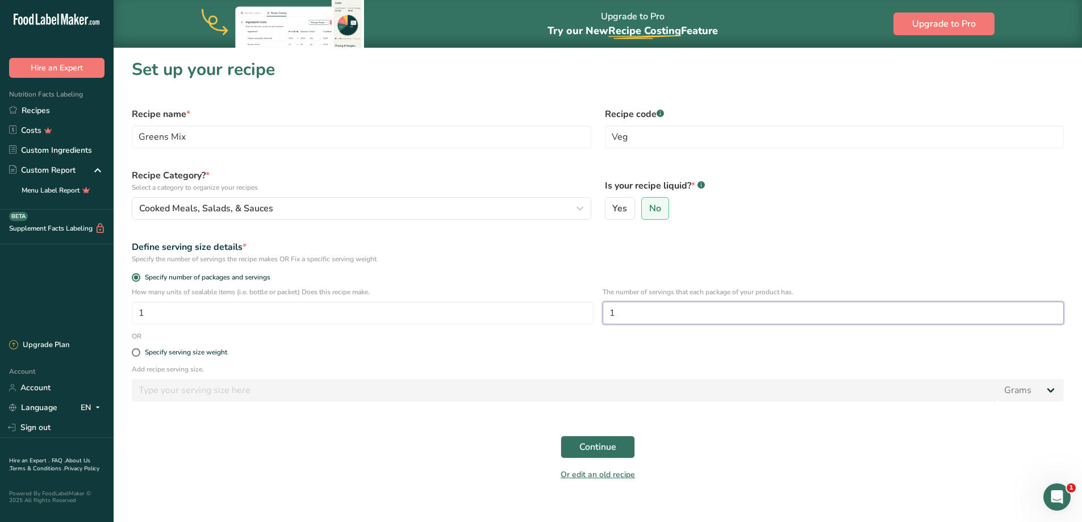
click at [669, 308] on input "1" at bounding box center [833, 312] width 462 height 23
drag, startPoint x: 647, startPoint y: 310, endPoint x: 583, endPoint y: 299, distance: 65.6
click at [595, 305] on div "How many units of sealable items (i.e. bottle or packet) Does this recipe make.…" at bounding box center [597, 309] width 945 height 44
type input "2"
click at [589, 447] on span "Continue" at bounding box center [597, 447] width 37 height 14
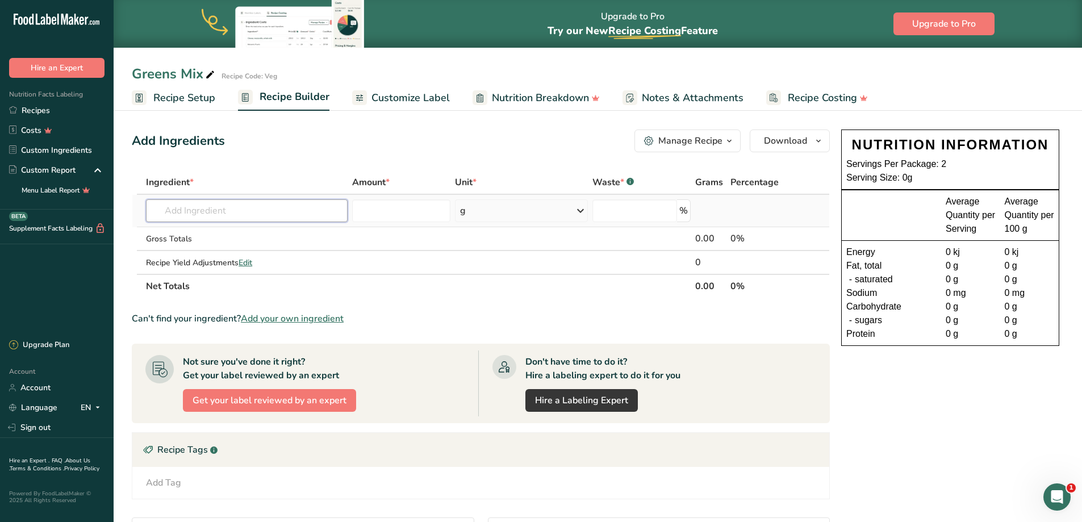
click at [216, 213] on input "text" at bounding box center [247, 210] width 202 height 23
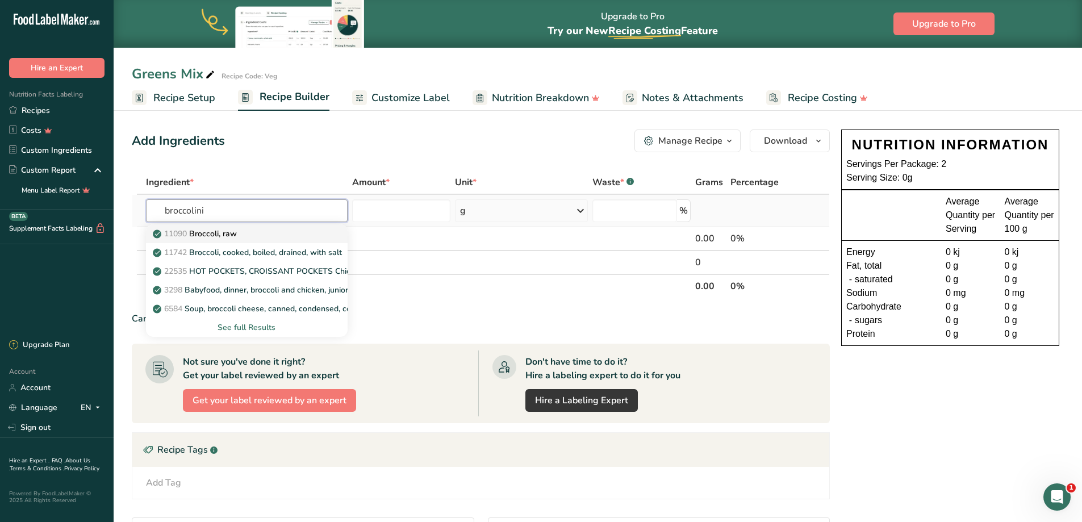
type input "broccolini"
click at [223, 236] on p "11090 Broccoli, raw" at bounding box center [196, 234] width 82 height 12
type input "Broccoli, raw"
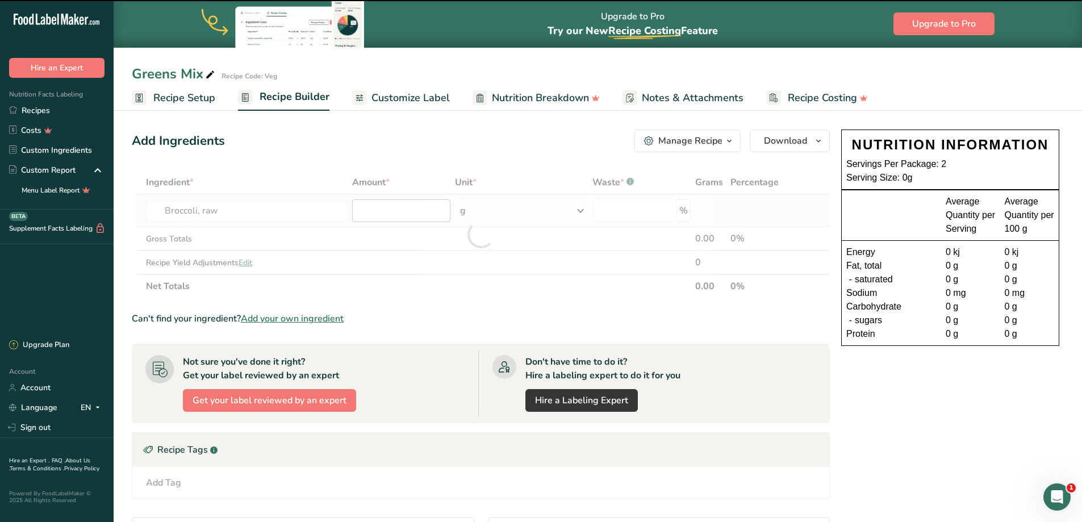
type input "0"
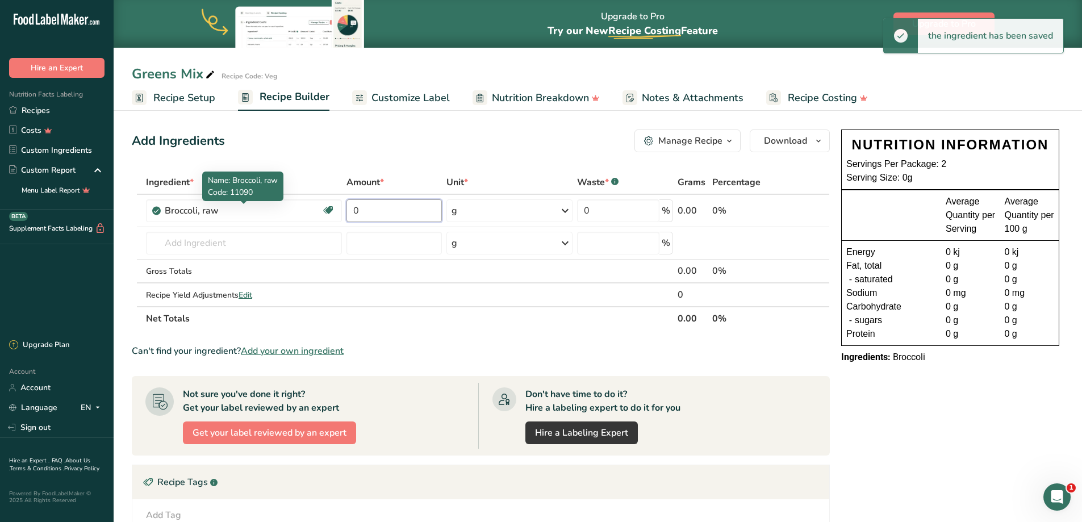
drag, startPoint x: 387, startPoint y: 211, endPoint x: 242, endPoint y: 197, distance: 145.5
click at [242, 197] on body ".a-20{fill:#fff;} Hire an Expert Nutrition Facts Labeling Recipes Costs Custom …" at bounding box center [541, 355] width 1082 height 710
type input "85"
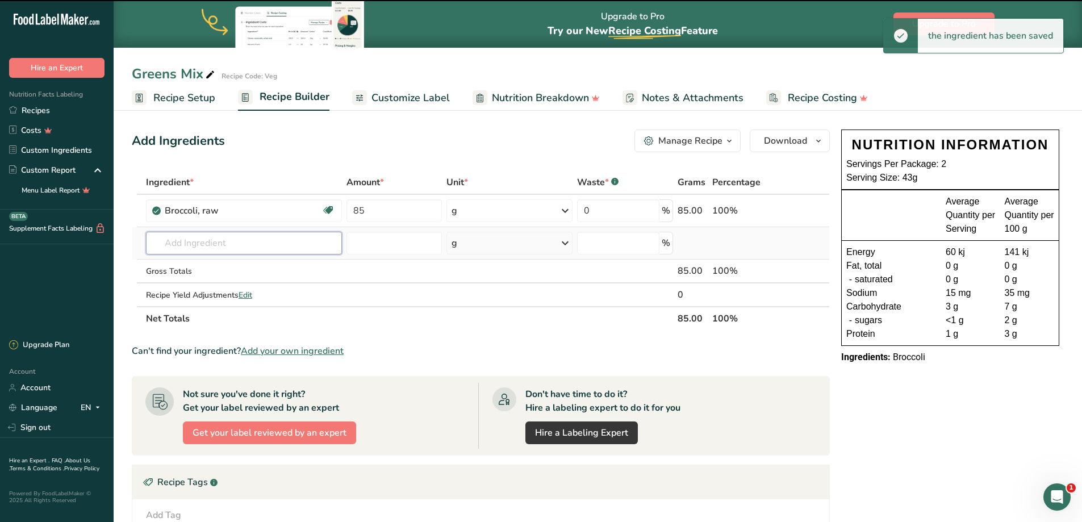
click at [192, 245] on input "text" at bounding box center [244, 243] width 196 height 23
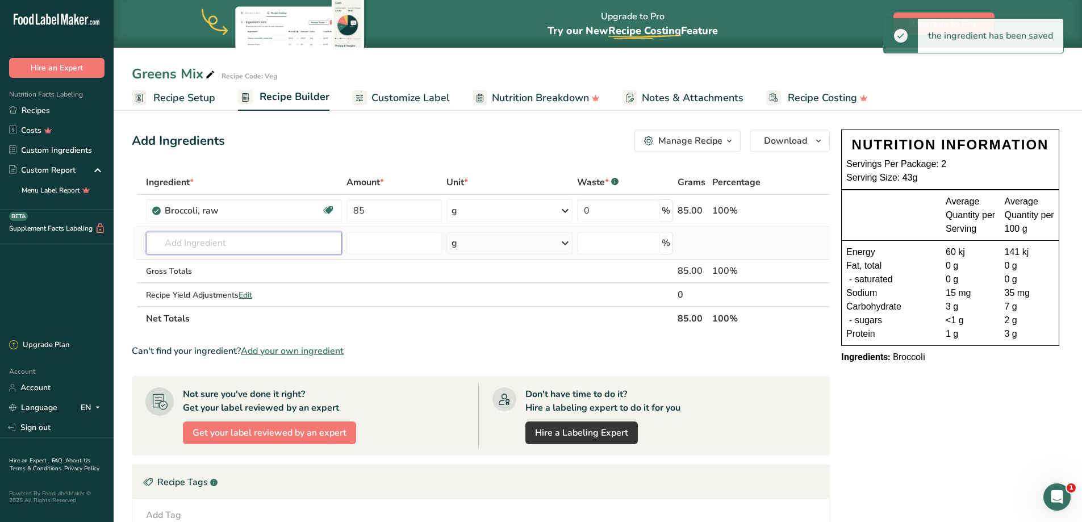
type input "b"
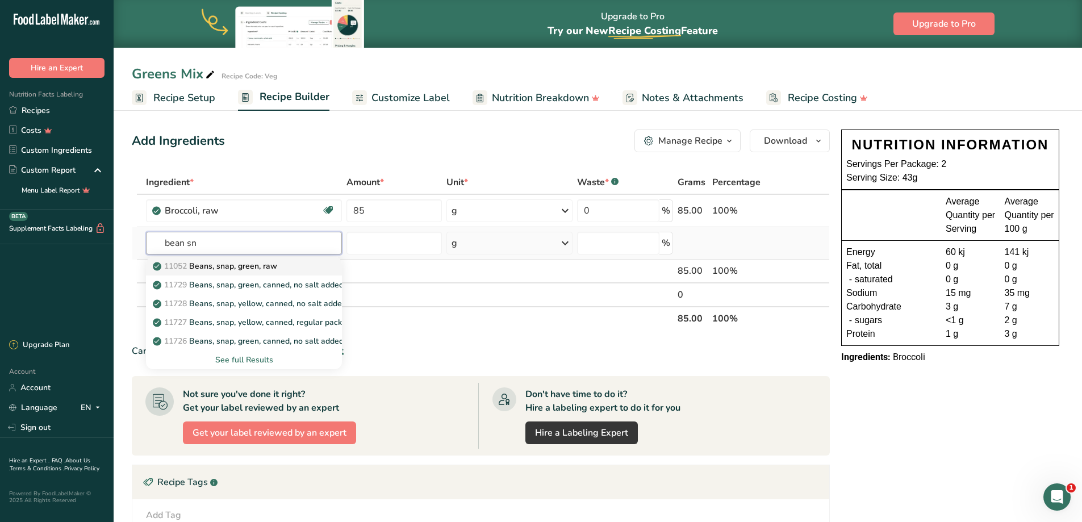
type input "bean sn"
click at [275, 268] on p "11052 Beans, snap, green, raw" at bounding box center [216, 266] width 122 height 12
type input "Beans, snap, green, raw"
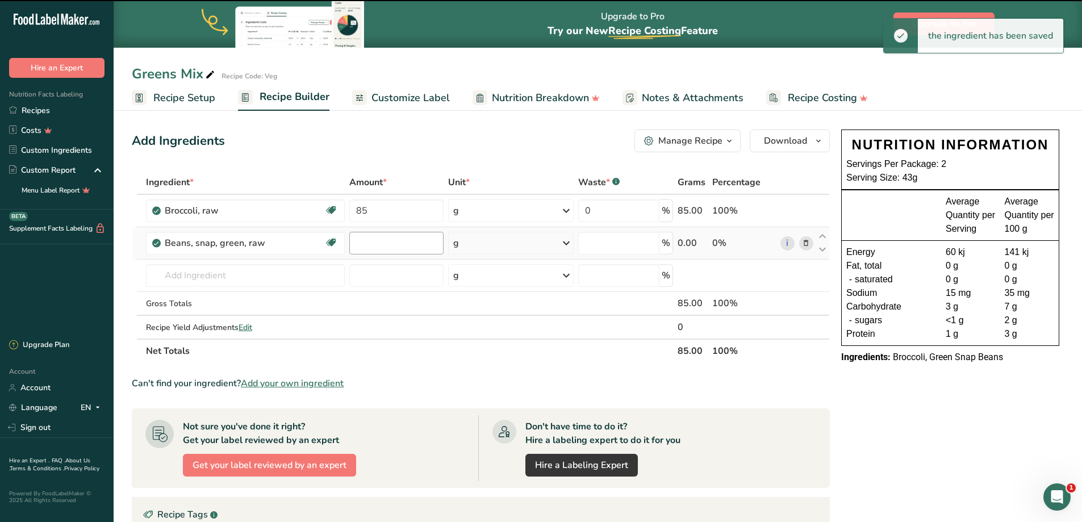
type input "0"
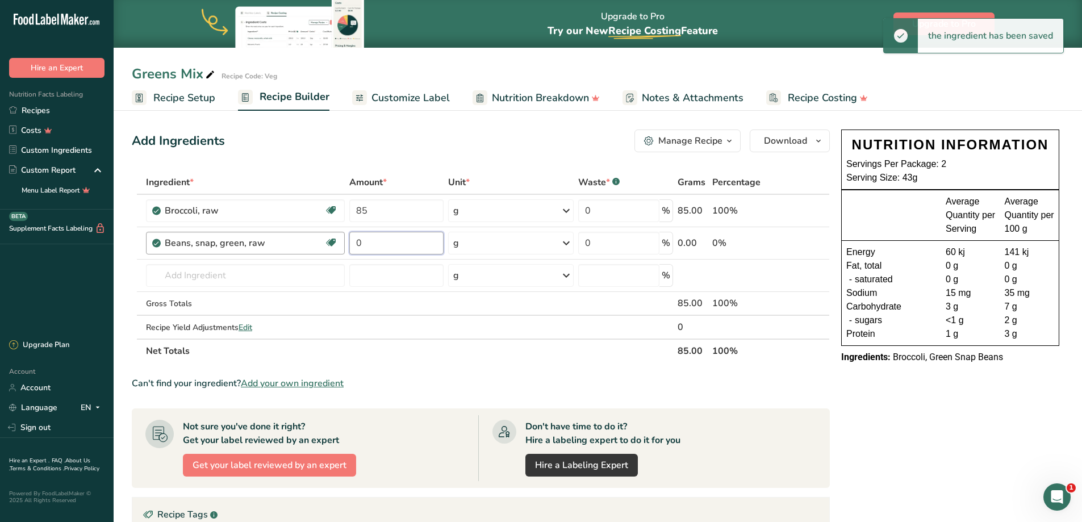
drag, startPoint x: 380, startPoint y: 241, endPoint x: 325, endPoint y: 230, distance: 55.7
click at [330, 241] on tr "Beans, snap, green, raw Plant-based Protein Dairy free Gluten free Vegan Vegeta…" at bounding box center [480, 243] width 697 height 32
type input "85"
click at [204, 278] on input "text" at bounding box center [245, 275] width 199 height 23
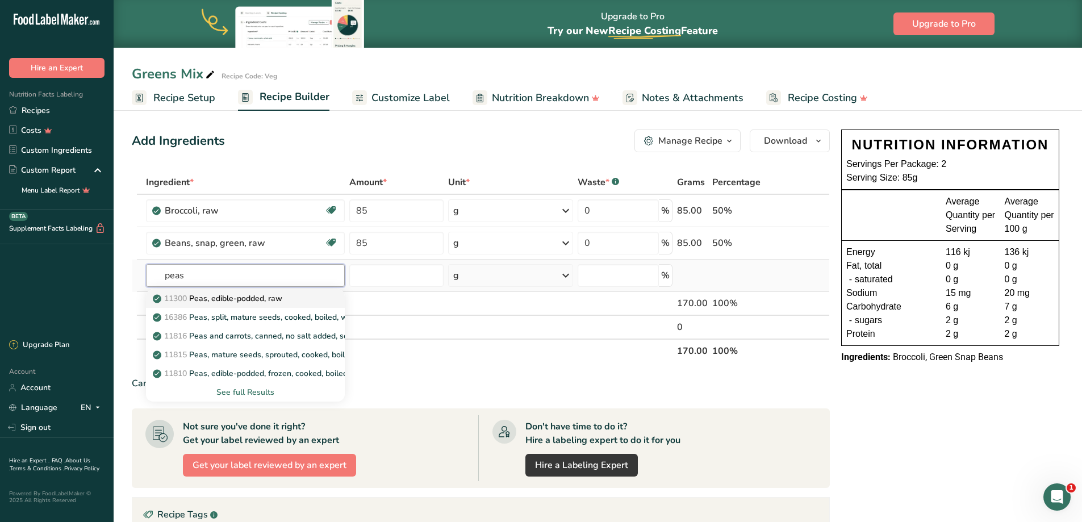
type input "peas"
click at [290, 301] on div "11300 Peas, edible-podded, raw" at bounding box center [236, 298] width 162 height 12
type input "Peas, edible-podded, raw"
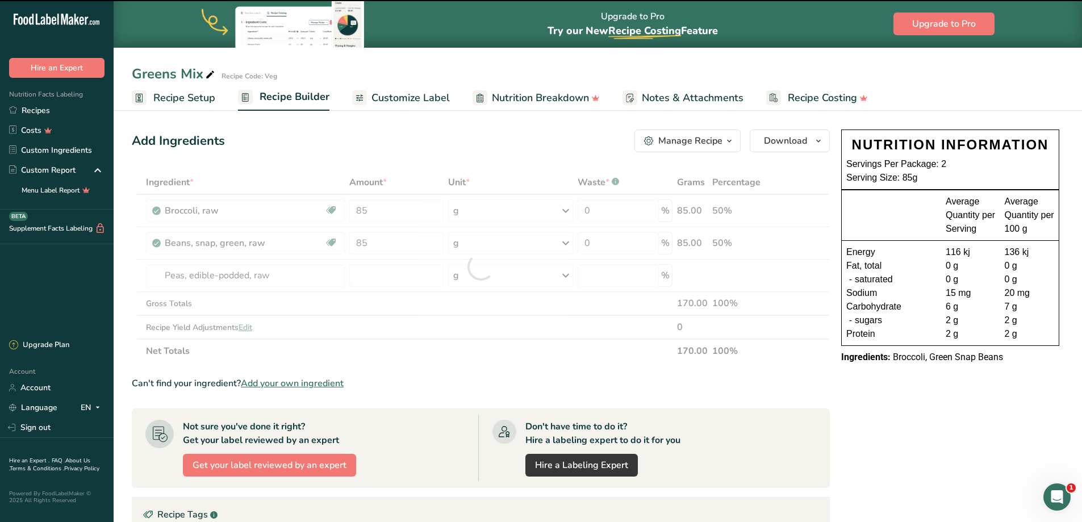
type input "0"
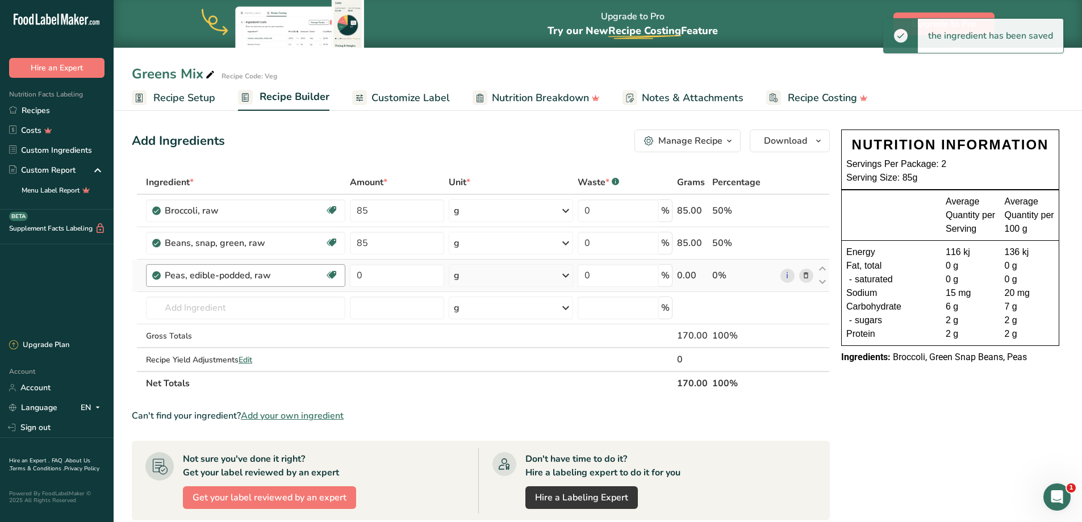
click at [271, 275] on div "Peas, edible-podded, raw" at bounding box center [236, 276] width 142 height 14
click at [276, 274] on div "Peas, edible-podded, raw" at bounding box center [236, 276] width 142 height 14
click at [401, 274] on input "0" at bounding box center [397, 275] width 94 height 23
drag, startPoint x: 401, startPoint y: 274, endPoint x: 310, endPoint y: 276, distance: 90.9
click at [310, 276] on tr "Peas, edible-podded, raw Source of Antioxidants Plant-based Protein Dairy free …" at bounding box center [480, 275] width 697 height 32
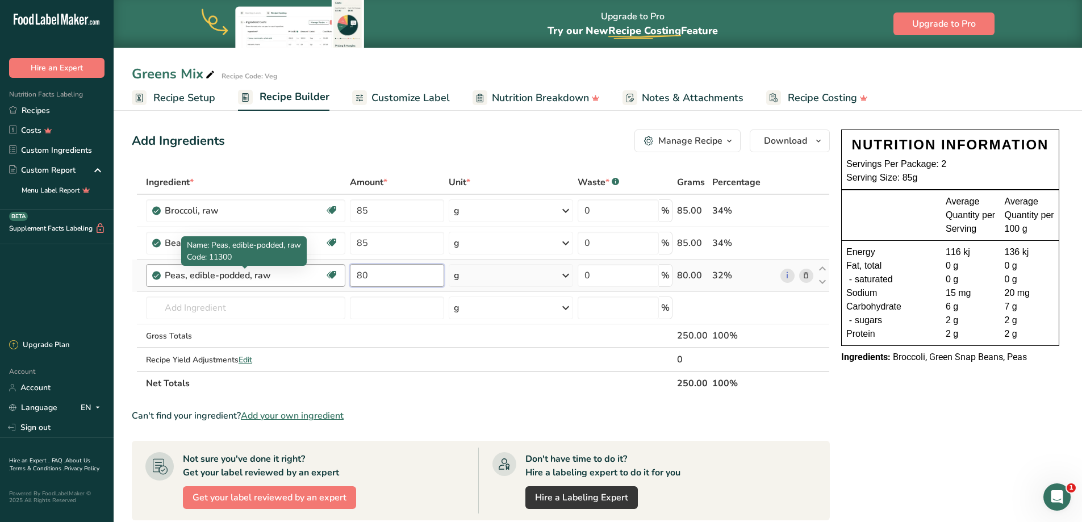
type input "80"
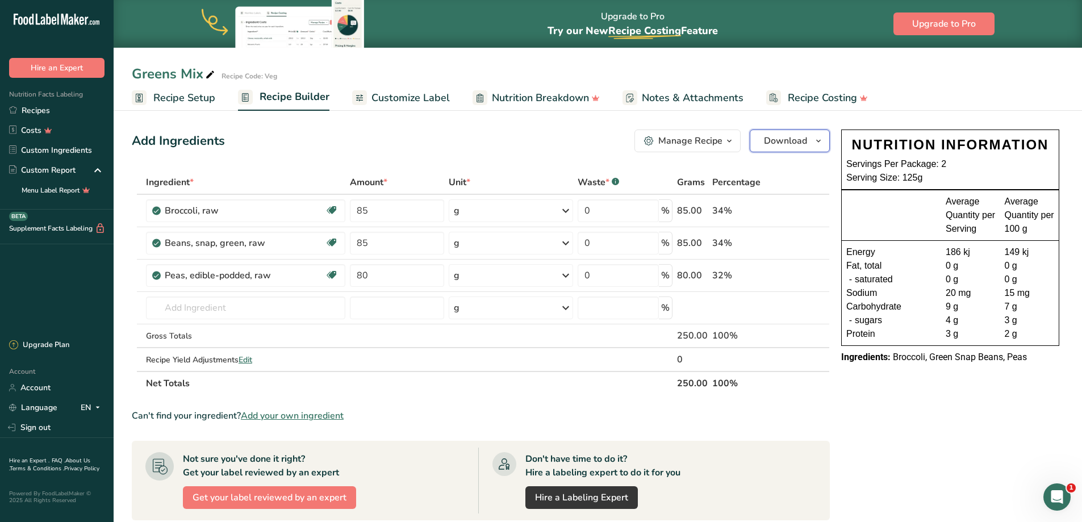
click at [818, 140] on icon "button" at bounding box center [818, 141] width 9 height 14
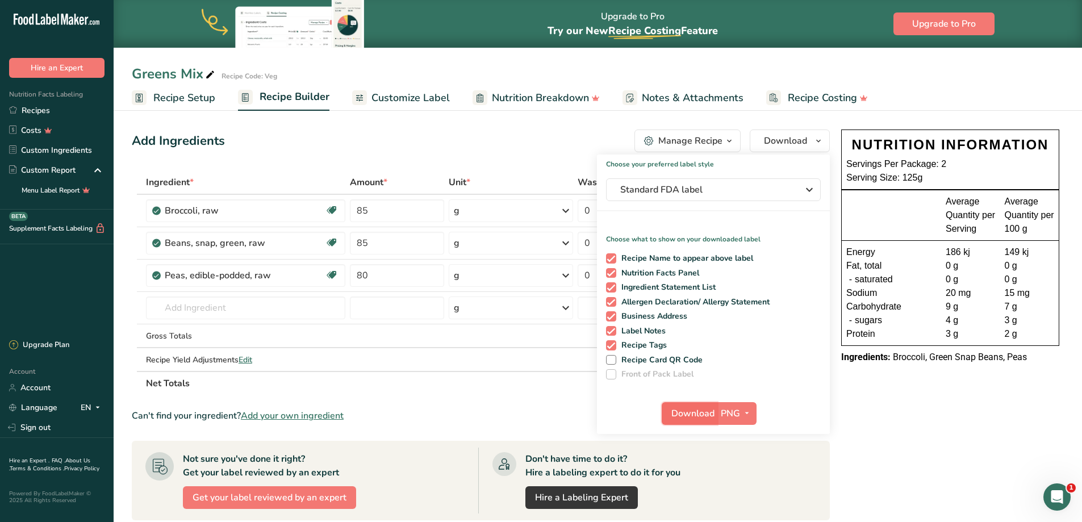
click at [702, 417] on span "Download" at bounding box center [692, 414] width 43 height 14
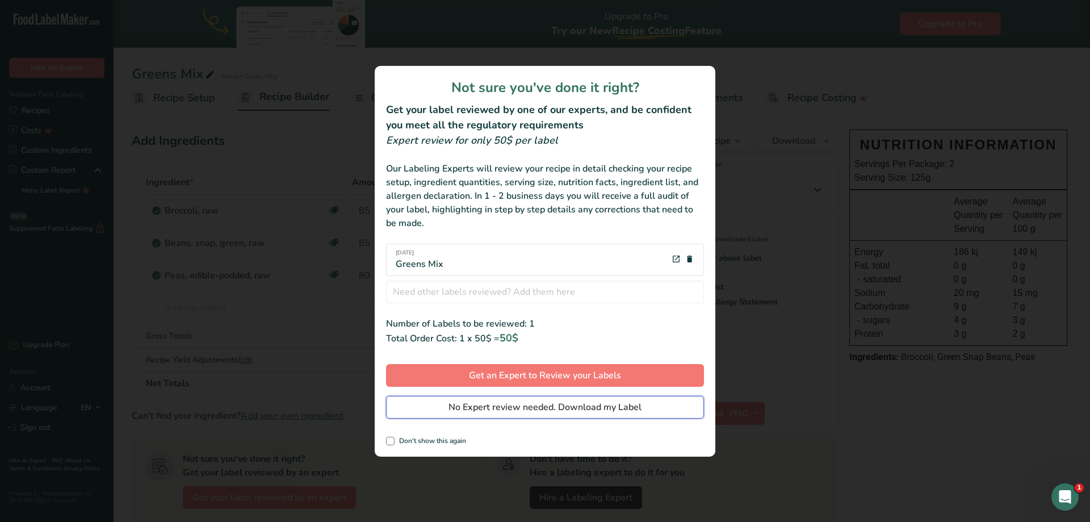
click at [496, 398] on button "No Expert review needed. Download my Label" at bounding box center [545, 407] width 318 height 23
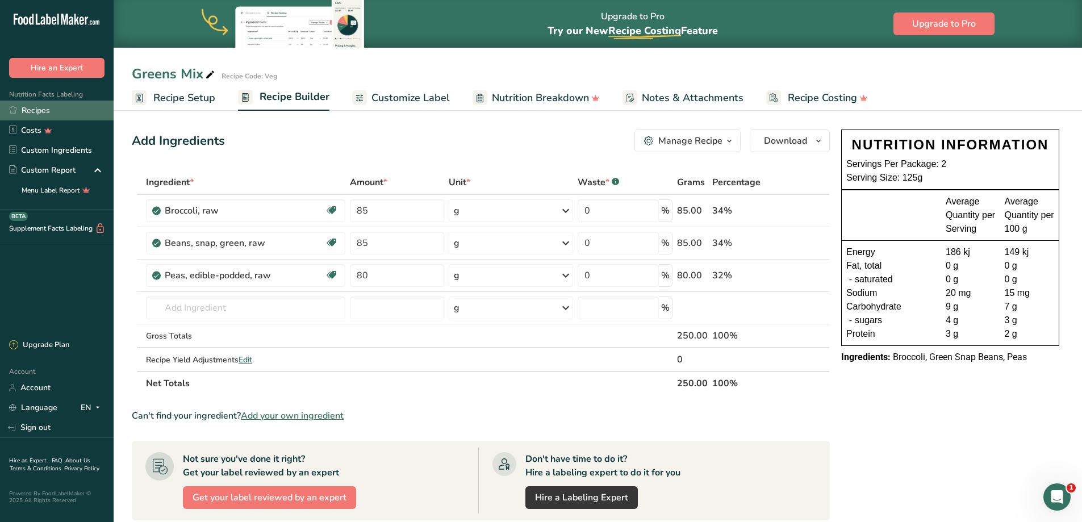
click at [41, 111] on link "Recipes" at bounding box center [57, 110] width 114 height 20
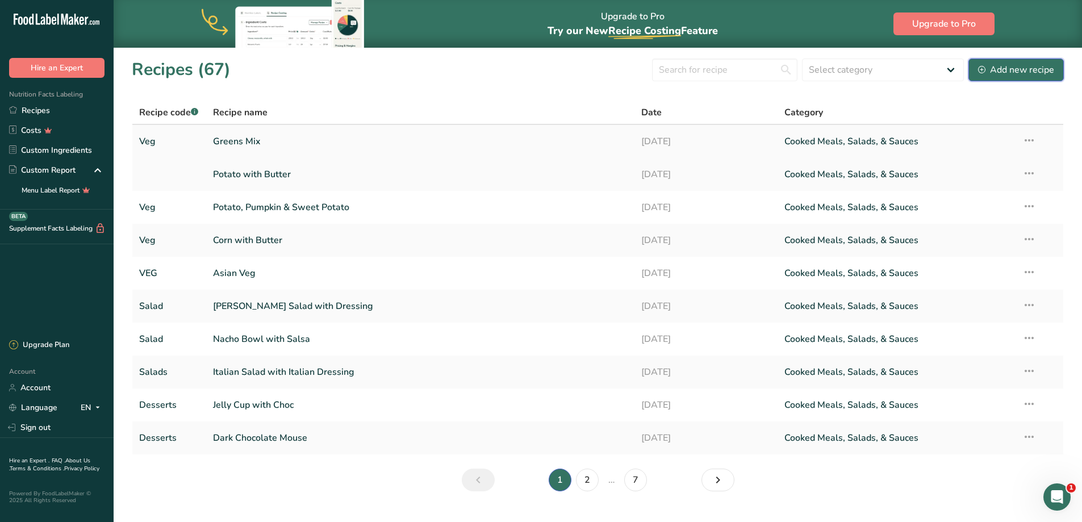
drag, startPoint x: 1029, startPoint y: 66, endPoint x: 154, endPoint y: 125, distance: 876.3
click at [1029, 66] on div "Add new recipe" at bounding box center [1016, 70] width 76 height 14
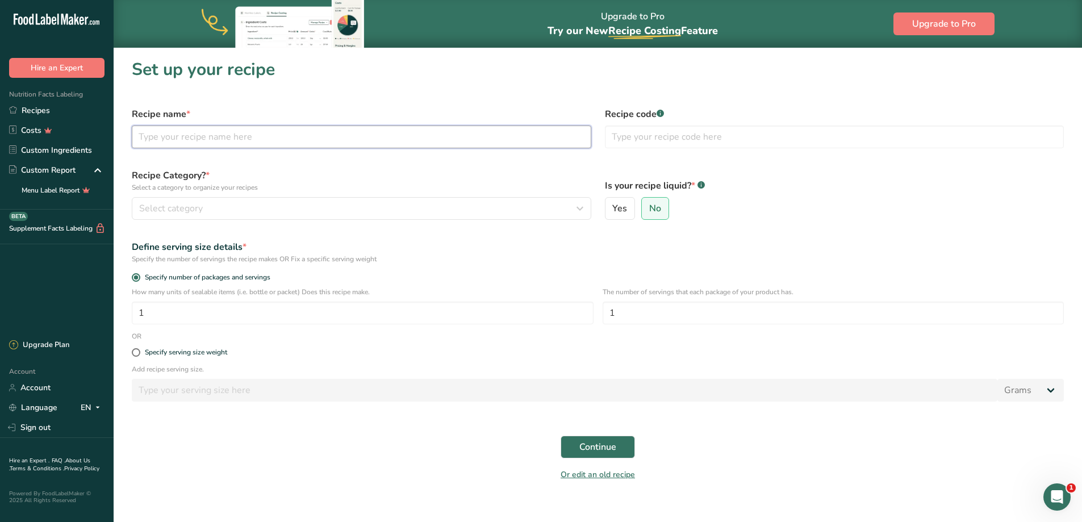
click at [162, 127] on input "text" at bounding box center [361, 136] width 459 height 23
type input "Meditteranian"
type input "Veg"
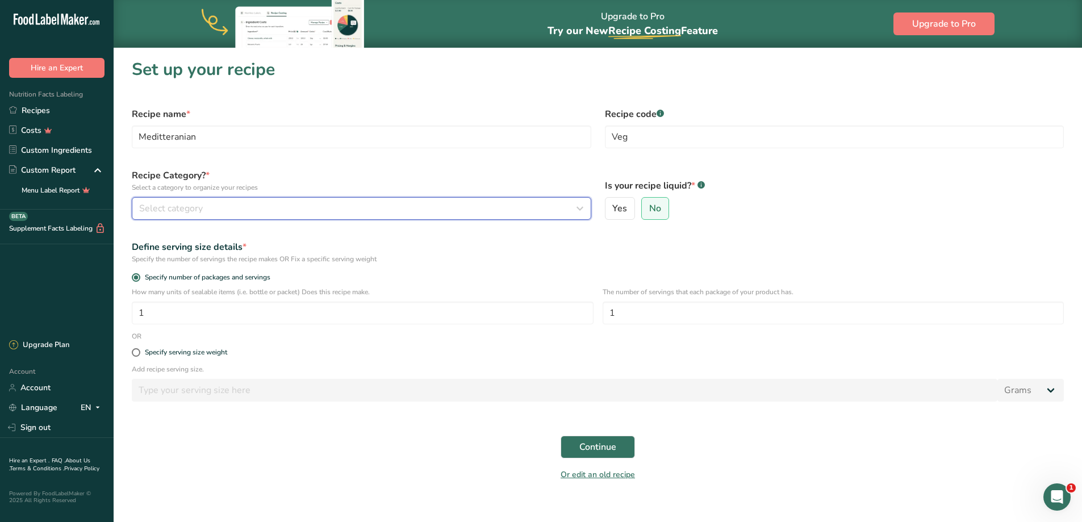
click at [170, 213] on span "Select category" at bounding box center [171, 209] width 64 height 14
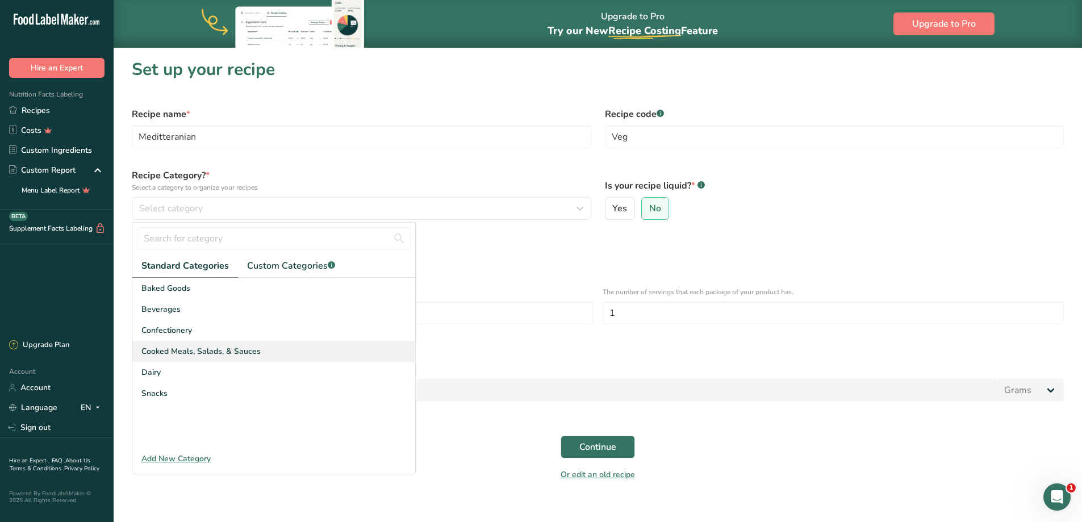
click at [190, 357] on span "Cooked Meals, Salads, & Sauces" at bounding box center [200, 351] width 119 height 12
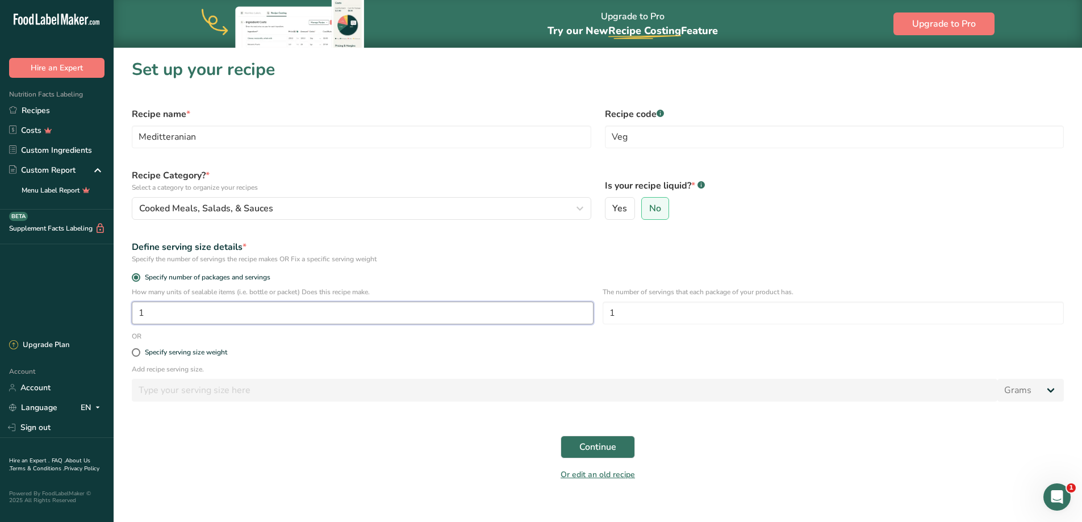
drag, startPoint x: 243, startPoint y: 320, endPoint x: 64, endPoint y: 311, distance: 179.0
click at [70, 311] on div ".a-20{fill:#fff;} Hire an Expert Nutrition Facts Labeling Recipes Costs Custom …" at bounding box center [541, 267] width 1082 height 535
click at [67, 307] on div ".a-20{fill:#fff;} Hire an Expert Nutrition Facts Labeling Recipes Costs Custom …" at bounding box center [541, 267] width 1082 height 535
type input "1"
type input "3"
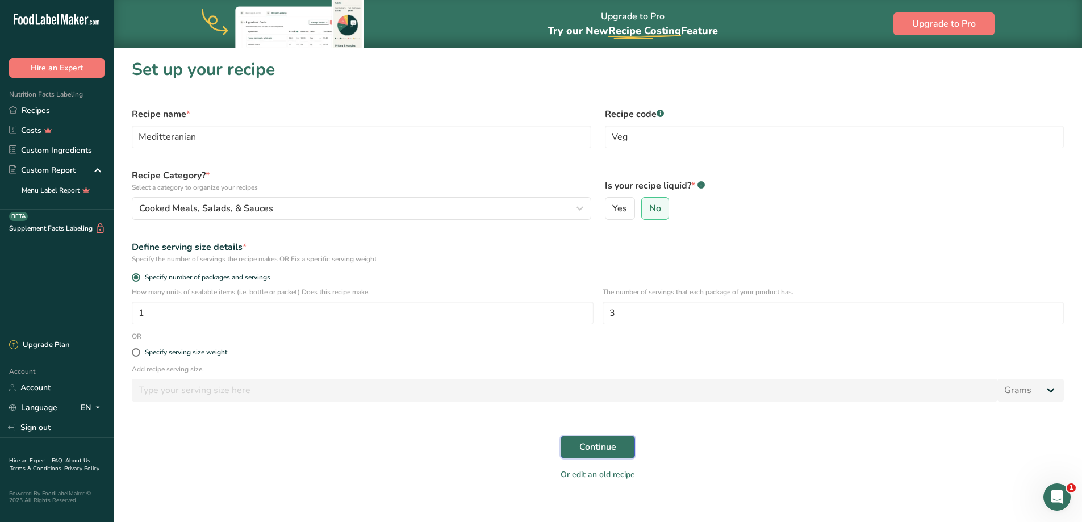
click at [608, 447] on span "Continue" at bounding box center [597, 447] width 37 height 14
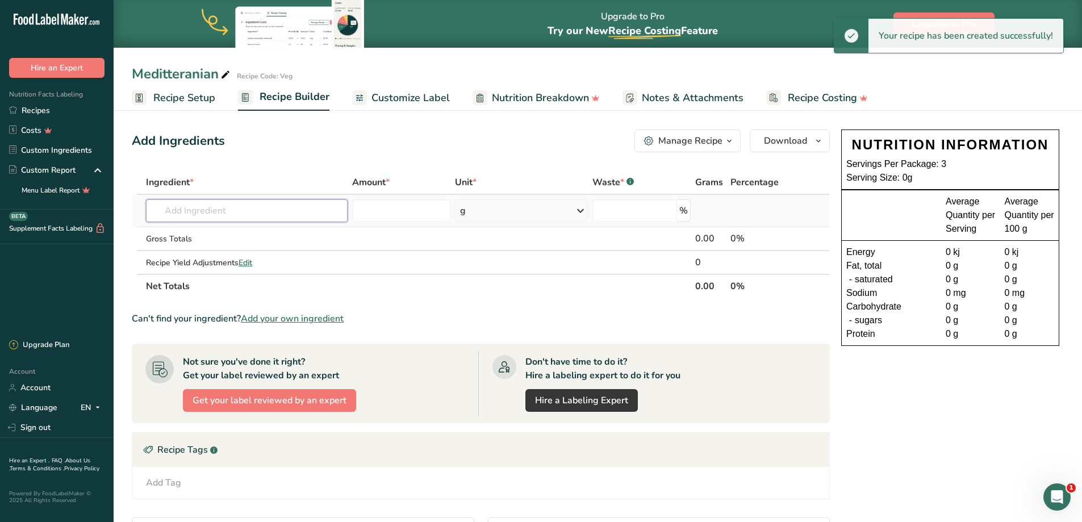
click at [255, 208] on input "text" at bounding box center [247, 210] width 202 height 23
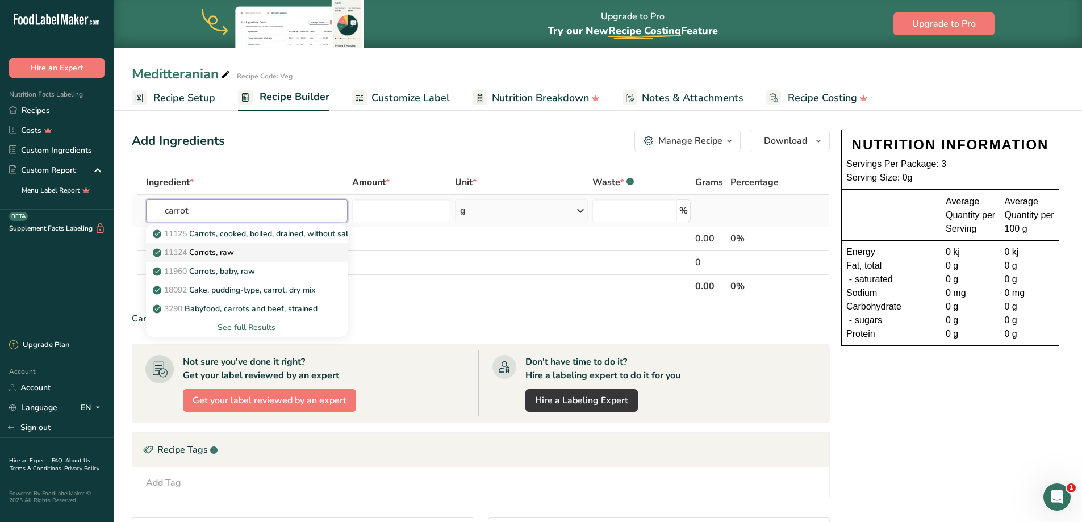
type input "carrot"
click at [224, 249] on p "11124 Carrots, raw" at bounding box center [194, 252] width 79 height 12
type input "Carrots, raw"
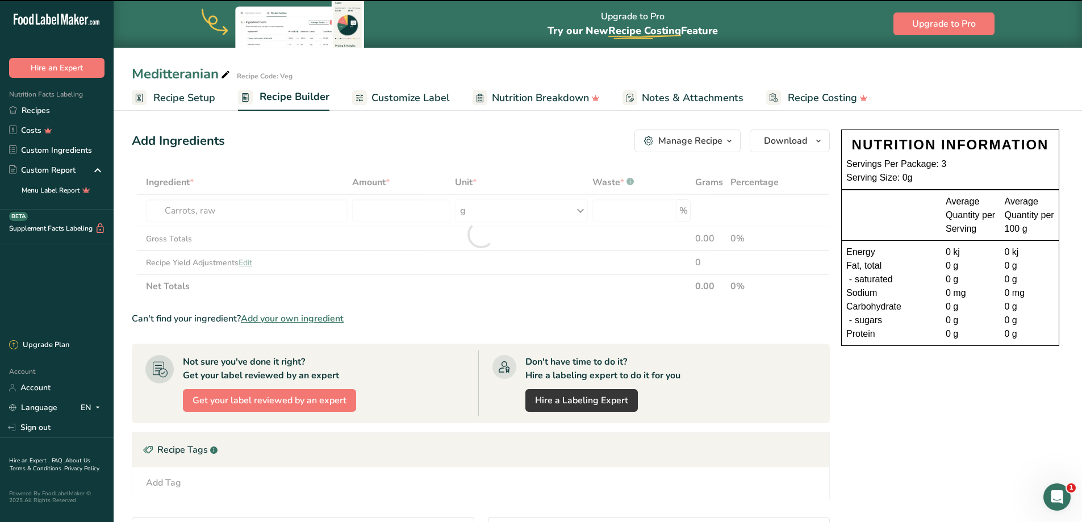
type input "0"
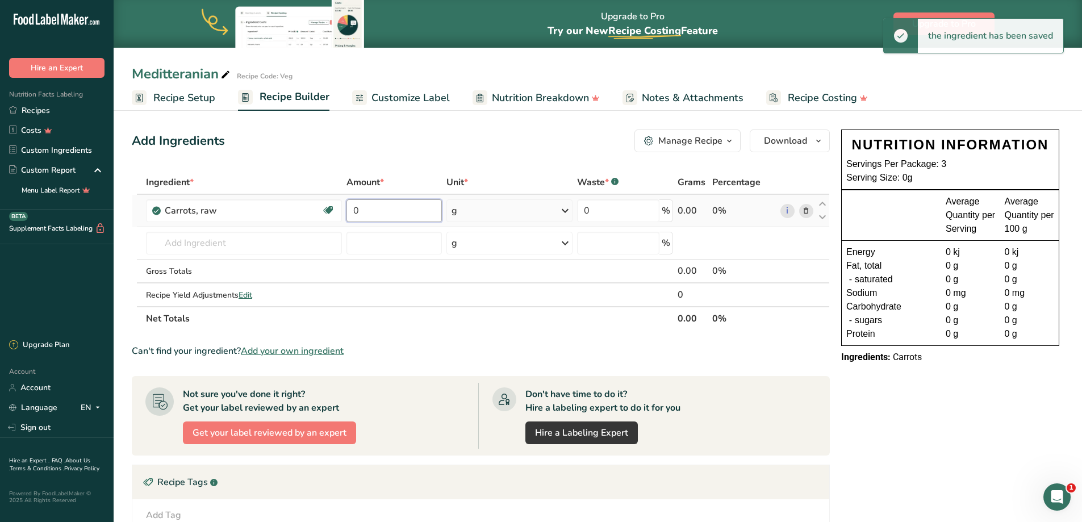
drag, startPoint x: 392, startPoint y: 207, endPoint x: 342, endPoint y: 209, distance: 49.4
click at [344, 209] on td "0" at bounding box center [394, 211] width 100 height 32
type input "170"
click at [185, 241] on input "text" at bounding box center [244, 243] width 196 height 23
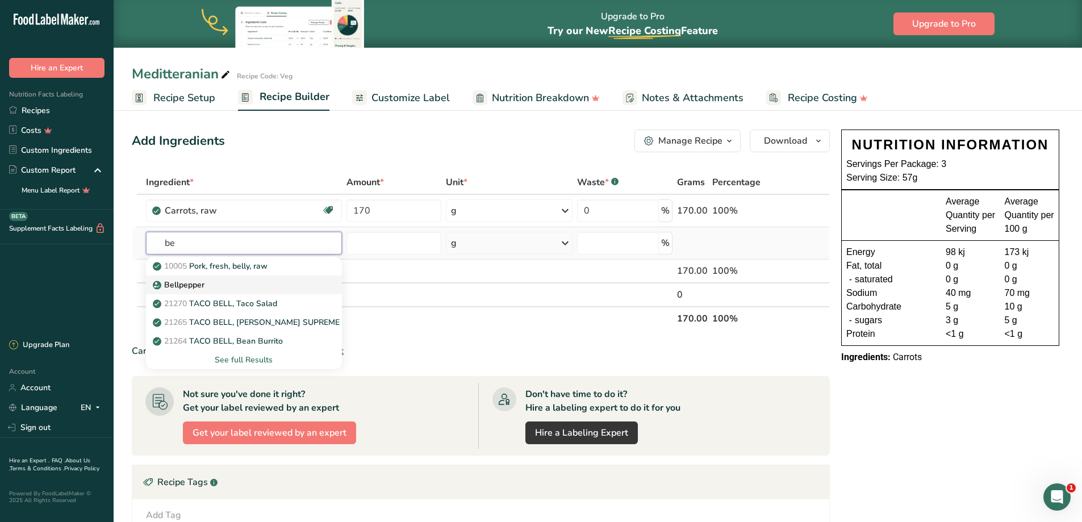
type input "b"
type input "pepper re"
click at [234, 304] on div "Red Bell Pepper" at bounding box center [235, 303] width 160 height 12
type input "Red Bell Pepper"
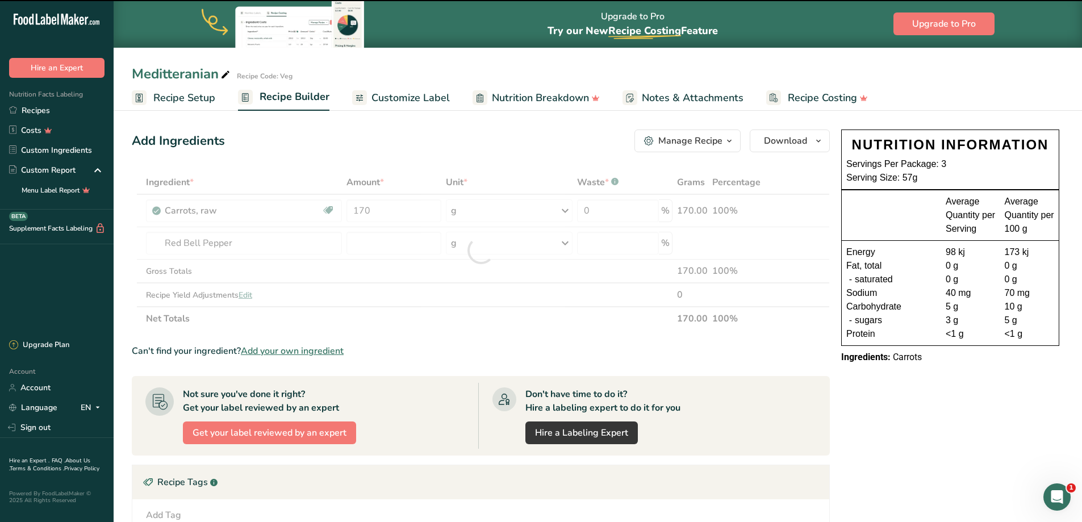
type input "0"
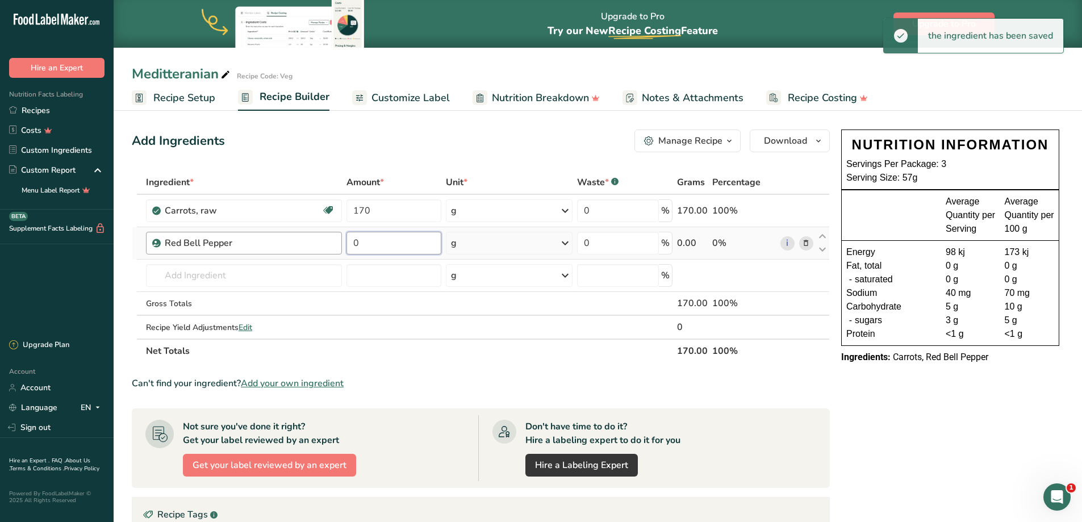
drag, startPoint x: 375, startPoint y: 249, endPoint x: 331, endPoint y: 249, distance: 44.3
click at [331, 249] on tr "Red Bell Pepper 0 g Weight Units g kg mg See more Volume Units l Volume units r…" at bounding box center [480, 243] width 697 height 32
type input "140"
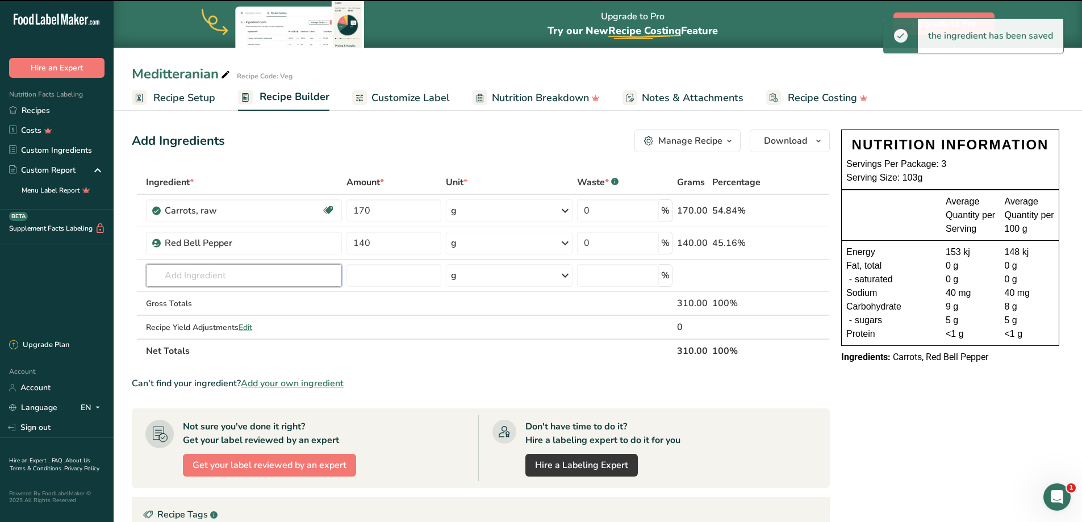
click at [210, 275] on input "text" at bounding box center [244, 275] width 196 height 23
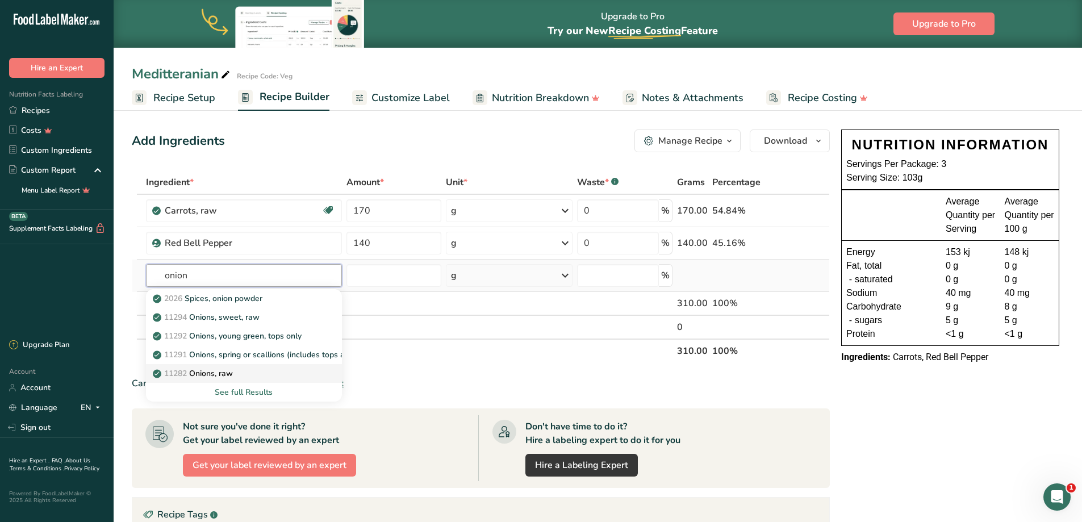
type input "onion"
click at [258, 371] on div "11282 Onions, raw" at bounding box center [235, 373] width 160 height 12
type input "Onions, raw"
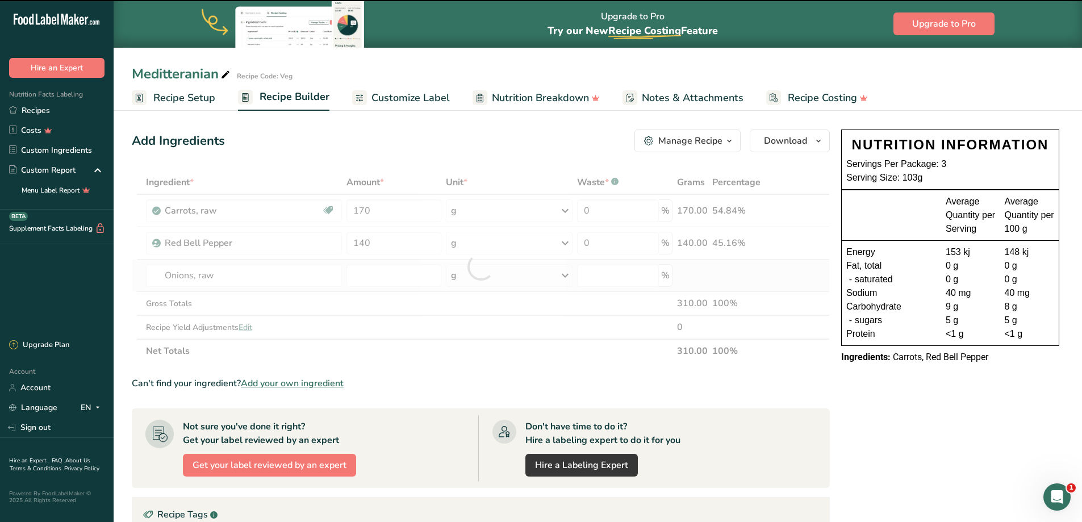
type input "0"
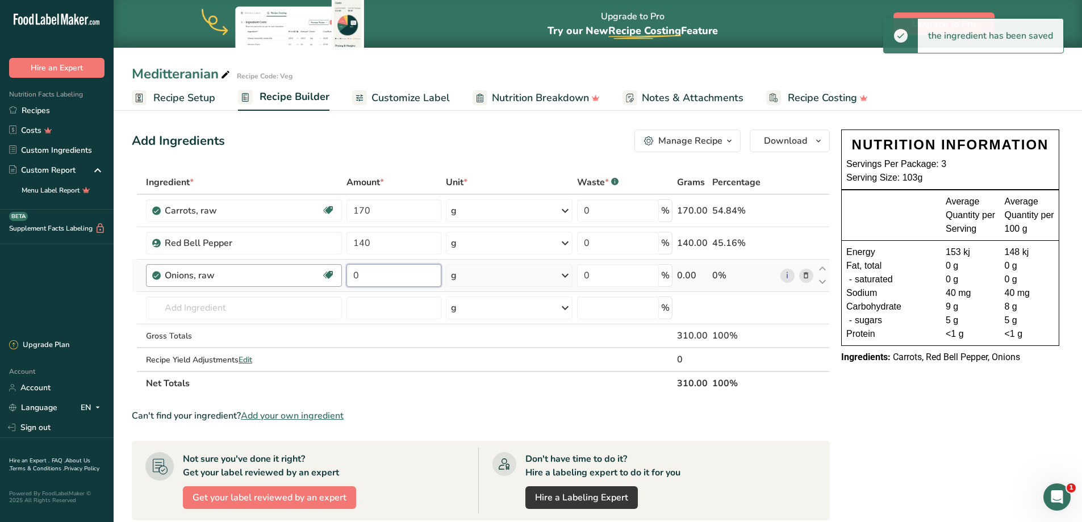
drag, startPoint x: 309, startPoint y: 271, endPoint x: 315, endPoint y: 269, distance: 6.1
click at [308, 271] on tr "Onions, raw Source of Antioxidants Prebiotic Effect Dairy free Gluten free Vega…" at bounding box center [480, 275] width 697 height 32
type input "100"
click at [192, 306] on input "text" at bounding box center [244, 307] width 196 height 23
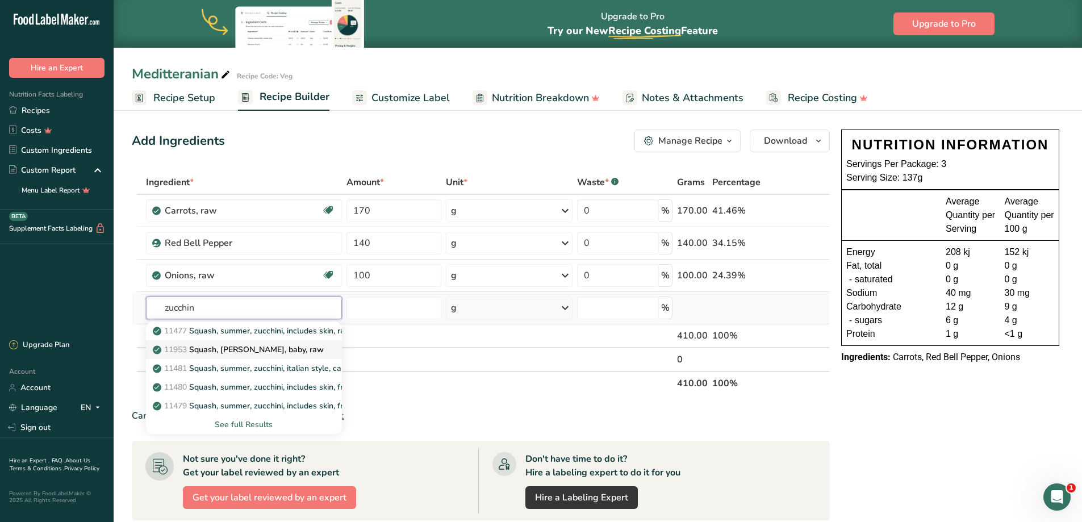
type input "zucchin"
click at [275, 350] on p "11953 Squash, zucchini, baby, raw" at bounding box center [239, 349] width 169 height 12
type input "Squash, [PERSON_NAME], baby, raw"
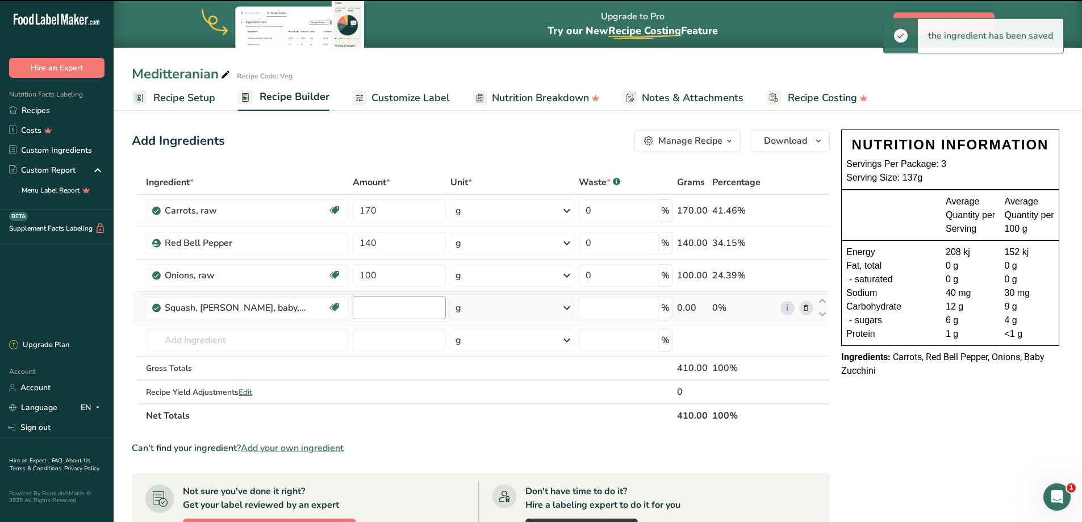
type input "0"
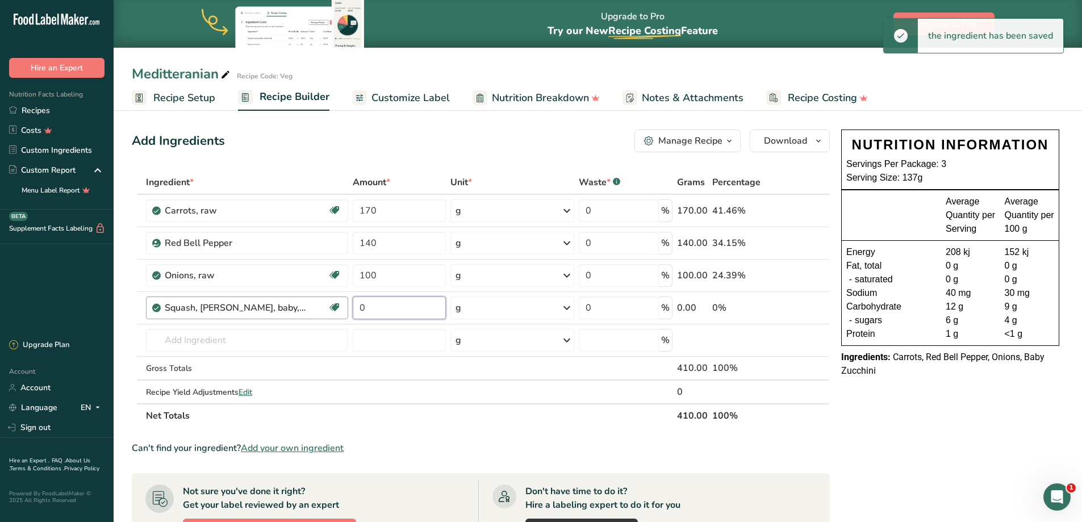
drag, startPoint x: 382, startPoint y: 307, endPoint x: 324, endPoint y: 308, distance: 57.9
click at [324, 308] on tr "Squash, zucchini, baby, raw Source of Antioxidants Dairy free Gluten free Vegan…" at bounding box center [480, 308] width 697 height 32
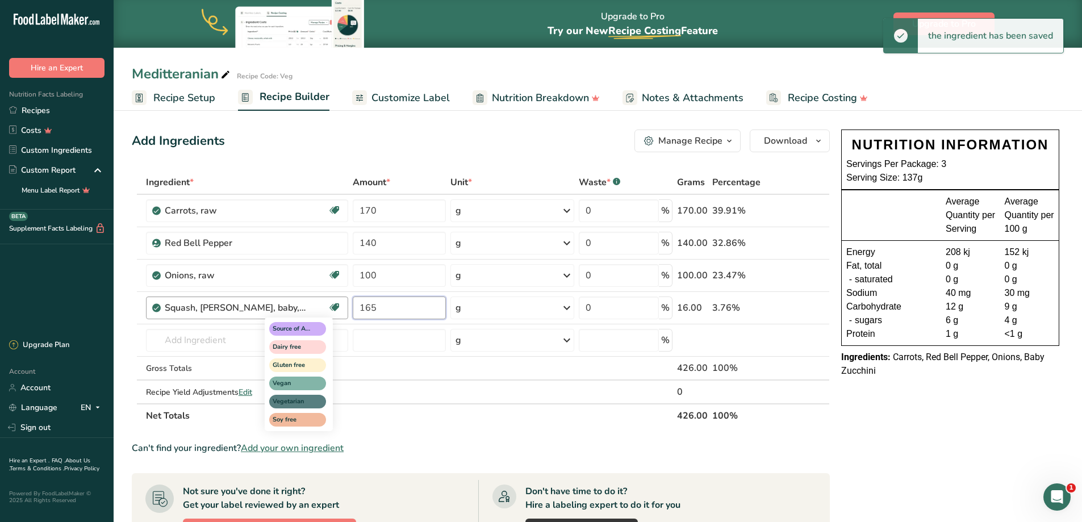
type input "165"
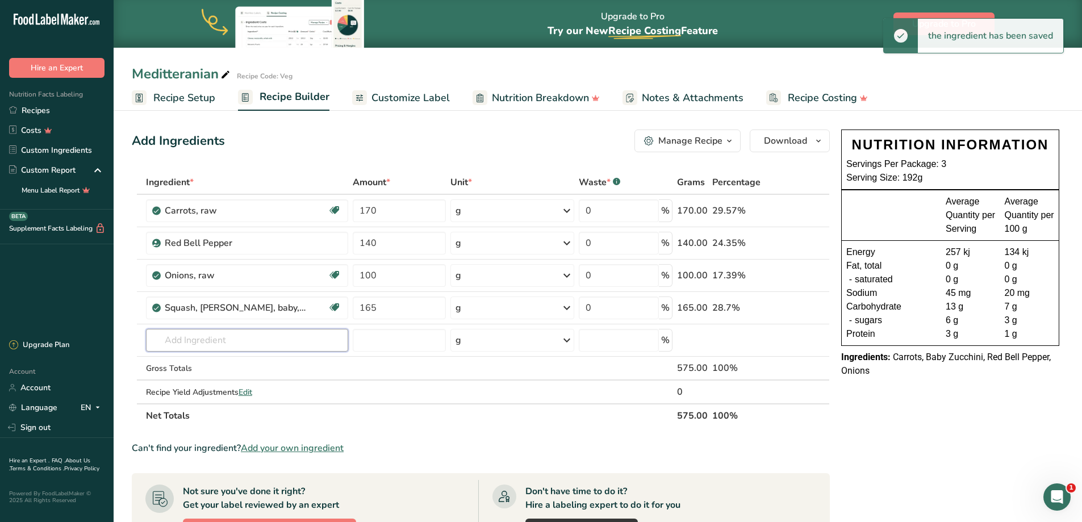
click at [182, 337] on input "text" at bounding box center [247, 340] width 202 height 23
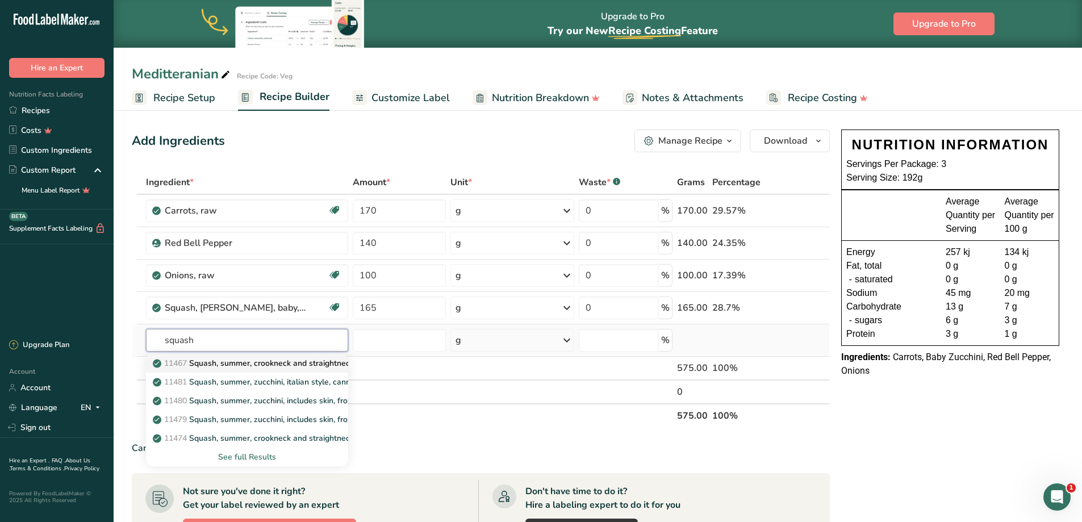
type input "squash"
click at [281, 366] on p "11467 Squash, summer, crookneck and straightneck, raw" at bounding box center [263, 363] width 217 height 12
type input "Squash, summer, crookneck and straightneck, raw"
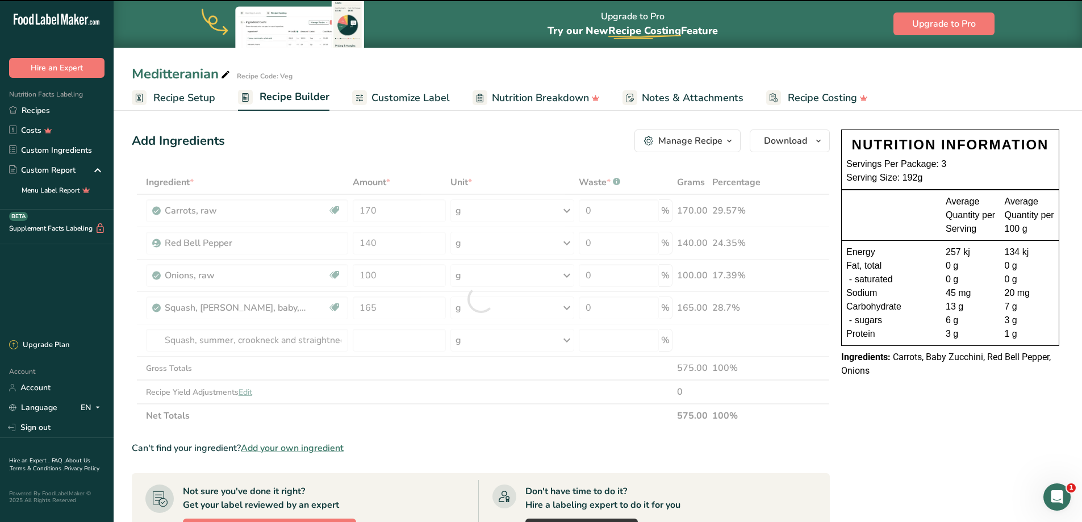
type input "0"
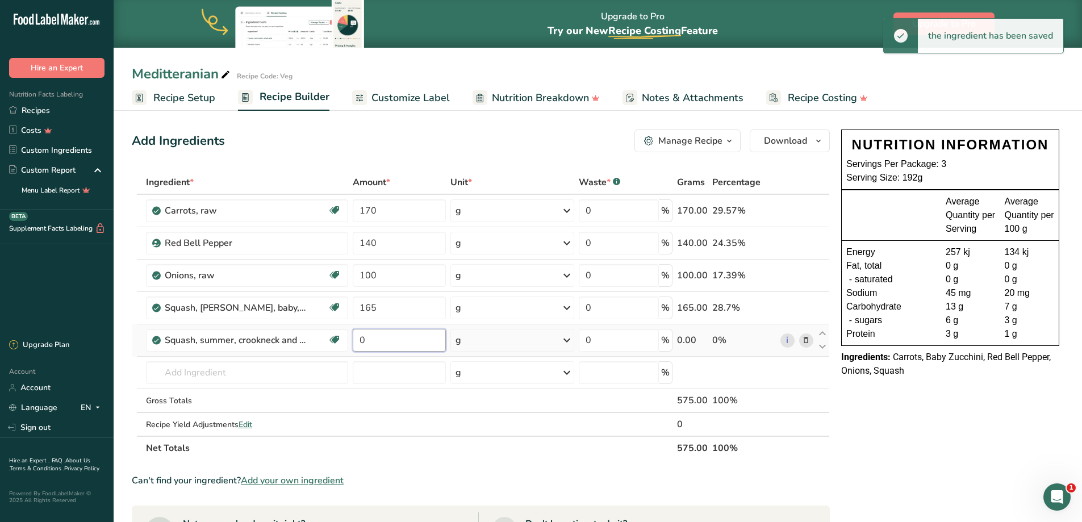
drag, startPoint x: 395, startPoint y: 337, endPoint x: 340, endPoint y: 354, distance: 58.2
click at [290, 340] on tr "Squash, summer, crookneck and straightneck, raw Dairy free Gluten free Vegan Ve…" at bounding box center [480, 340] width 697 height 32
type input "110"
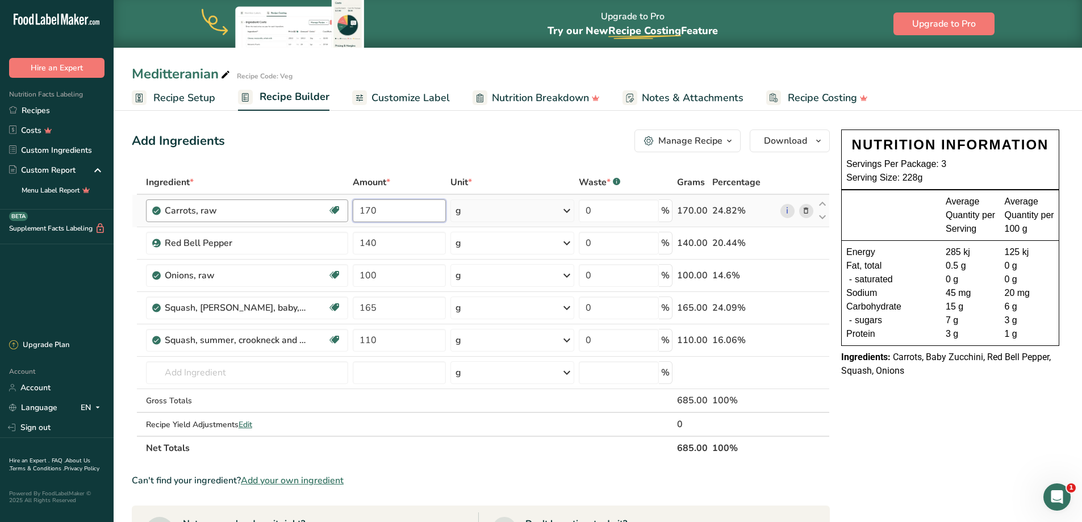
click at [317, 208] on tr "Carrots, raw Dairy free Gluten free Vegan Vegetarian Soy free 170 g Portions 1 …" at bounding box center [480, 211] width 697 height 32
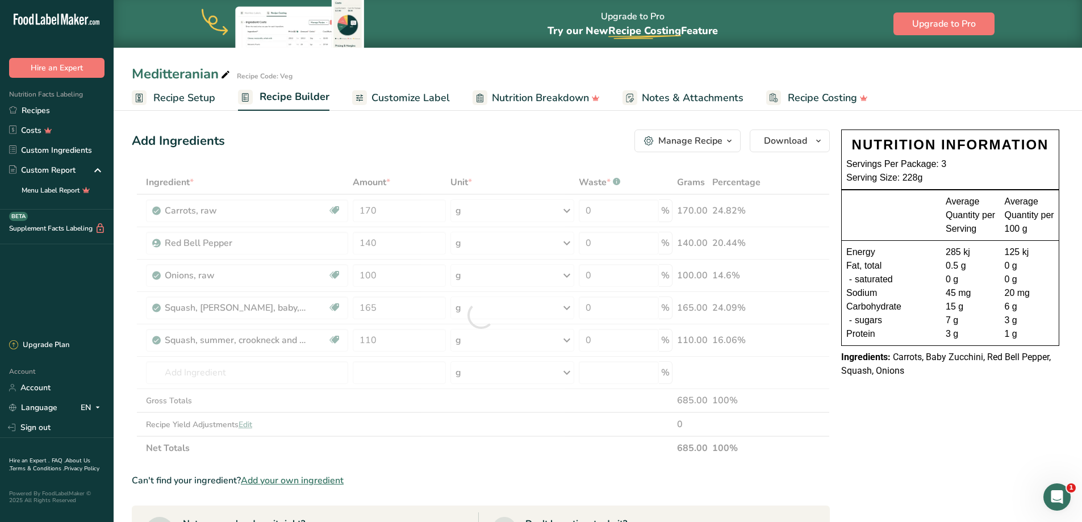
click at [228, 72] on icon at bounding box center [225, 75] width 10 height 16
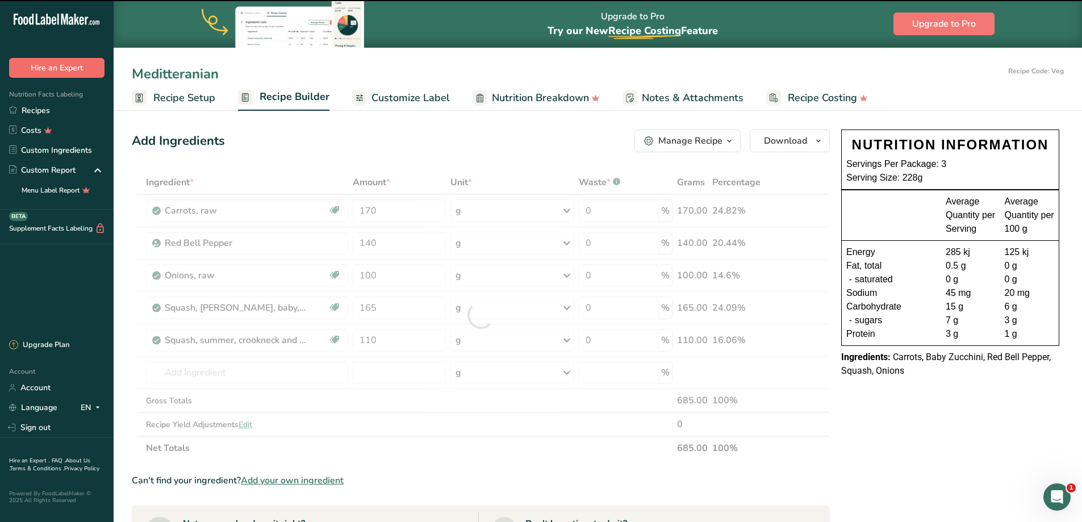
drag, startPoint x: 234, startPoint y: 76, endPoint x: 82, endPoint y: 72, distance: 151.7
click at [82, 72] on div ".a-20{fill:#fff;} Hire an Expert Nutrition Facts Labeling Recipes Costs Custom …" at bounding box center [541, 419] width 1082 height 839
click at [362, 134] on div "Add Ingredients Manage Recipe Delete Recipe Duplicate Recipe Scale Recipe Save …" at bounding box center [481, 140] width 698 height 23
click at [784, 137] on span "Download" at bounding box center [785, 141] width 43 height 14
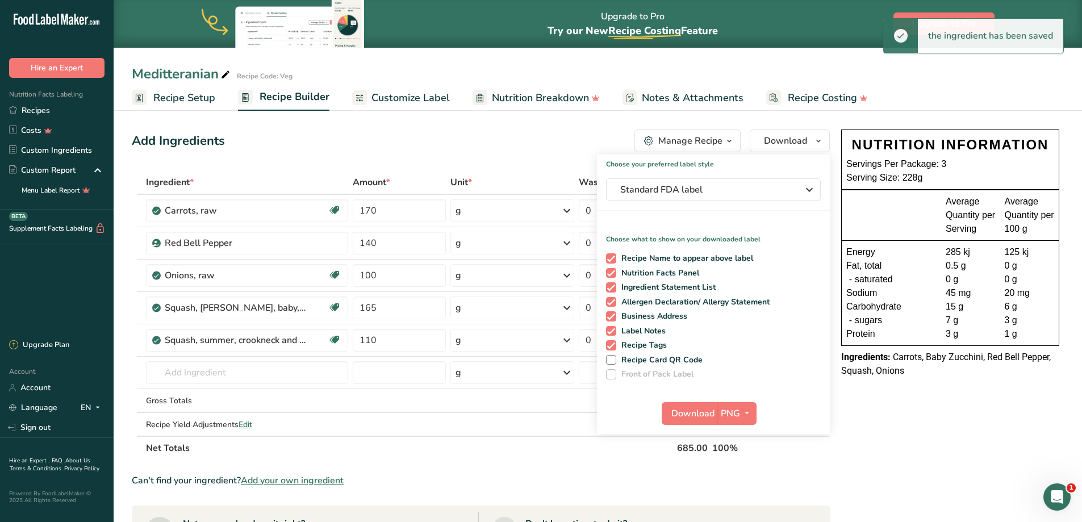
click at [692, 137] on div "Manage Recipe" at bounding box center [690, 141] width 64 height 14
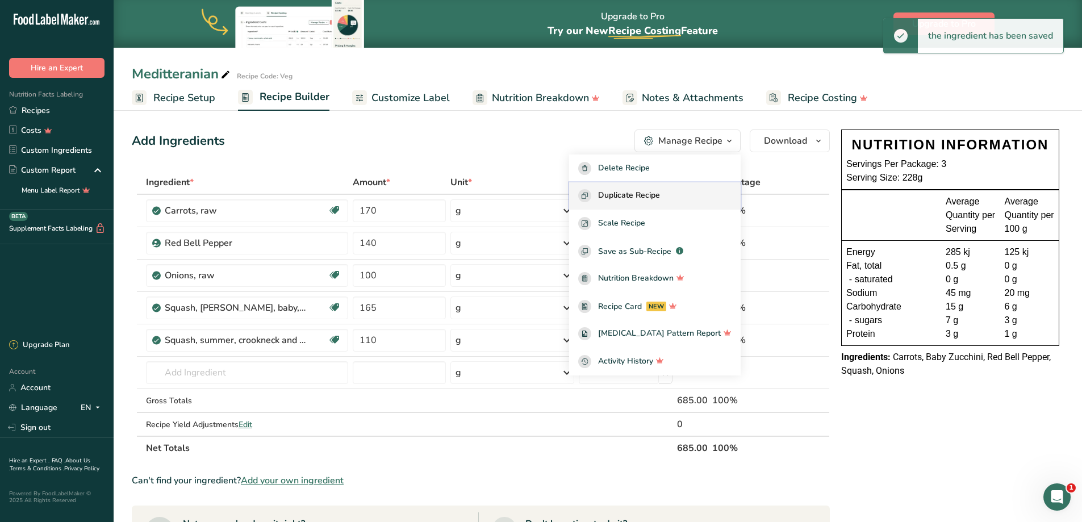
click at [640, 192] on span "Duplicate Recipe" at bounding box center [629, 195] width 62 height 13
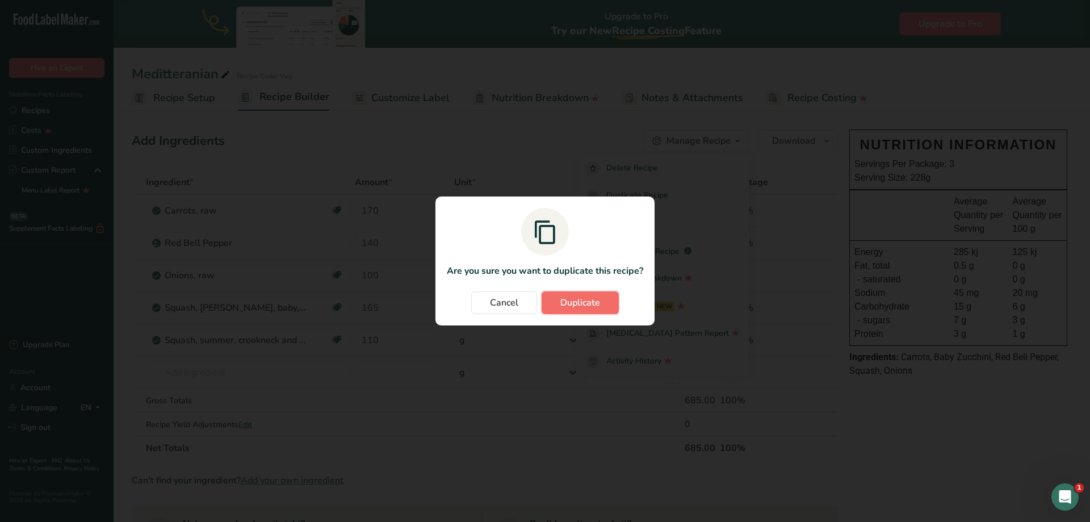
click at [592, 307] on span "Duplicate" at bounding box center [580, 303] width 40 height 14
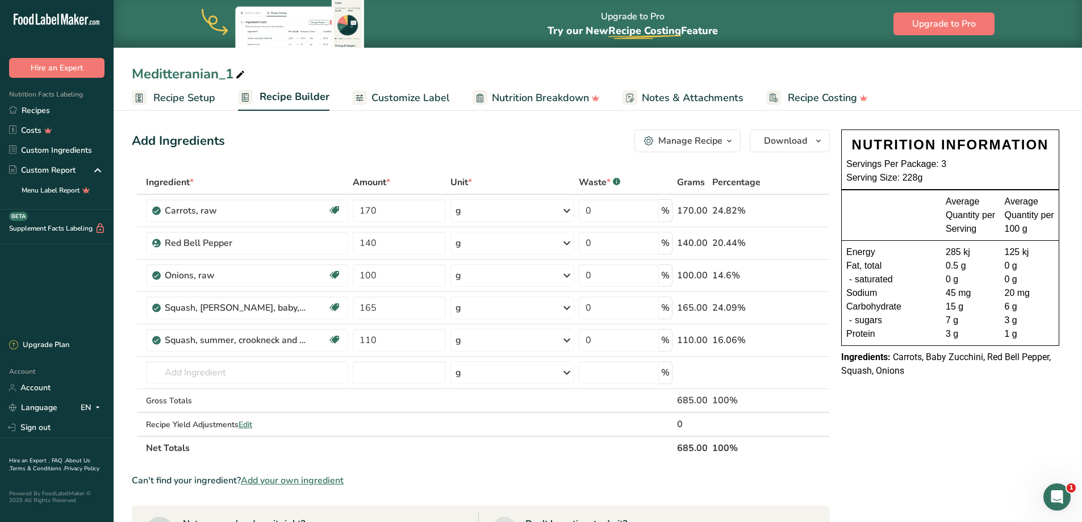
click at [244, 74] on icon at bounding box center [240, 75] width 10 height 16
drag, startPoint x: 250, startPoint y: 77, endPoint x: 53, endPoint y: 67, distance: 197.2
click at [53, 67] on div ".a-20{fill:#fff;} Hire an Expert Nutrition Facts Labeling Recipes Costs Custom …" at bounding box center [541, 419] width 1082 height 839
type input "Stir Fry Mix"
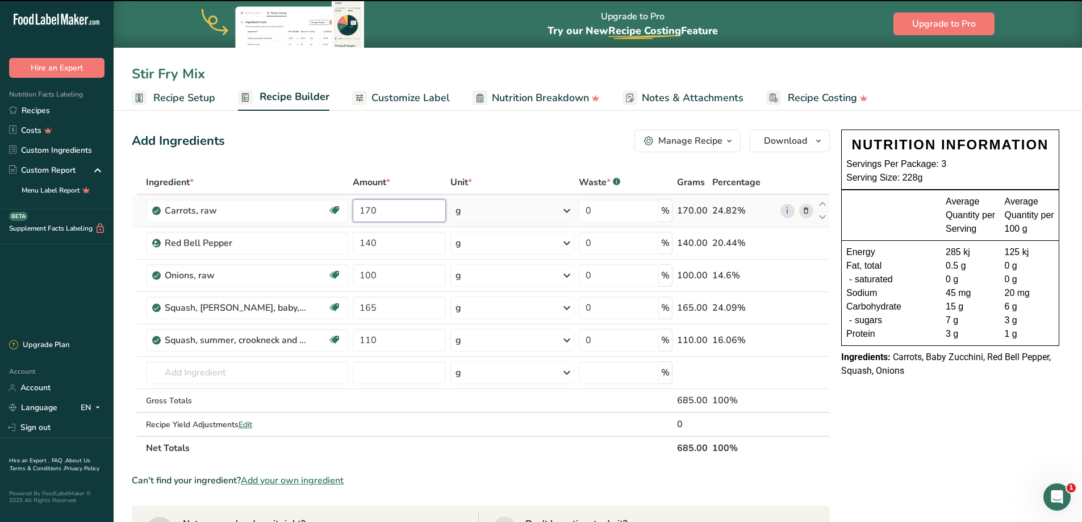
click at [435, 211] on input "170" at bounding box center [400, 210] width 94 height 23
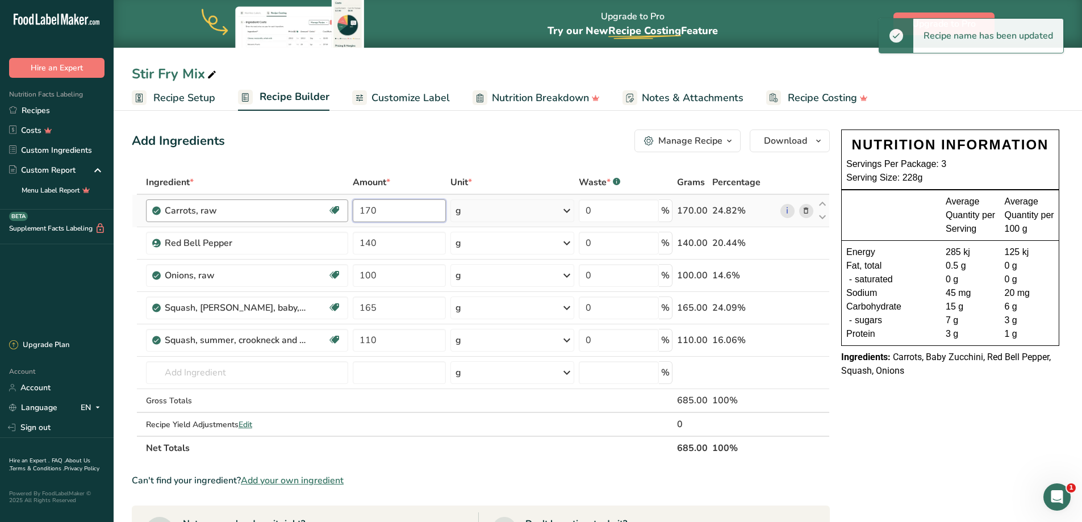
drag, startPoint x: 328, startPoint y: 205, endPoint x: 285, endPoint y: 199, distance: 43.5
click at [286, 200] on tr "Carrots, raw Dairy free Gluten free Vegan Vegetarian Soy free 170 g Portions 1 …" at bounding box center [480, 211] width 697 height 32
type input "60"
drag, startPoint x: 360, startPoint y: 241, endPoint x: 312, endPoint y: 240, distance: 47.7
click at [312, 240] on tr "Red Bell Pepper 140 g Weight Units g kg mg See more Volume Units l Volume units…" at bounding box center [480, 243] width 697 height 32
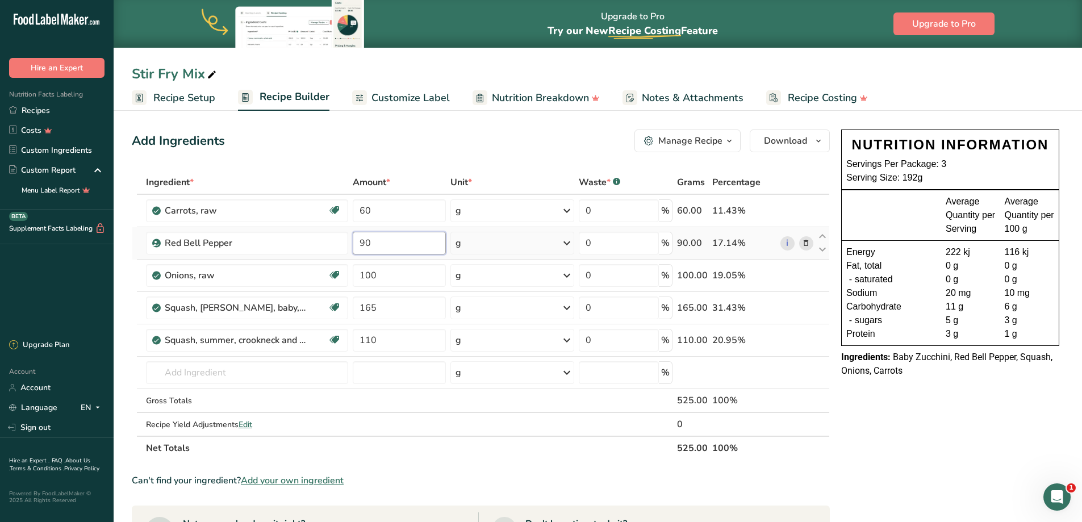
type input "90"
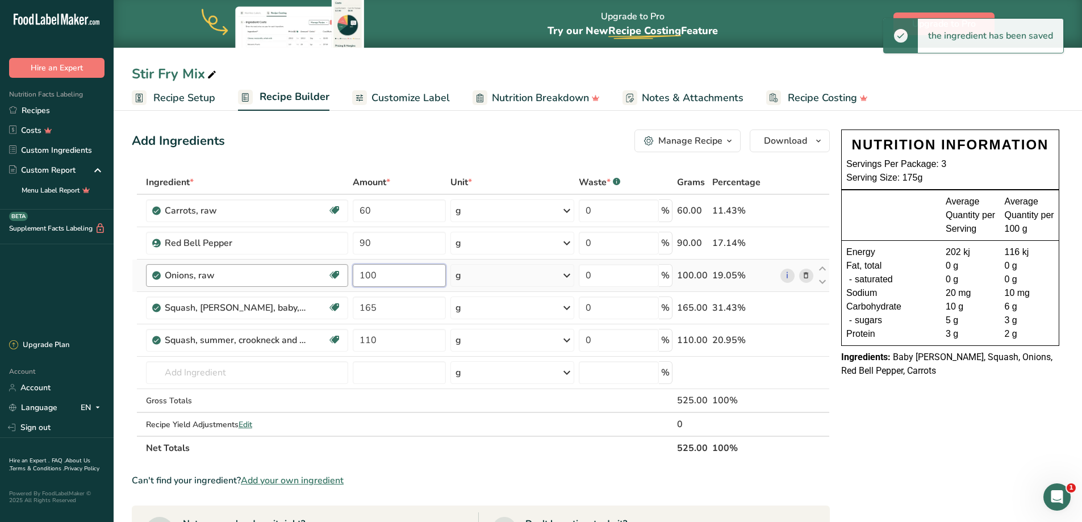
drag, startPoint x: 405, startPoint y: 274, endPoint x: 300, endPoint y: 266, distance: 105.9
click at [300, 266] on tr "Onions, raw Source of Antioxidants Prebiotic Effect Dairy free Gluten free Vega…" at bounding box center [480, 275] width 697 height 32
type input "5"
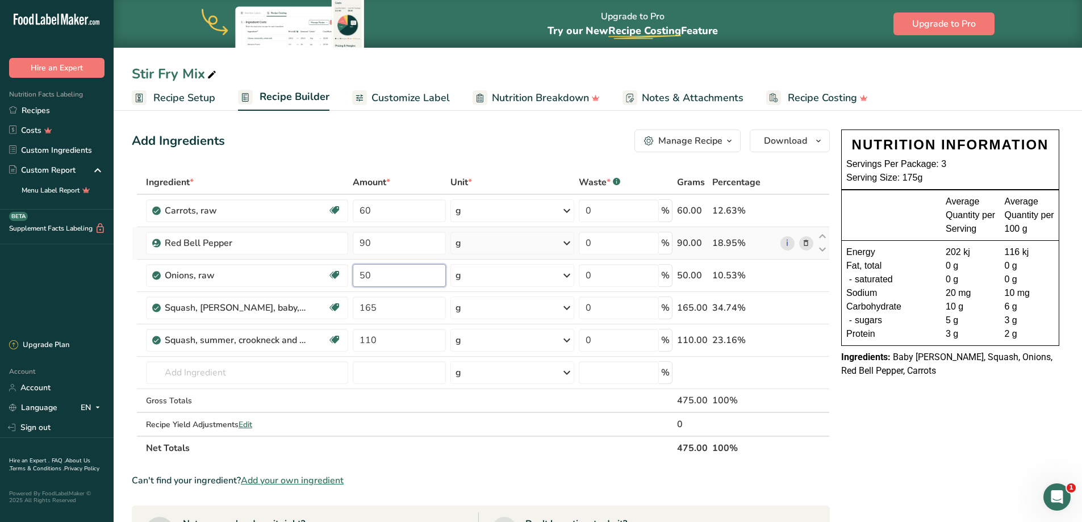
type input "50"
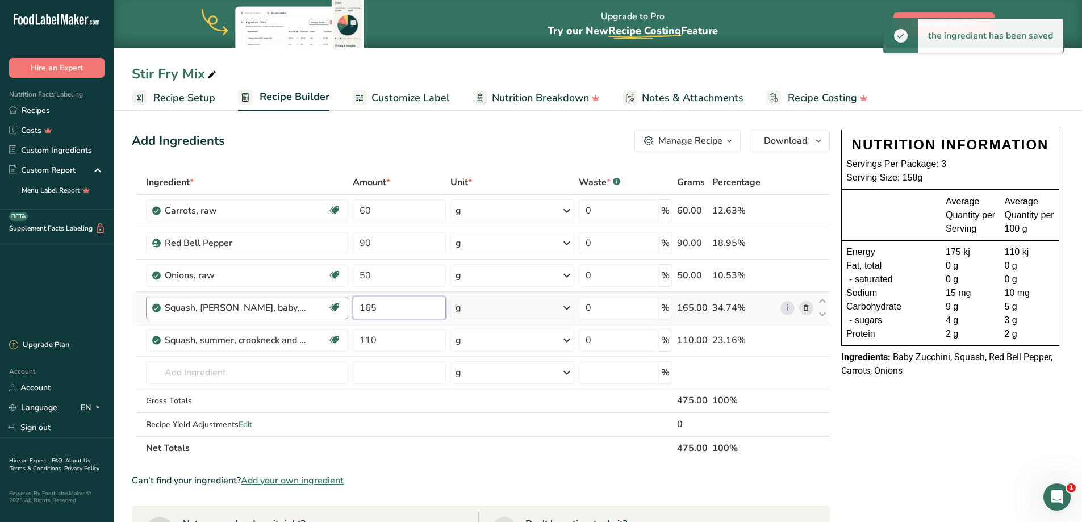
drag, startPoint x: 389, startPoint y: 307, endPoint x: 293, endPoint y: 308, distance: 96.5
click at [293, 308] on tr "Squash, zucchini, baby, raw Source of Antioxidants Dairy free Gluten free Vegan…" at bounding box center [480, 308] width 697 height 32
type input "80"
click at [807, 339] on icon at bounding box center [806, 340] width 8 height 12
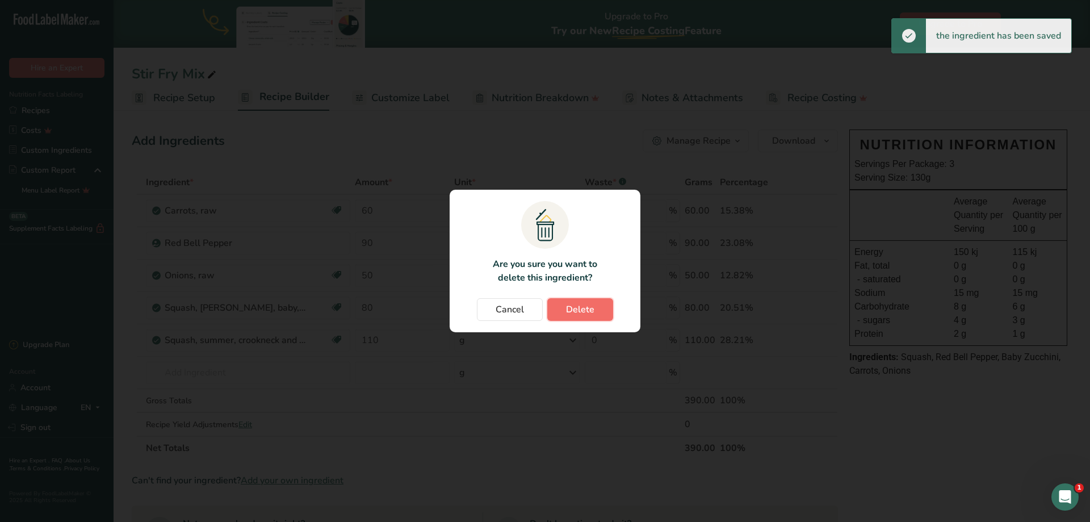
click at [580, 308] on span "Delete" at bounding box center [580, 310] width 28 height 14
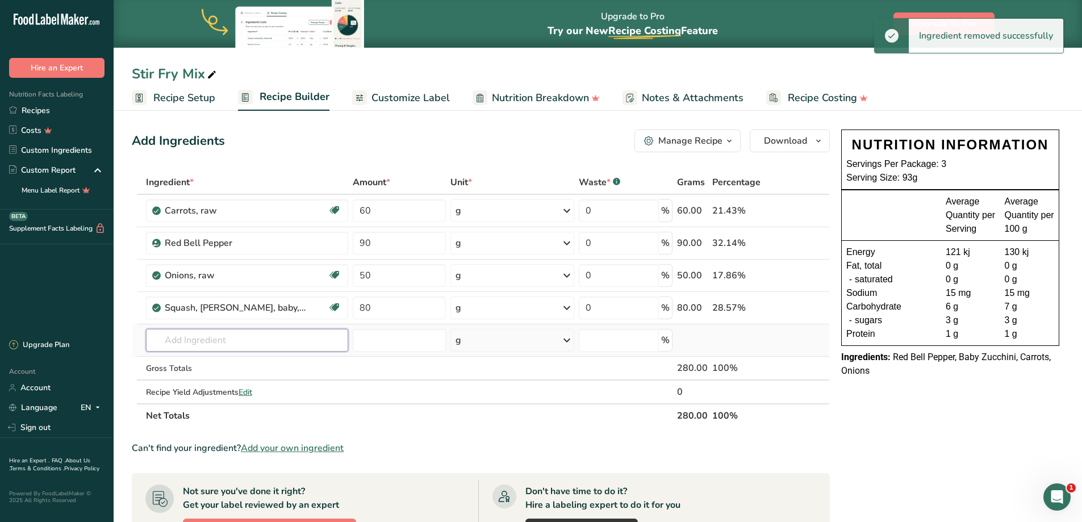
click at [264, 340] on input "text" at bounding box center [247, 340] width 202 height 23
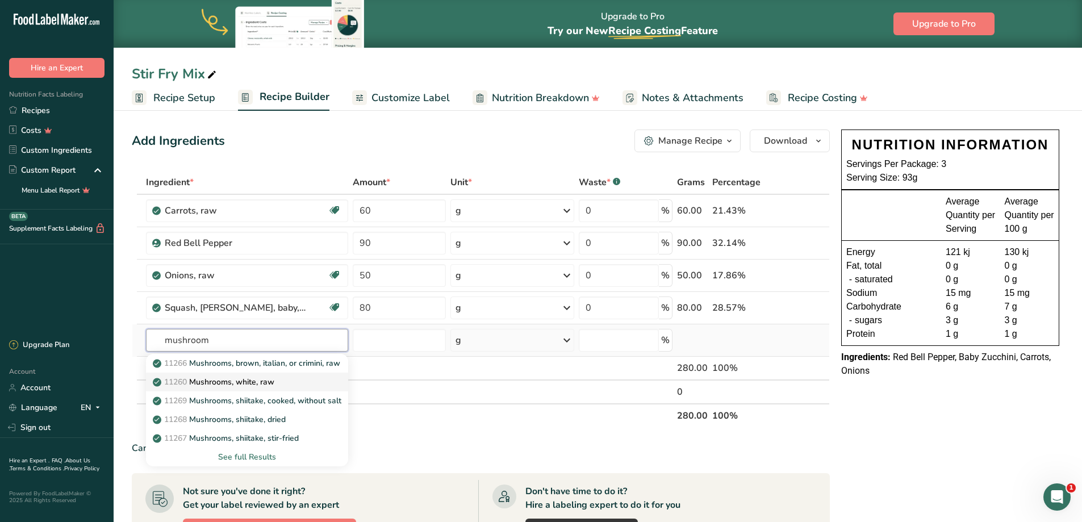
type input "mushroom"
click at [249, 384] on p "11260 Mushrooms, white, raw" at bounding box center [214, 382] width 119 height 12
type input "Mushrooms, white, raw"
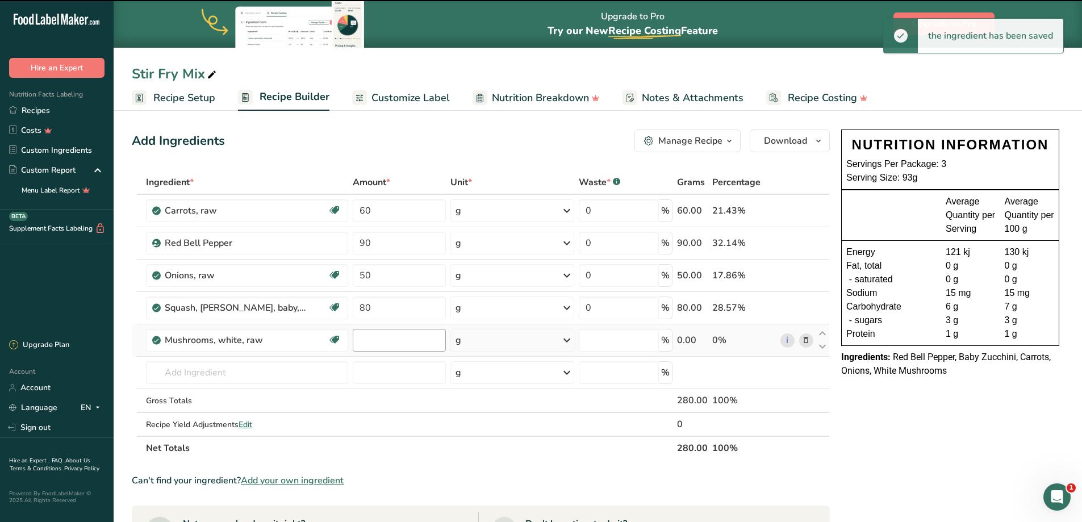
type input "0"
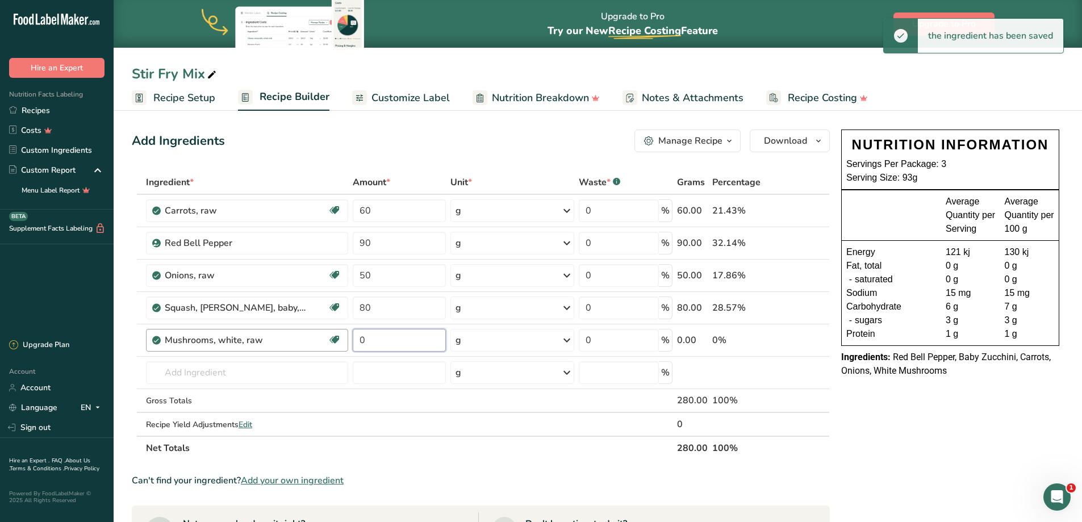
drag, startPoint x: 393, startPoint y: 340, endPoint x: 341, endPoint y: 337, distance: 52.3
click at [336, 337] on tr "Mushrooms, white, raw Source of Antioxidants Dairy free Gluten free Vegan Veget…" at bounding box center [480, 340] width 697 height 32
type input "50"
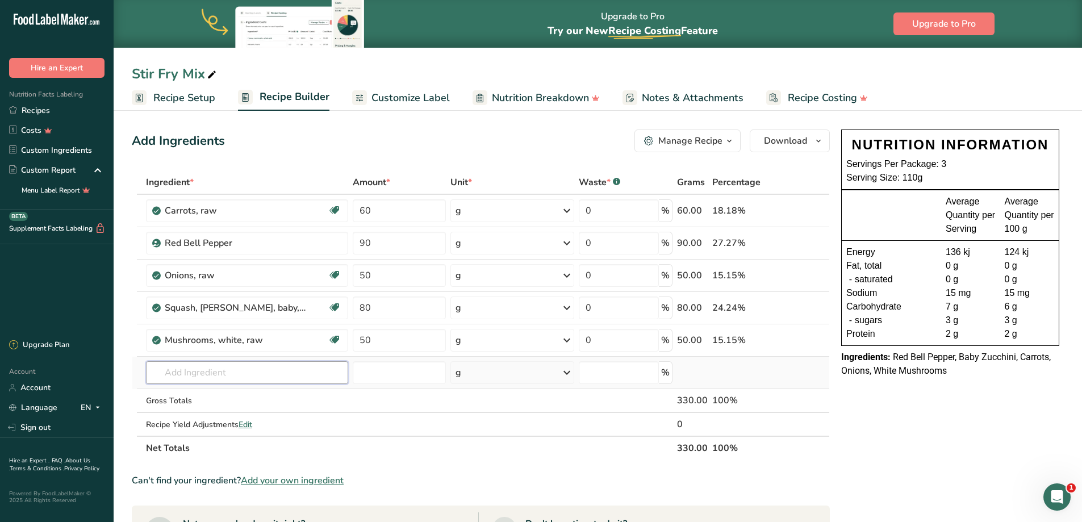
click at [187, 370] on input "text" at bounding box center [247, 372] width 202 height 23
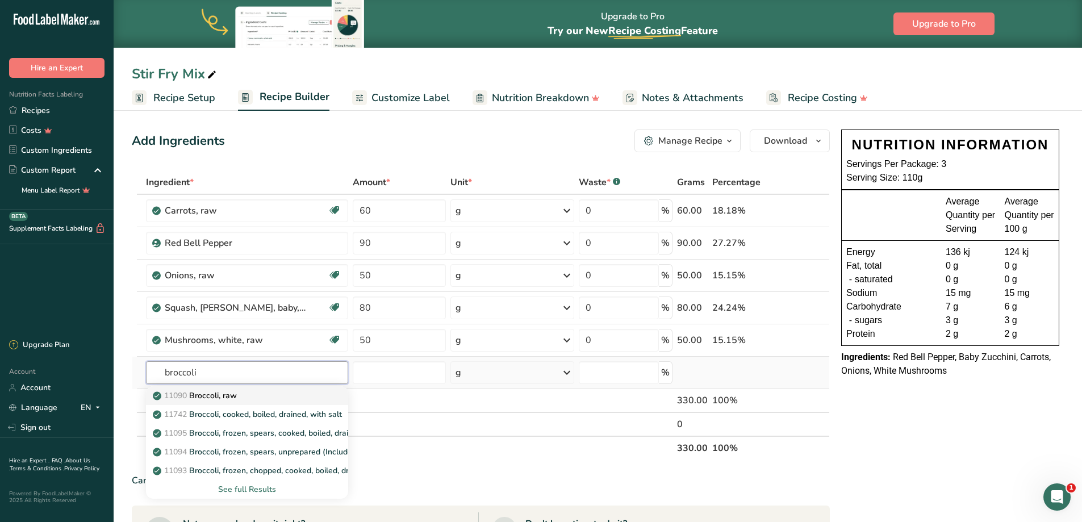
type input "broccoli"
click at [232, 394] on p "11090 Broccoli, raw" at bounding box center [196, 395] width 82 height 12
type input "Broccoli, raw"
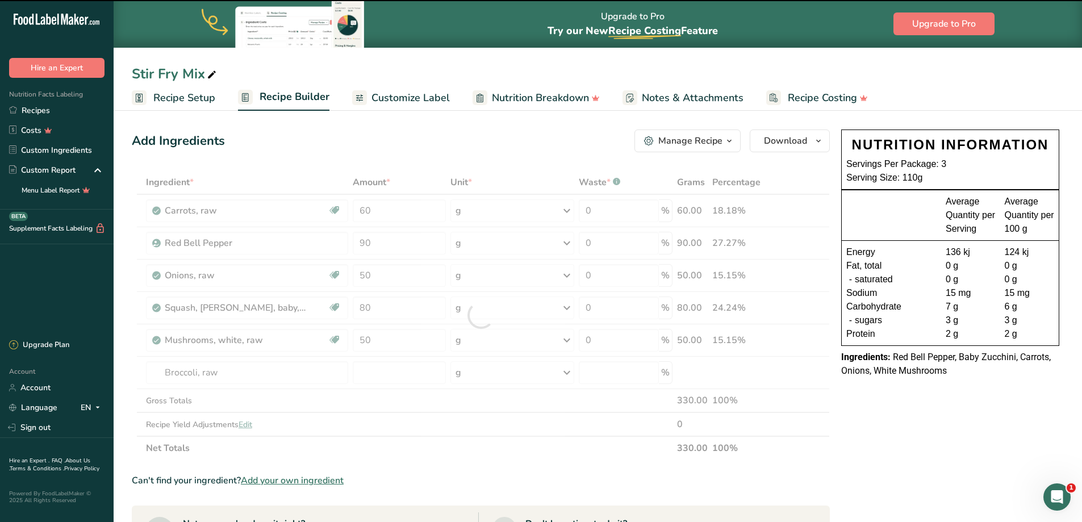
type input "0"
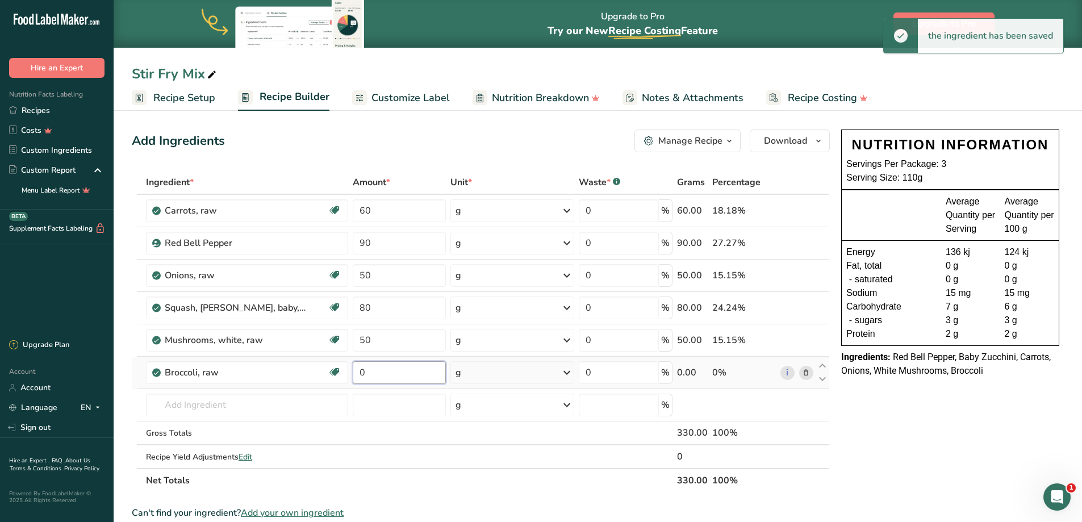
drag, startPoint x: 374, startPoint y: 374, endPoint x: 355, endPoint y: 374, distance: 18.7
click at [355, 374] on input "0" at bounding box center [400, 372] width 94 height 23
type input "100"
click at [177, 407] on input "text" at bounding box center [247, 404] width 202 height 23
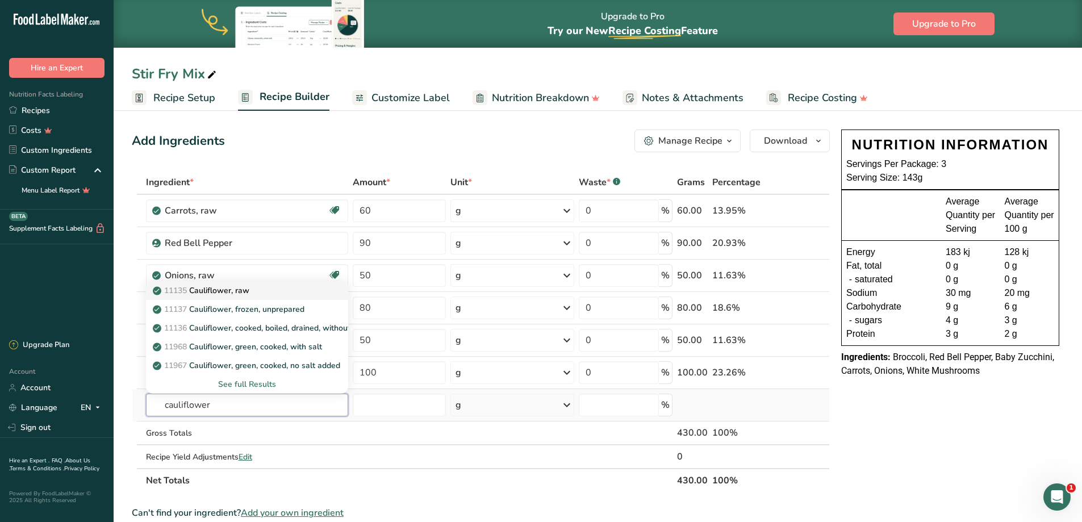
type input "cauliflower"
click at [277, 291] on div "11135 Cauliflower, raw" at bounding box center [238, 290] width 166 height 12
type input "Cauliflower, raw"
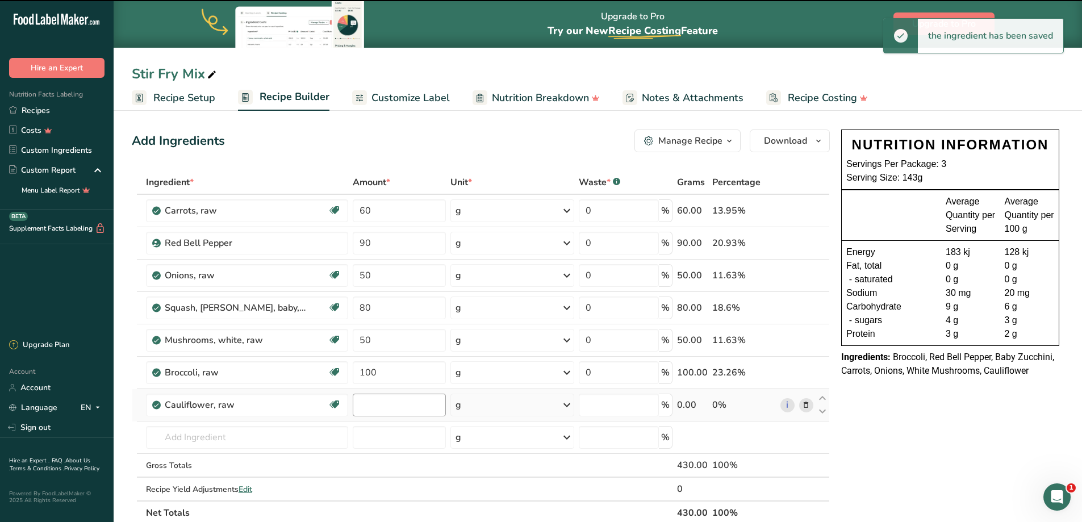
type input "0"
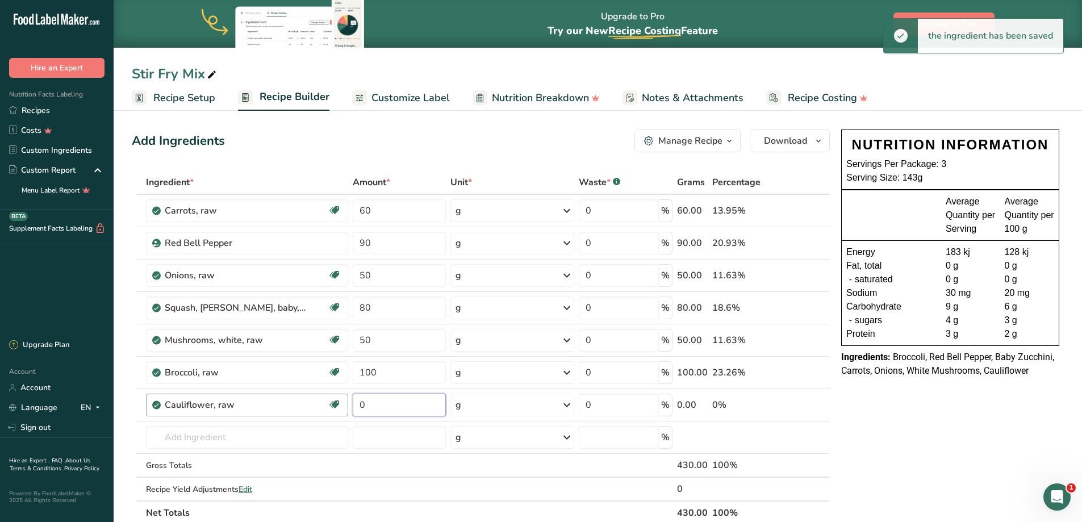
drag, startPoint x: 406, startPoint y: 399, endPoint x: 310, endPoint y: 397, distance: 96.0
click at [310, 397] on tr "Cauliflower, raw Source of Antioxidants Dairy free Gluten free Vegan Vegetarian…" at bounding box center [480, 405] width 697 height 32
type input "85"
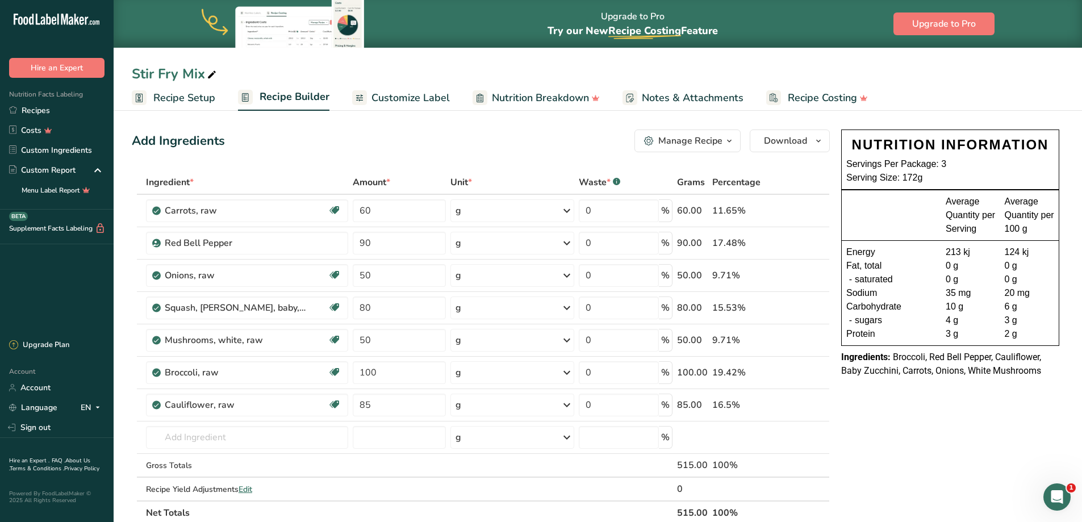
click at [697, 139] on div "Manage Recipe" at bounding box center [690, 141] width 64 height 14
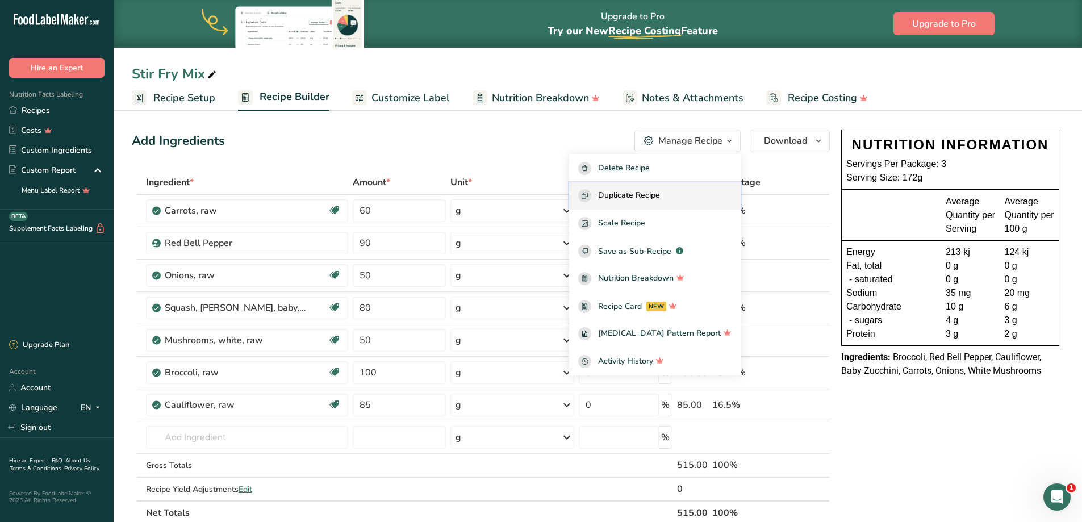
click at [660, 192] on span "Duplicate Recipe" at bounding box center [629, 195] width 62 height 13
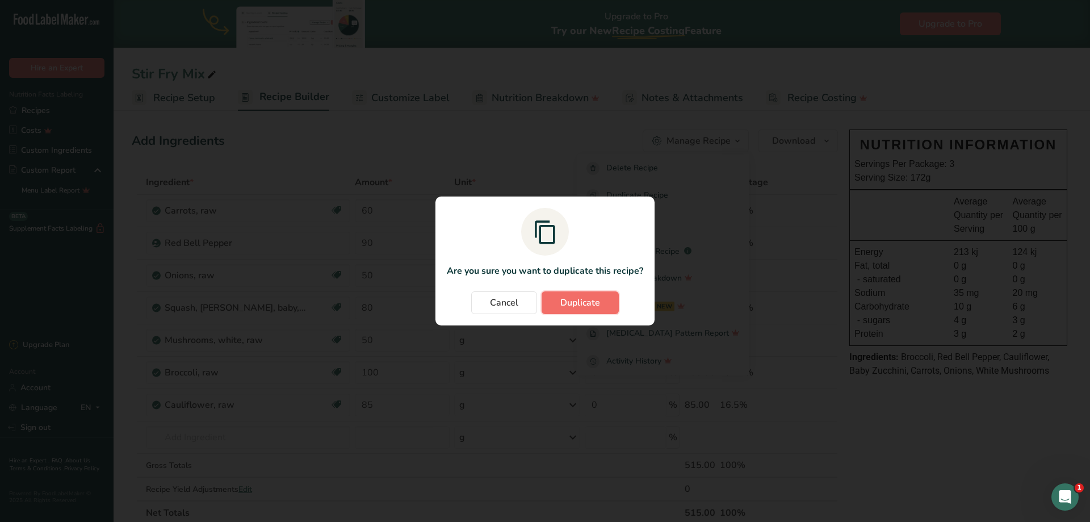
click at [563, 302] on span "Duplicate" at bounding box center [580, 303] width 40 height 14
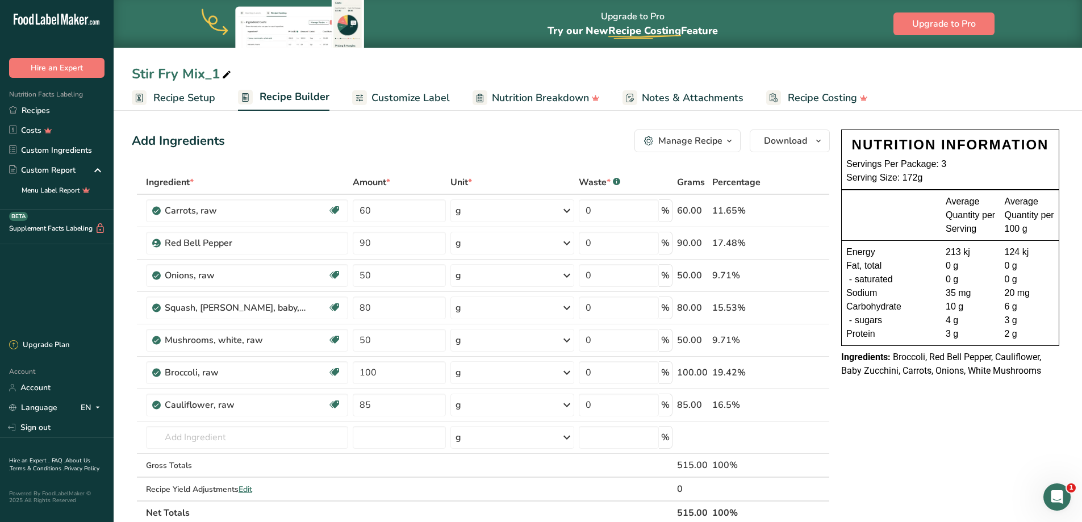
click at [232, 72] on icon at bounding box center [226, 75] width 10 height 16
drag, startPoint x: 238, startPoint y: 73, endPoint x: 55, endPoint y: 72, distance: 183.4
click at [55, 74] on div ".a-20{fill:#fff;} Hire an Expert Nutrition Facts Labeling Recipes Costs Custom …" at bounding box center [541, 452] width 1082 height 904
type input "B"
type input "Veggie Mix"
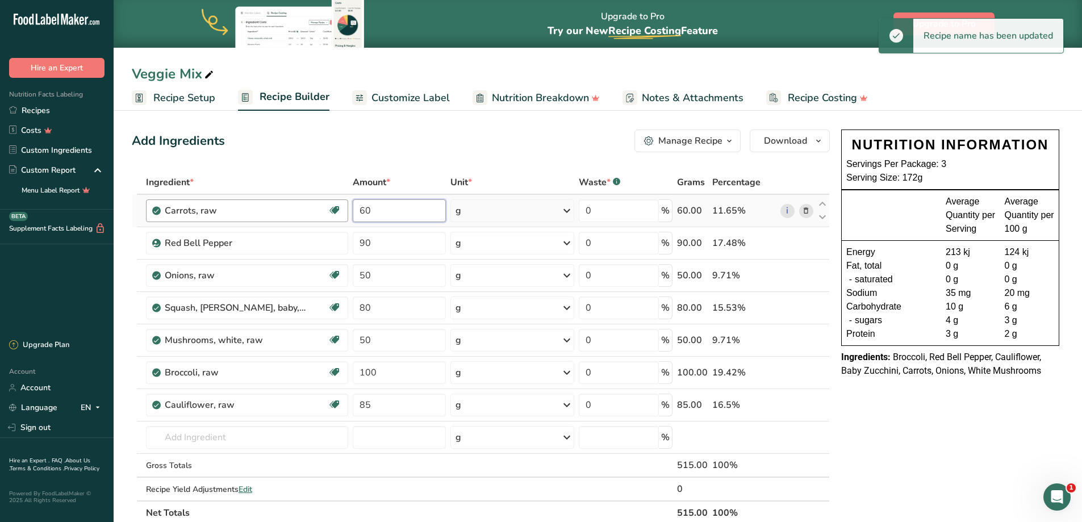
drag, startPoint x: 382, startPoint y: 215, endPoint x: 341, endPoint y: 215, distance: 40.3
click at [341, 215] on tr "Carrots, raw Dairy free Gluten free Vegan Vegetarian Soy free 60 g Portions 1 l…" at bounding box center [480, 211] width 697 height 32
type input "70"
click at [806, 244] on icon at bounding box center [806, 243] width 8 height 12
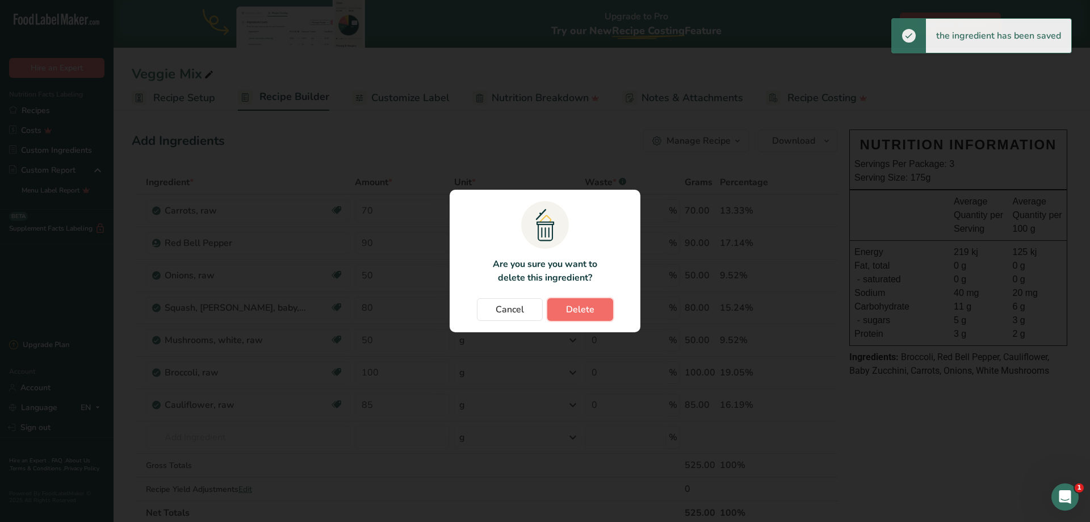
click at [583, 313] on span "Delete" at bounding box center [580, 310] width 28 height 14
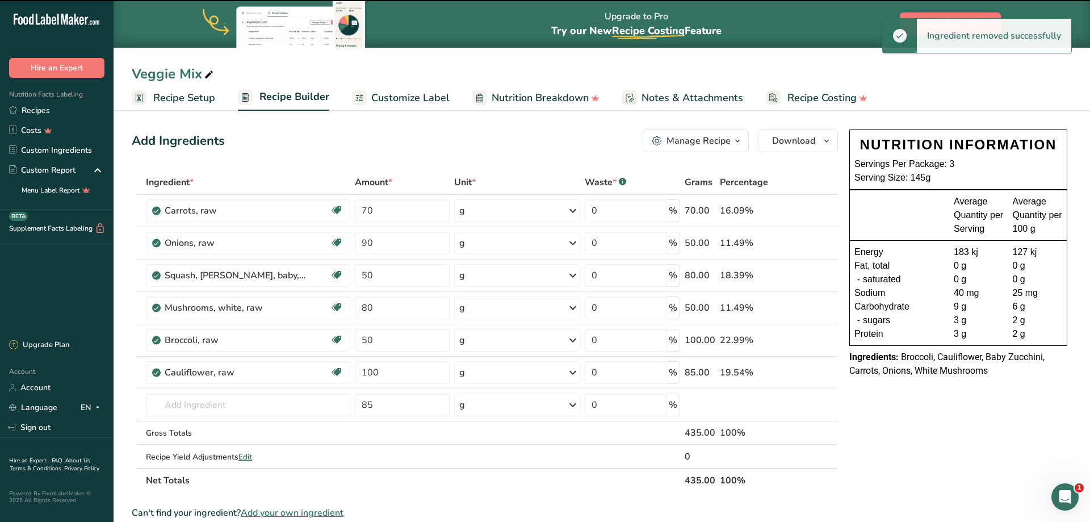
type input "50"
type input "80"
type input "50"
type input "100"
type input "85"
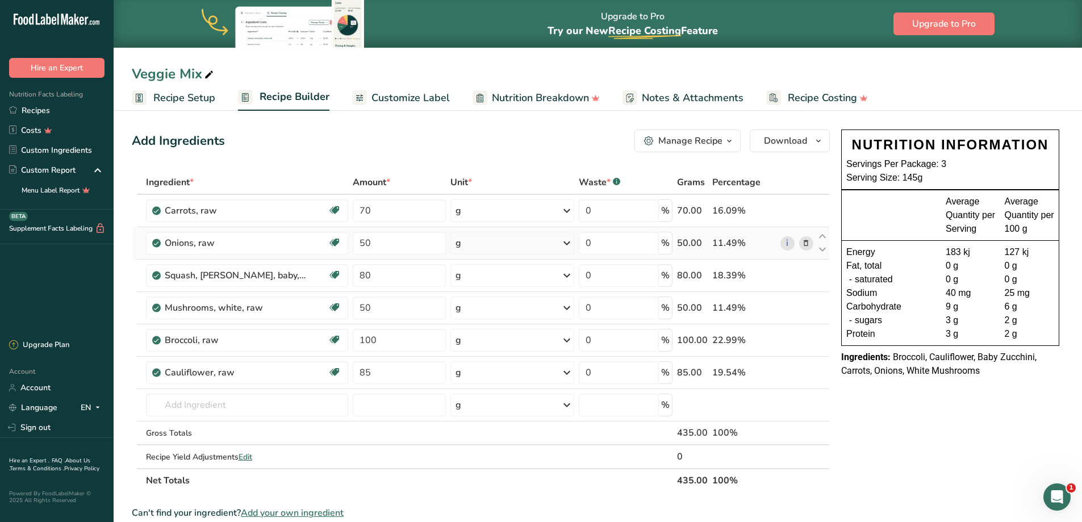
click at [806, 244] on icon at bounding box center [806, 243] width 8 height 12
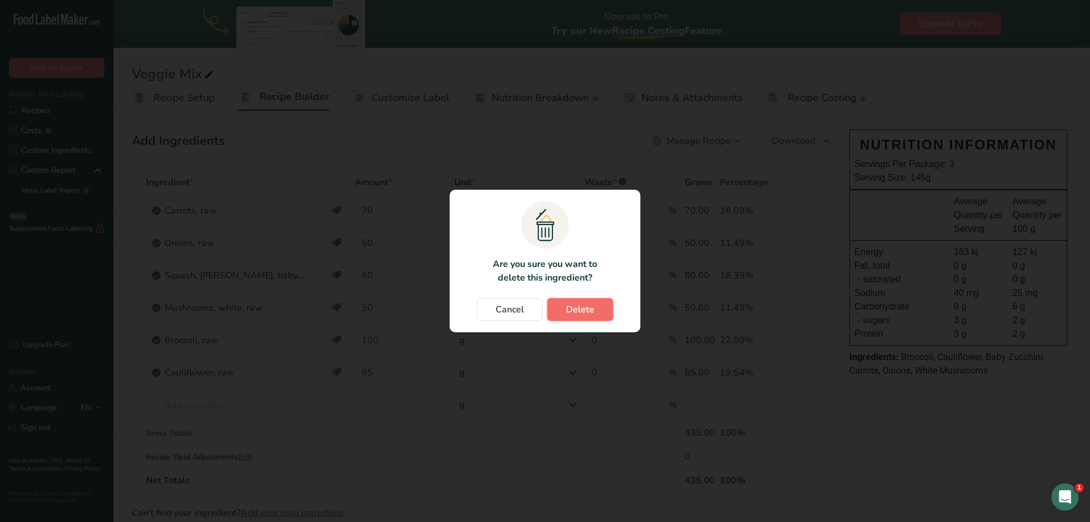
click at [598, 310] on button "Delete" at bounding box center [580, 309] width 66 height 23
type input "80"
type input "50"
type input "100"
type input "85"
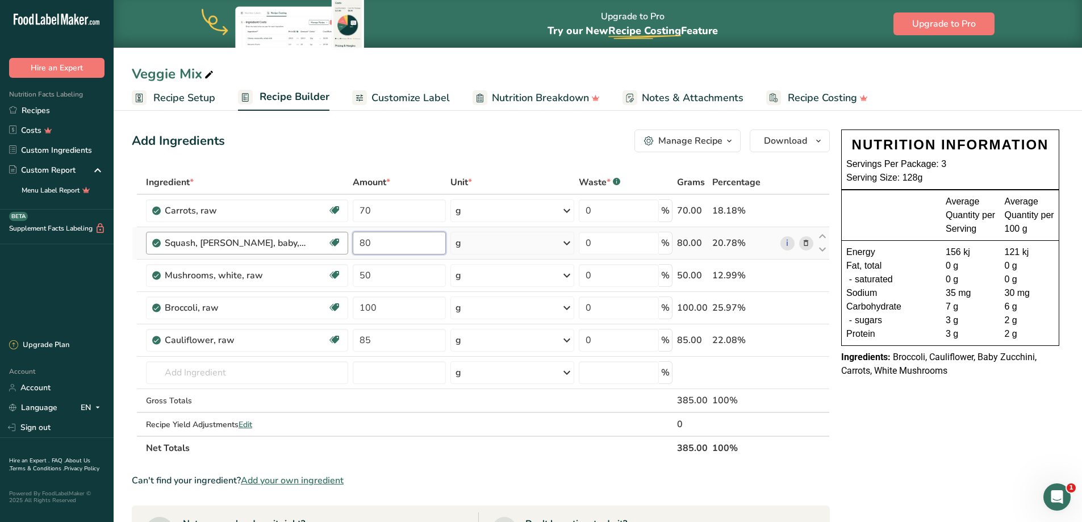
drag, startPoint x: 417, startPoint y: 242, endPoint x: 332, endPoint y: 246, distance: 85.2
click at [332, 246] on tr "Squash, [PERSON_NAME], baby, raw Source of Antioxidants Dairy free Gluten free …" at bounding box center [480, 243] width 697 height 32
type input "115"
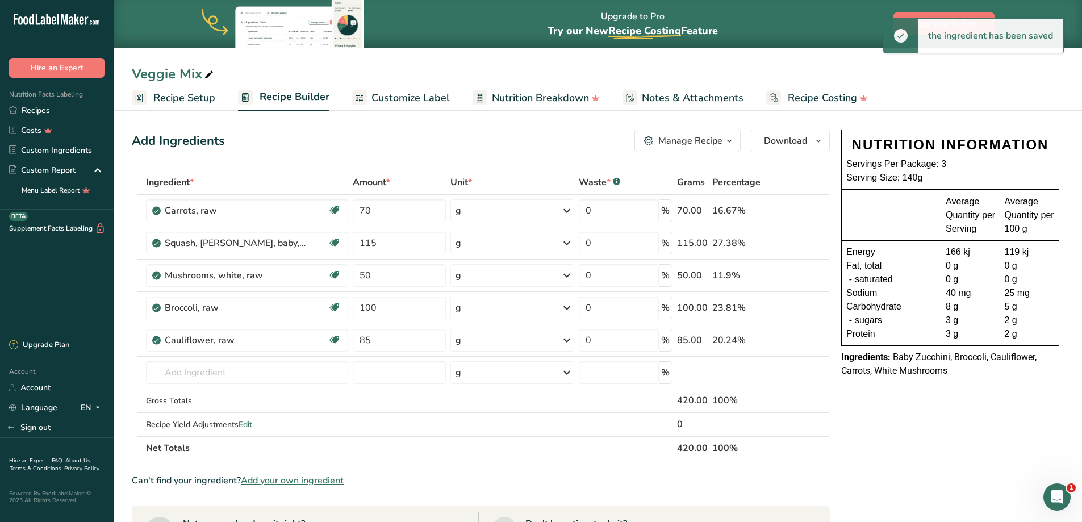
click at [807, 278] on icon at bounding box center [806, 276] width 8 height 12
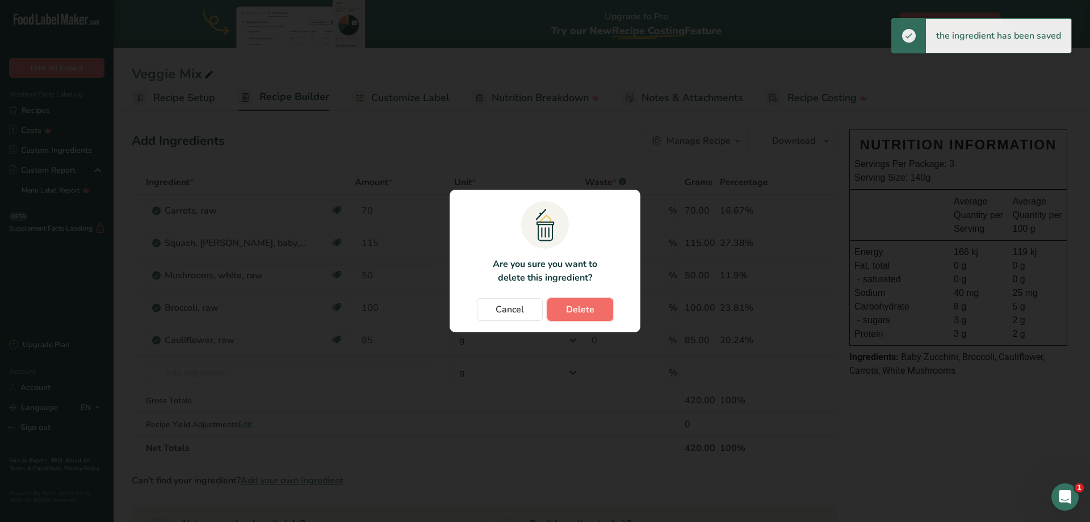
click at [588, 305] on span "Delete" at bounding box center [580, 310] width 28 height 14
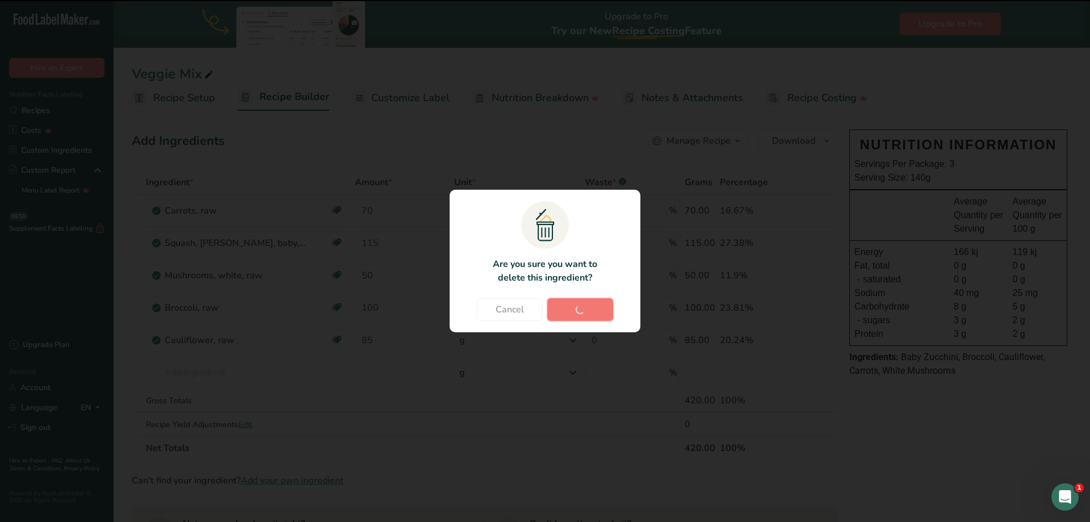
type input "100"
type input "85"
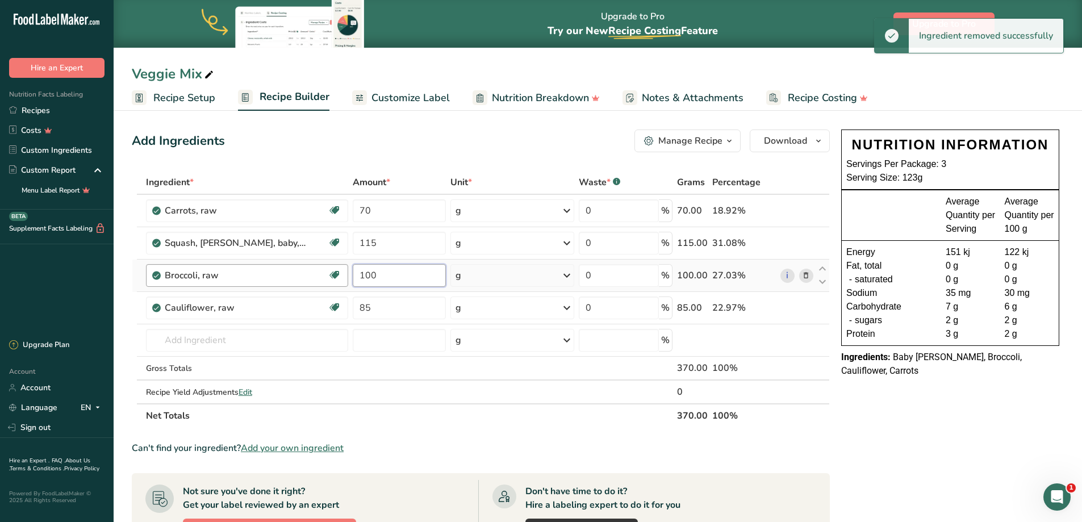
drag, startPoint x: 391, startPoint y: 280, endPoint x: 253, endPoint y: 270, distance: 138.3
click at [253, 270] on tr "Broccoli, raw Source of Antioxidants Dairy free Gluten free Vegan Vegetarian So…" at bounding box center [480, 275] width 697 height 32
type input "50"
drag, startPoint x: 388, startPoint y: 309, endPoint x: 334, endPoint y: 303, distance: 54.9
click at [321, 309] on tr "Cauliflower, raw Source of Antioxidants Dairy free Gluten free Vegan Vegetarian…" at bounding box center [480, 308] width 697 height 32
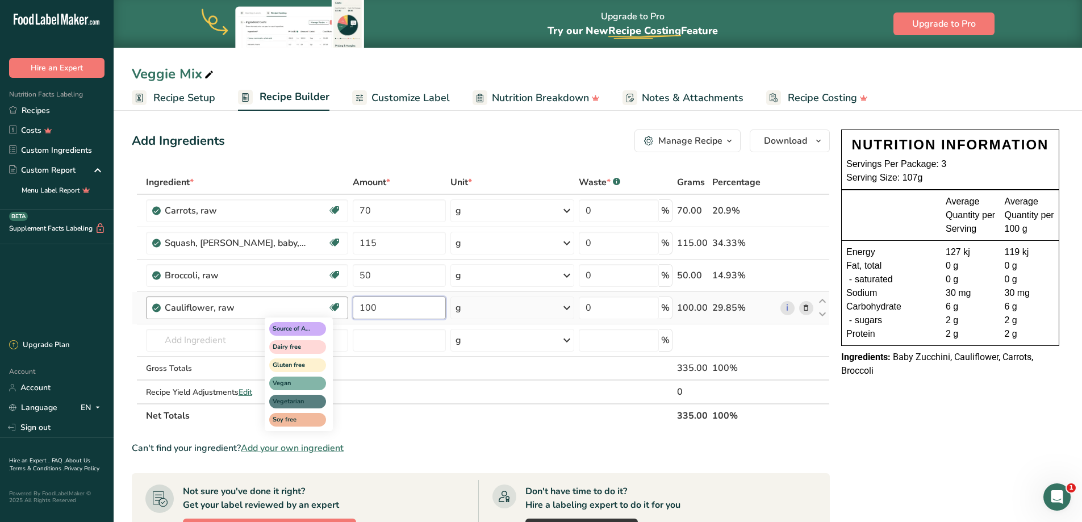
type input "100"
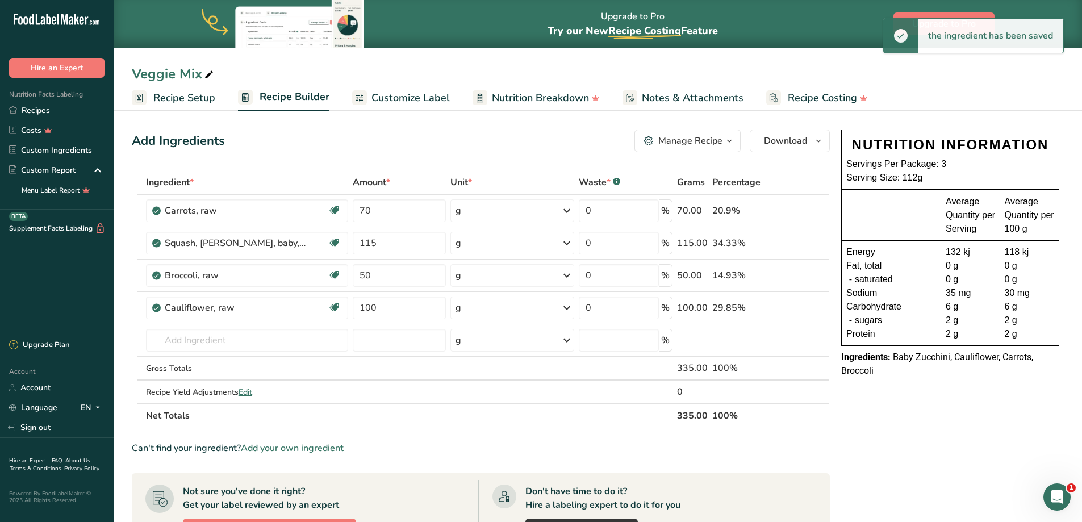
click at [190, 94] on span "Recipe Setup" at bounding box center [184, 97] width 62 height 15
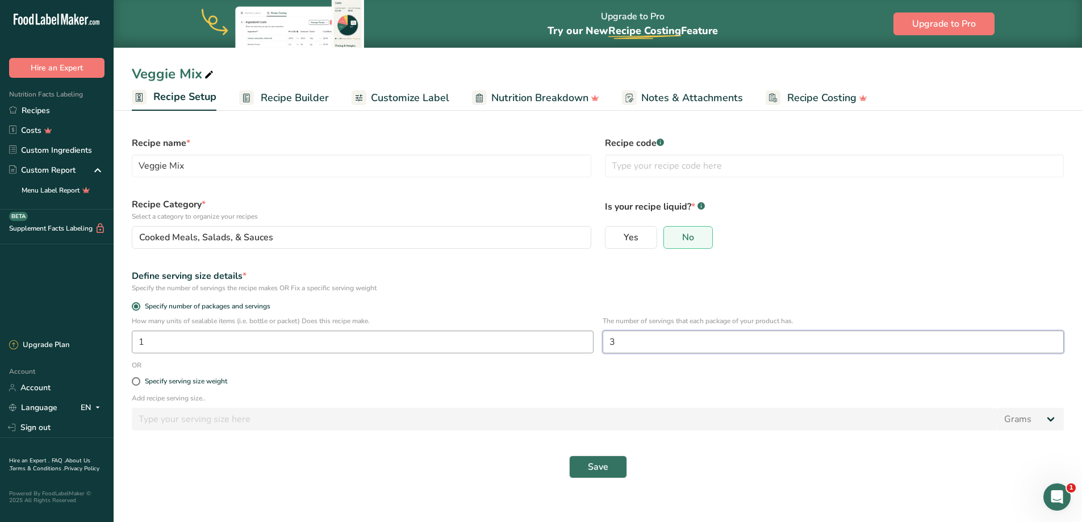
drag, startPoint x: 631, startPoint y: 346, endPoint x: 532, endPoint y: 343, distance: 99.4
click at [532, 343] on div "How many units of sealable items (i.e. bottle or packet) Does this recipe make.…" at bounding box center [597, 338] width 945 height 44
type input "2"
click at [590, 461] on span "Save" at bounding box center [598, 467] width 20 height 14
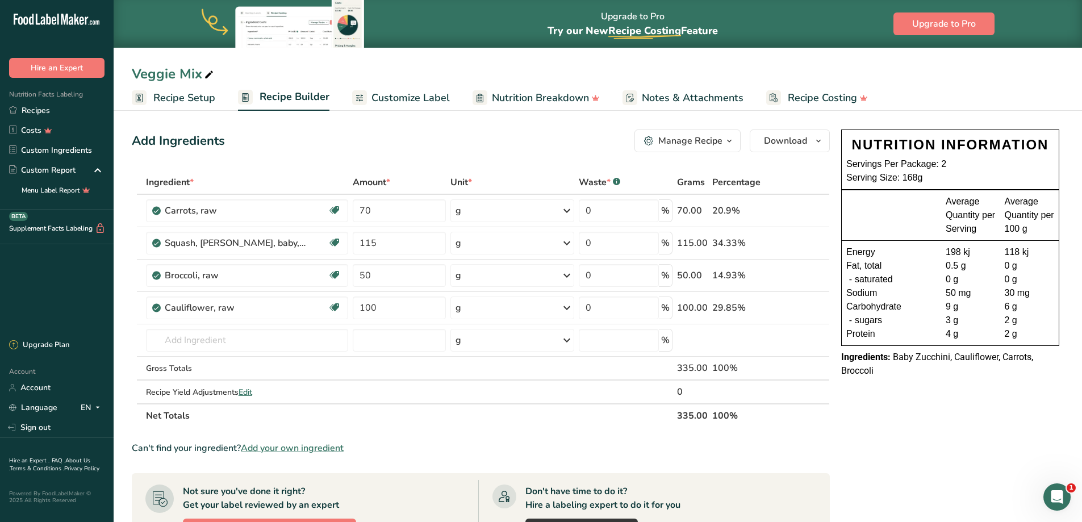
click at [731, 140] on icon "button" at bounding box center [728, 141] width 9 height 14
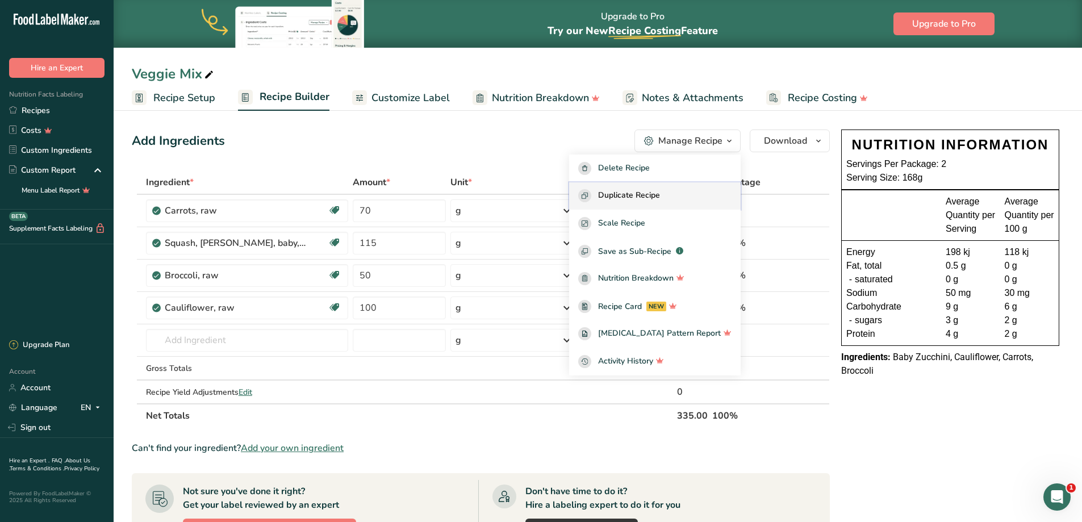
click at [660, 197] on span "Duplicate Recipe" at bounding box center [629, 195] width 62 height 13
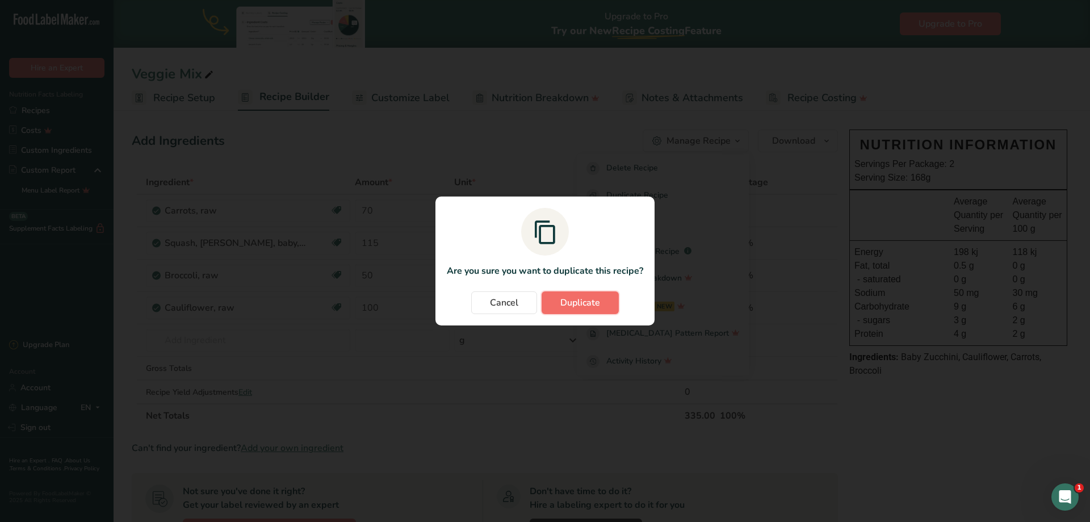
click at [565, 303] on span "Duplicate" at bounding box center [580, 303] width 40 height 14
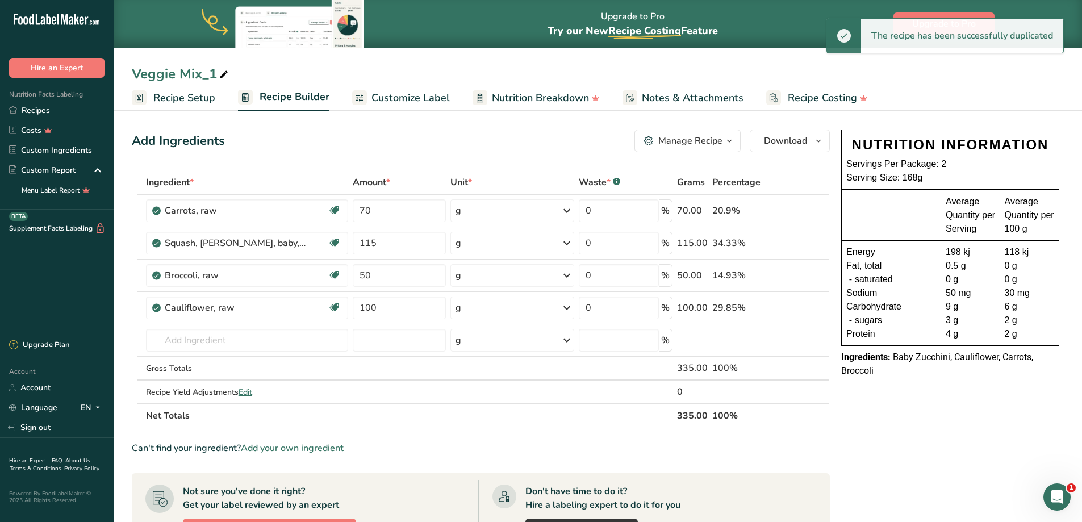
click at [225, 72] on icon at bounding box center [224, 75] width 10 height 16
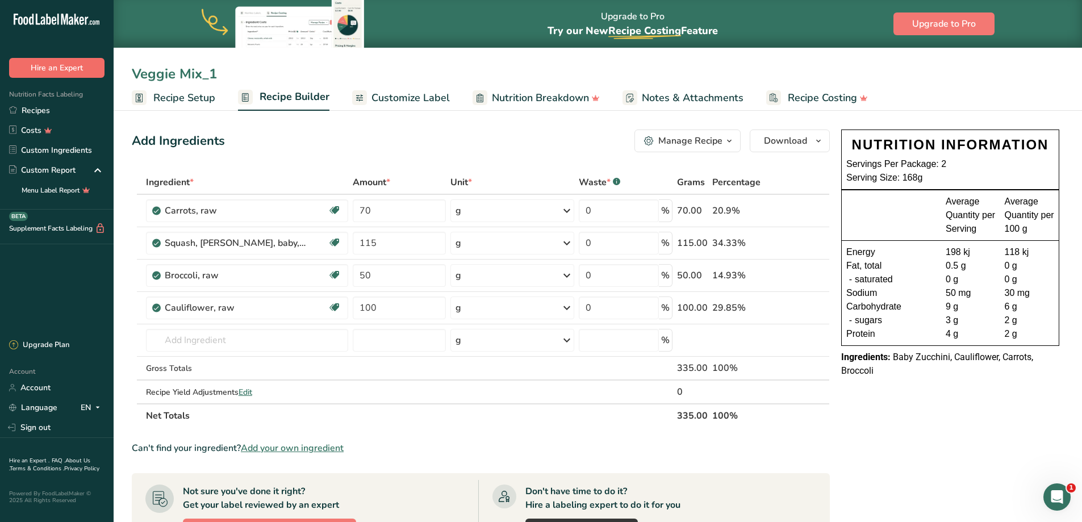
drag, startPoint x: 236, startPoint y: 74, endPoint x: 49, endPoint y: 69, distance: 187.4
click at [49, 69] on div ".a-20{fill:#fff;} Hire an Expert Nutrition Facts Labeling Recipes Costs Custom …" at bounding box center [541, 403] width 1082 height 807
type input "r"
type input "Roast Summer Veg"
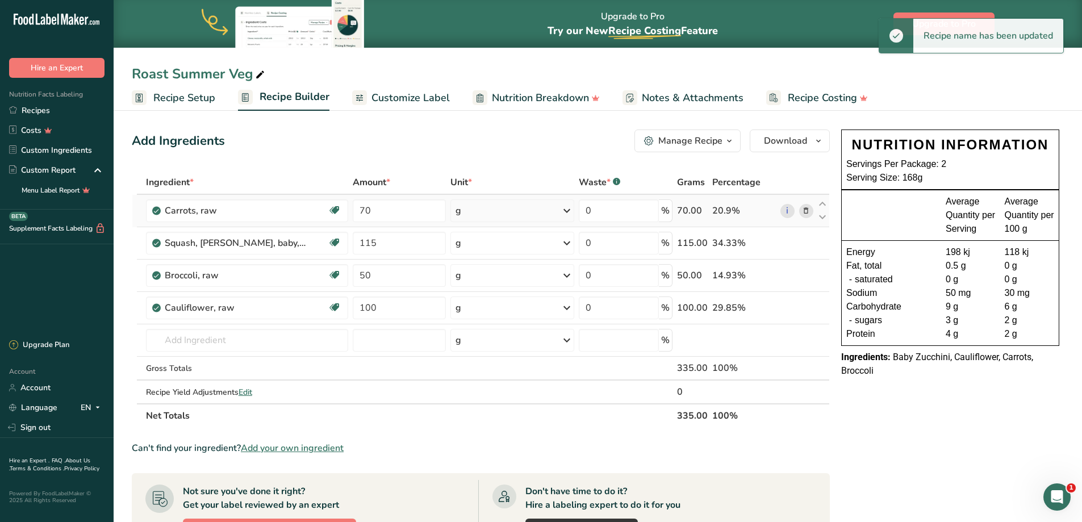
click at [806, 213] on icon at bounding box center [806, 211] width 8 height 12
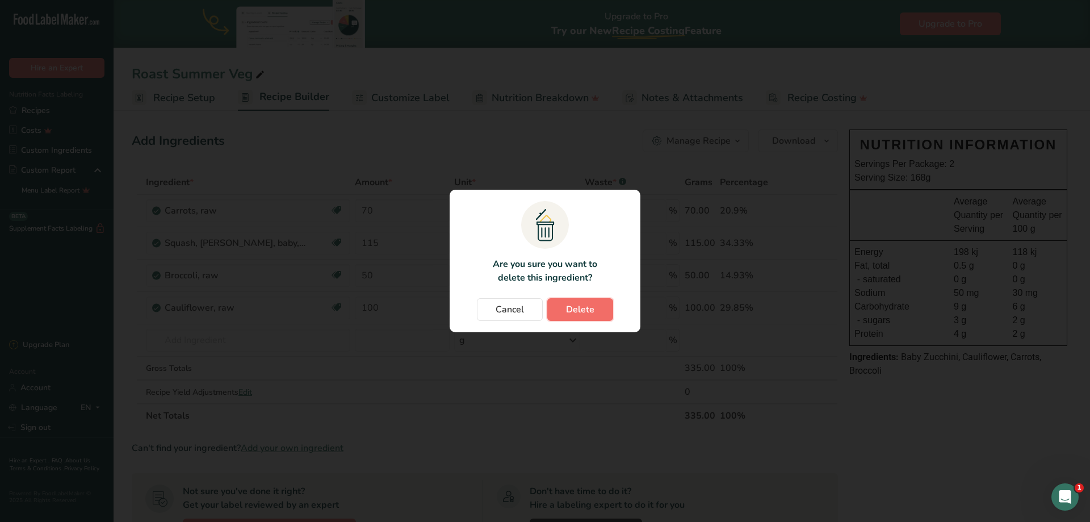
click at [597, 303] on button "Delete" at bounding box center [580, 309] width 66 height 23
type input "115"
type input "50"
type input "100"
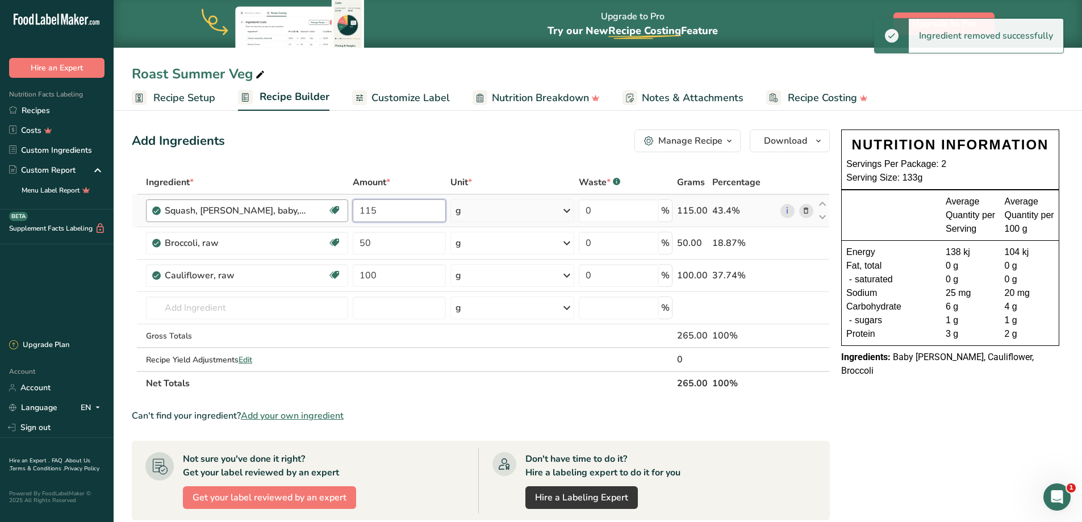
drag, startPoint x: 397, startPoint y: 210, endPoint x: 274, endPoint y: 210, distance: 122.6
click at [263, 210] on tr "Squash, [PERSON_NAME], baby, raw Source of Antioxidants Dairy free Gluten free …" at bounding box center [480, 211] width 697 height 32
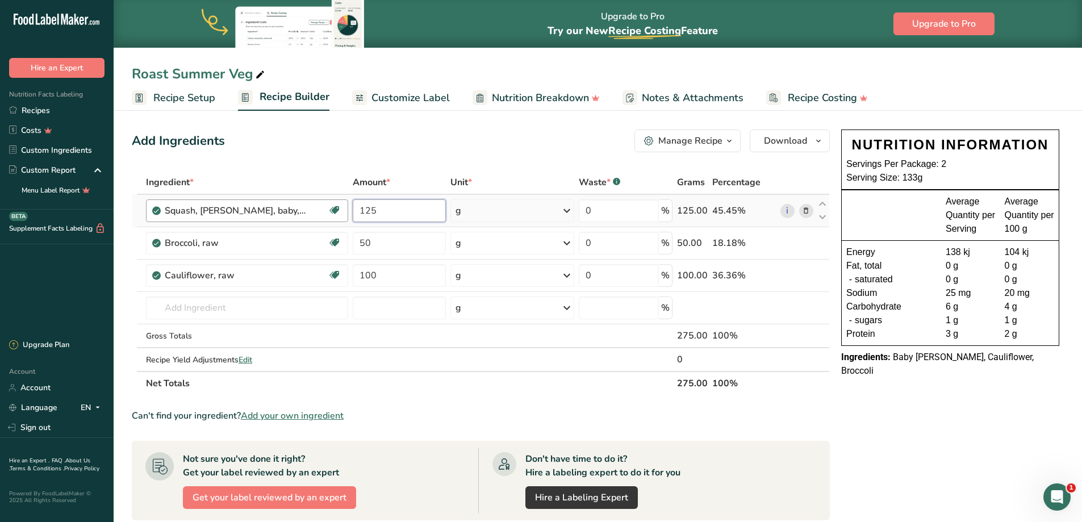
type input "125"
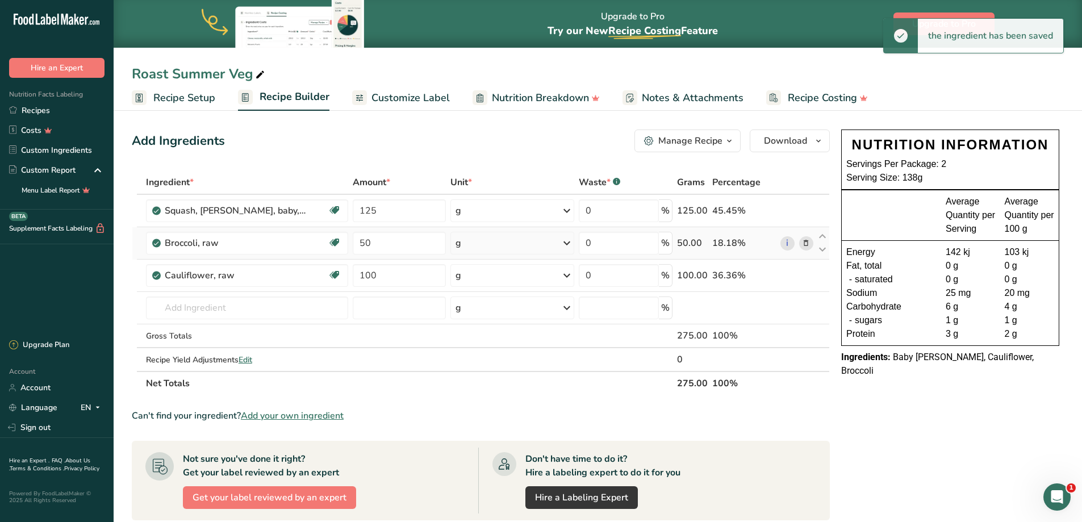
click at [808, 241] on icon at bounding box center [806, 243] width 8 height 12
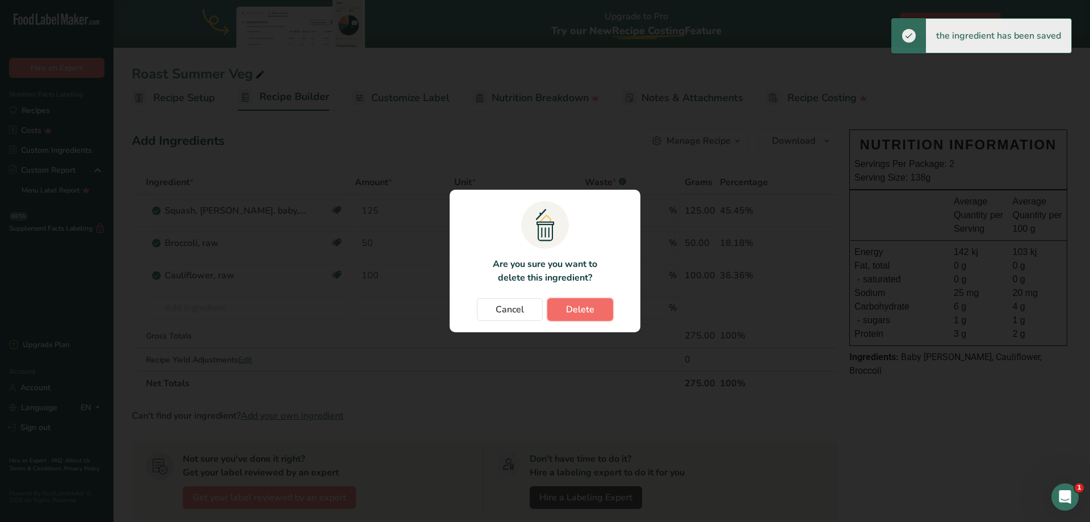
click at [575, 311] on span "Delete" at bounding box center [580, 310] width 28 height 14
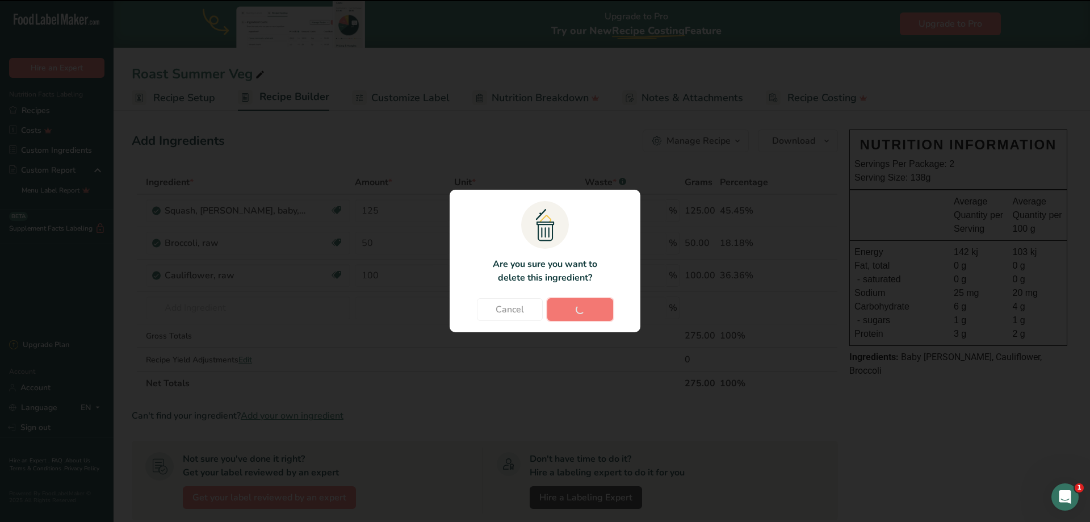
type input "100"
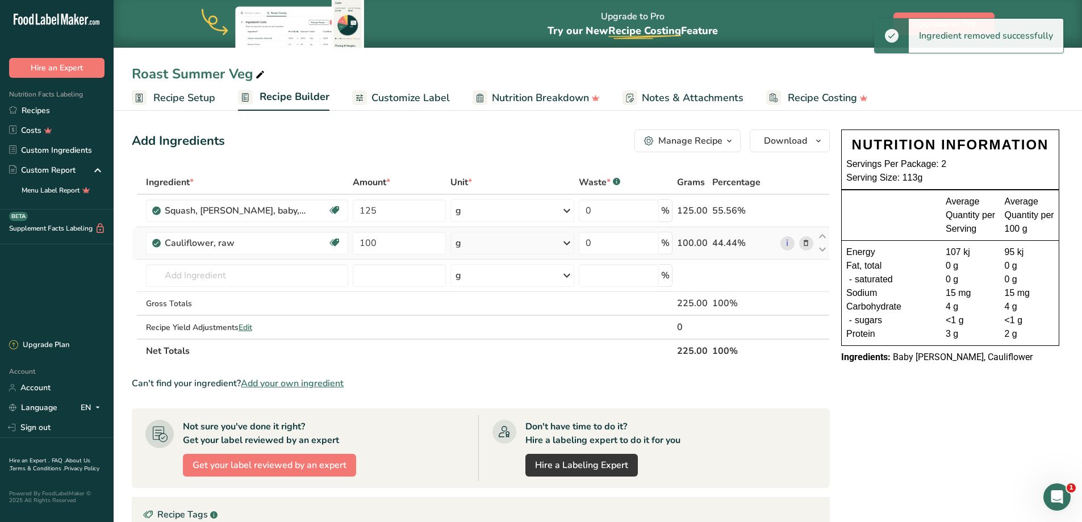
click at [807, 243] on icon at bounding box center [806, 243] width 8 height 12
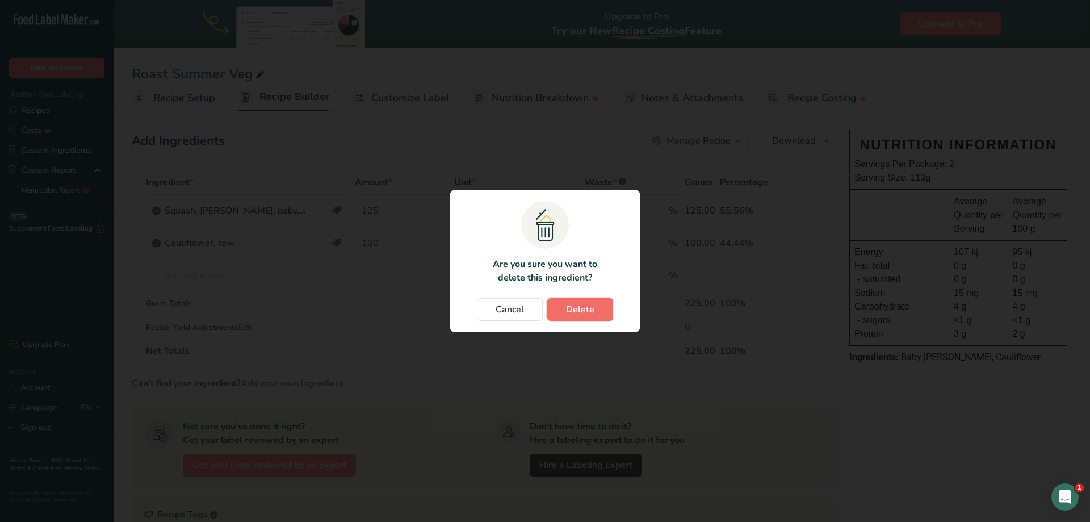
click at [584, 308] on span "Delete" at bounding box center [580, 310] width 28 height 14
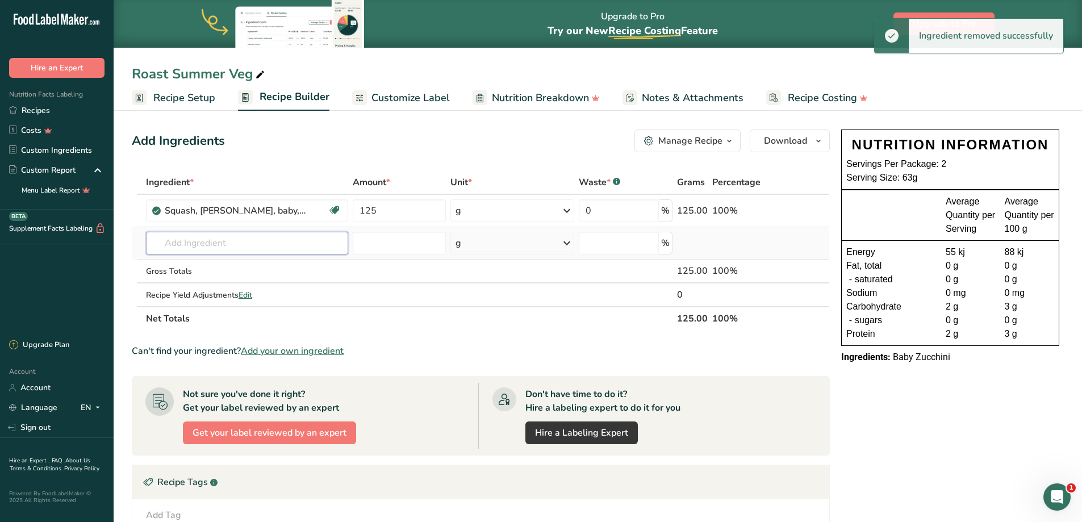
click at [247, 234] on input "text" at bounding box center [247, 243] width 202 height 23
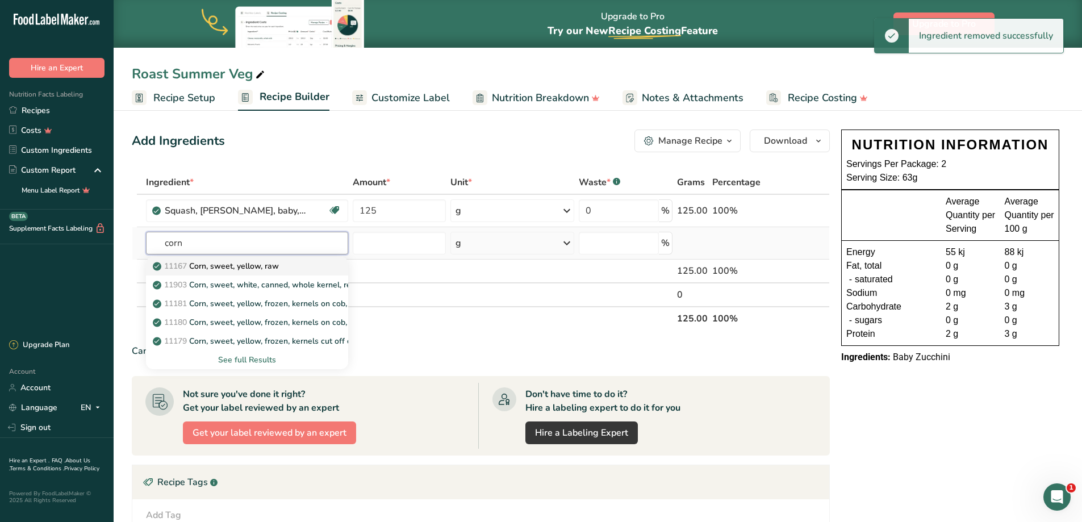
type input "corn"
click at [247, 268] on p "11167 Corn, sweet, yellow, raw" at bounding box center [217, 266] width 124 height 12
type input "Corn, sweet, yellow, raw"
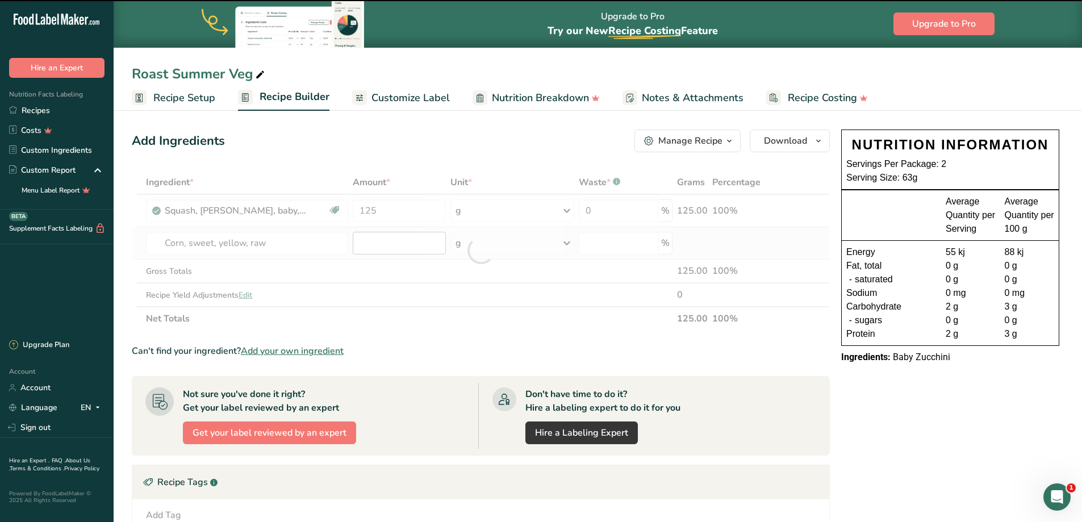
type input "0"
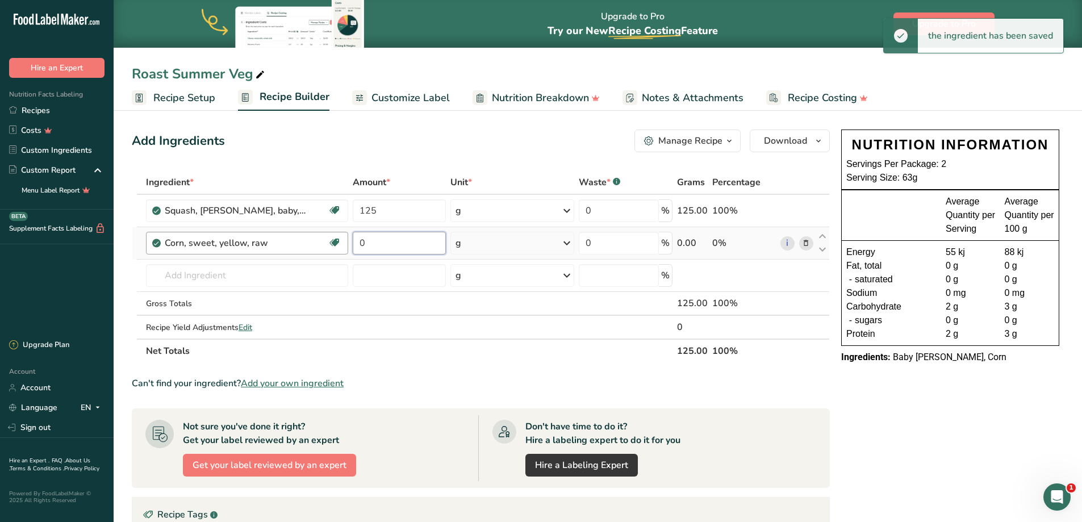
drag, startPoint x: 372, startPoint y: 237, endPoint x: 325, endPoint y: 242, distance: 48.0
click at [327, 242] on tr "Corn, sweet, yellow, raw Dairy free Gluten free Vegan Vegetarian Soy free 0 g P…" at bounding box center [480, 243] width 697 height 32
type input "65"
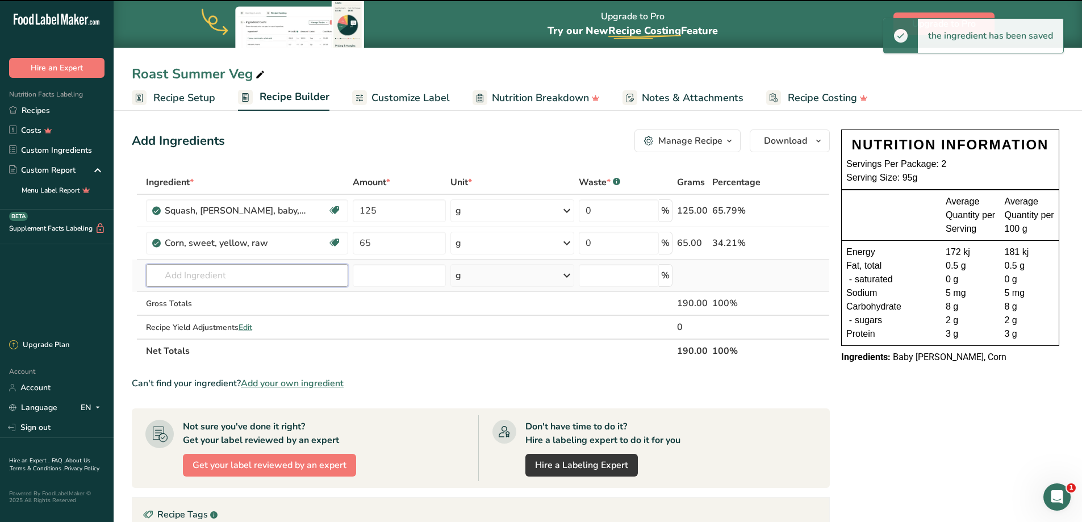
click at [227, 275] on input "text" at bounding box center [247, 275] width 202 height 23
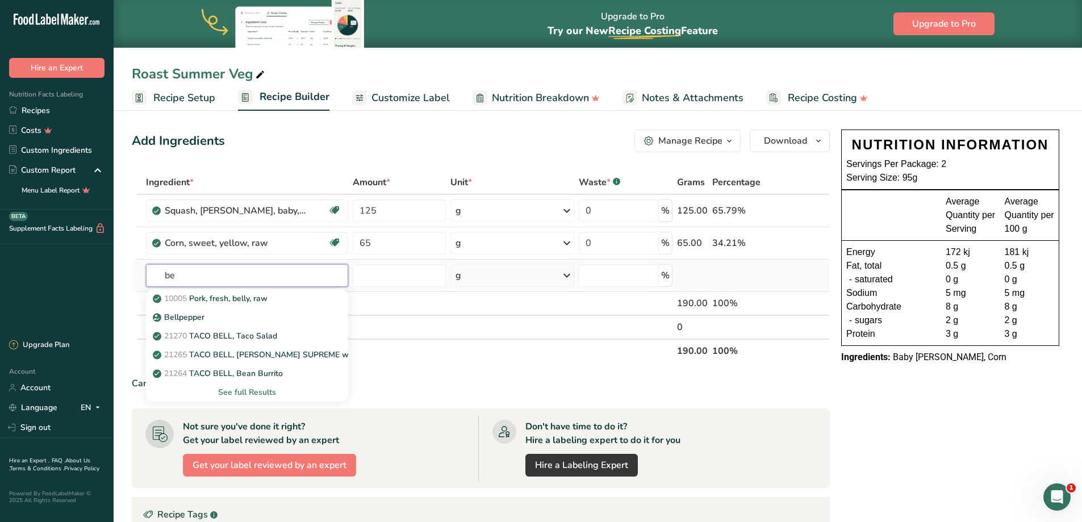
type input "b"
type input "pepper re"
click at [232, 338] on div "Red Bell Pepper" at bounding box center [238, 336] width 166 height 12
type input "Red Bell Pepper"
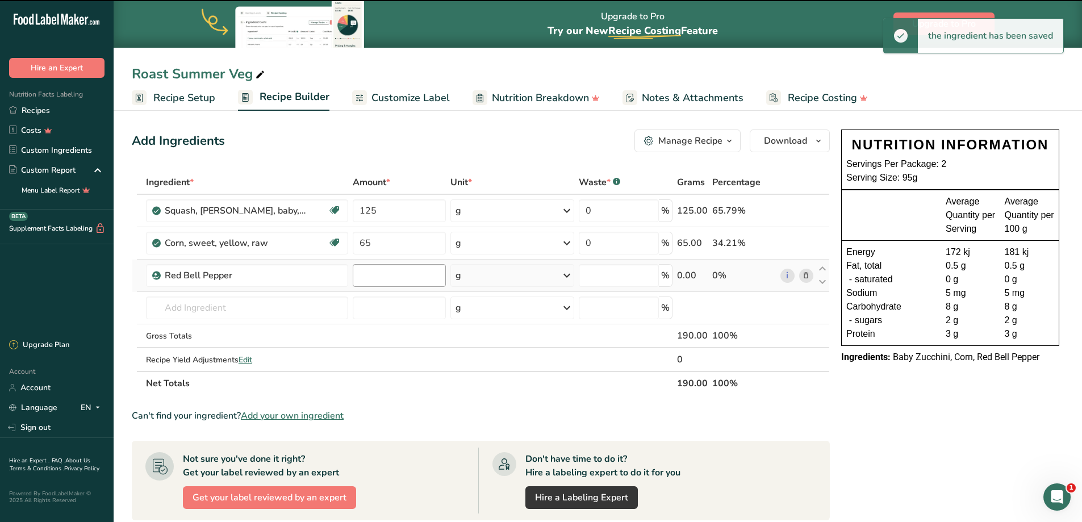
type input "0"
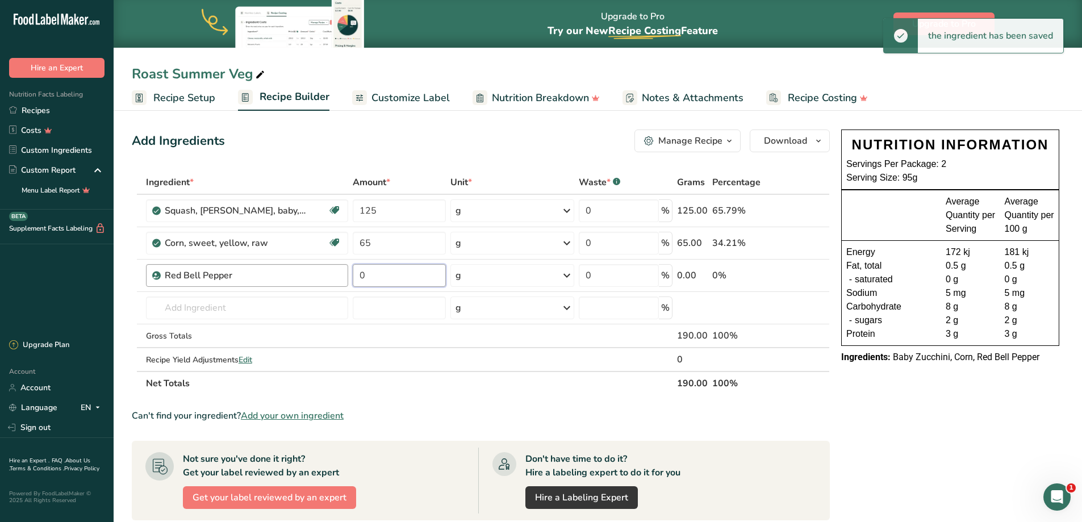
drag, startPoint x: 396, startPoint y: 277, endPoint x: 253, endPoint y: 276, distance: 143.6
click at [253, 276] on tr "Red Bell Pepper 0 g Weight Units g kg mg See more Volume Units l Volume units r…" at bounding box center [480, 275] width 697 height 32
type input "70"
click at [212, 301] on input "text" at bounding box center [247, 307] width 202 height 23
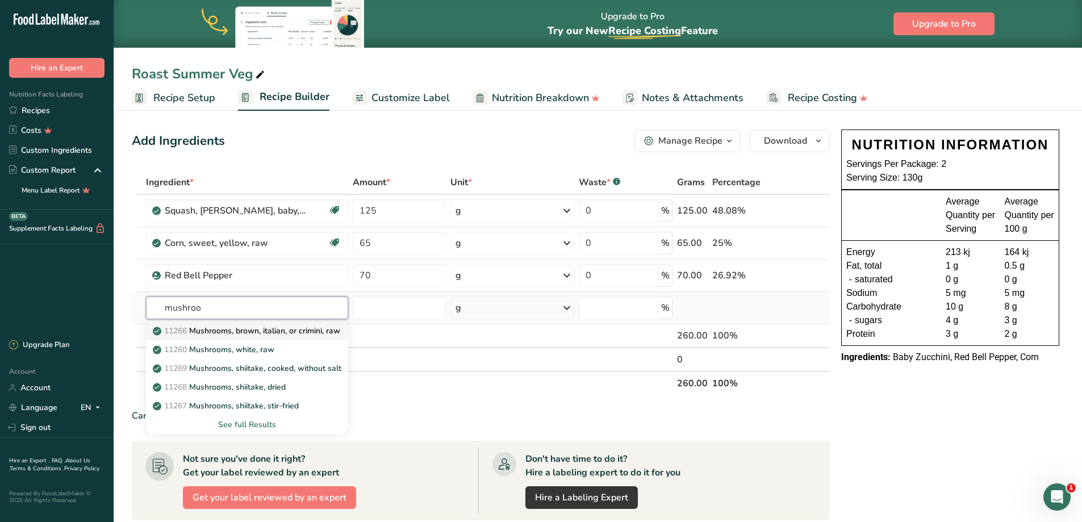
type input "mushroo"
click at [228, 330] on p "11266 Mushrooms, brown, italian, or crimini, raw" at bounding box center [247, 331] width 185 height 12
type input "Mushrooms, brown, italian, or crimini, raw"
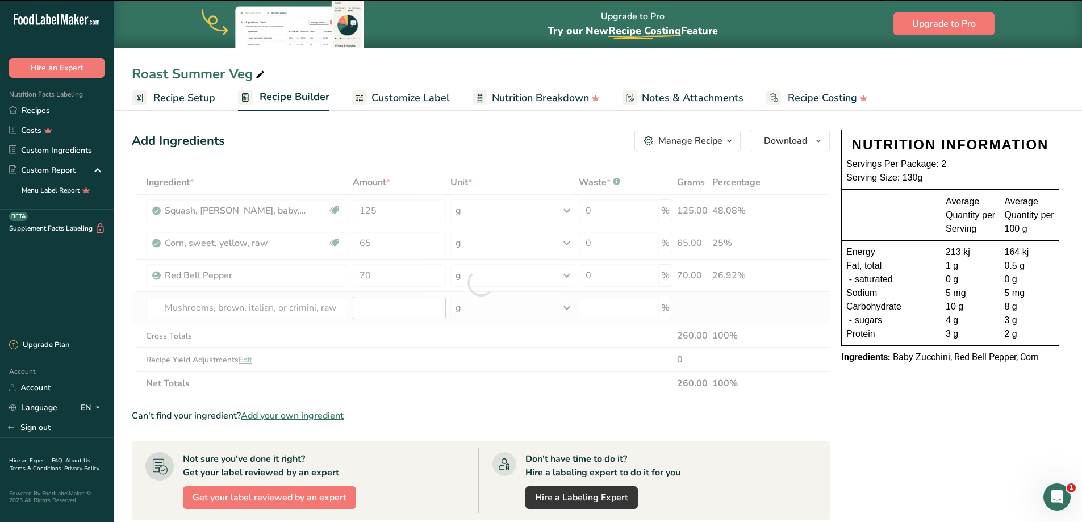
type input "0"
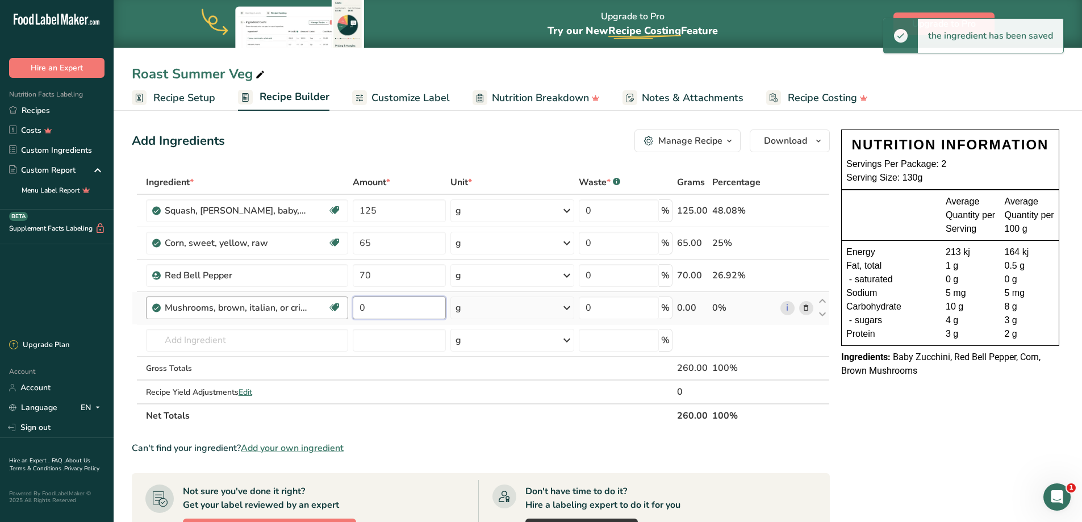
drag, startPoint x: 385, startPoint y: 305, endPoint x: 326, endPoint y: 303, distance: 59.6
click at [330, 305] on tr "Mushrooms, brown, italian, or crimini, raw Source of Antioxidants Dairy free Gl…" at bounding box center [480, 308] width 697 height 32
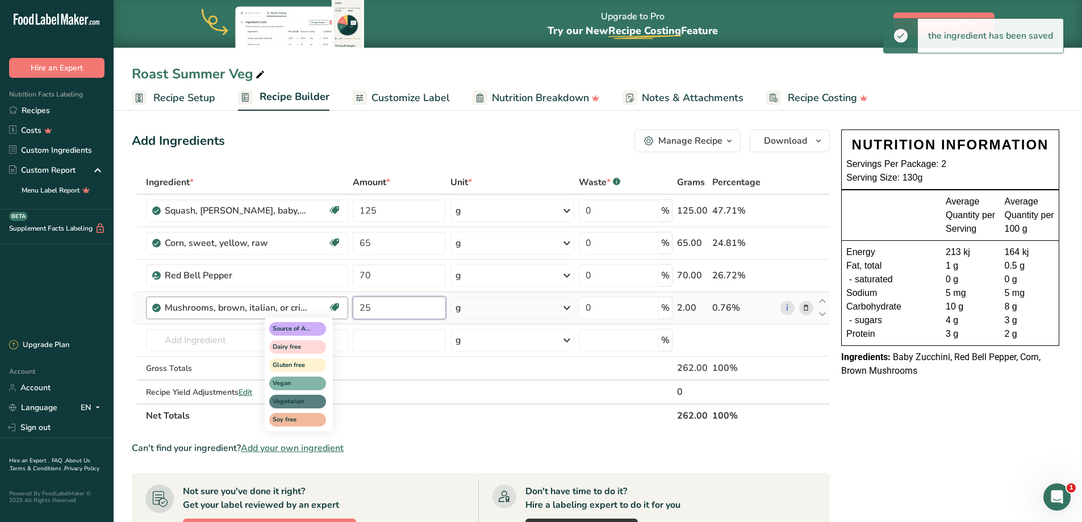
type input "25"
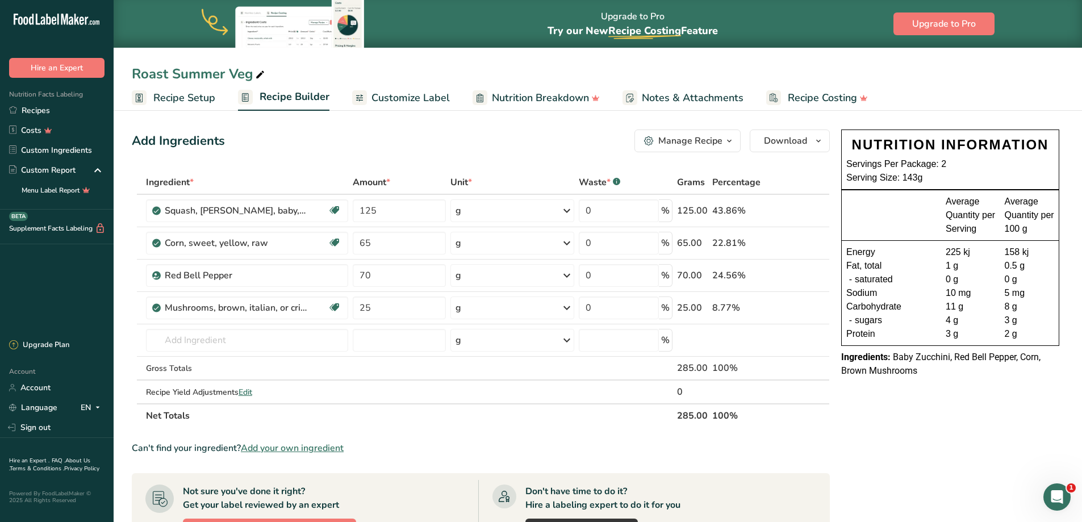
click at [169, 90] on span "Recipe Setup" at bounding box center [184, 97] width 62 height 15
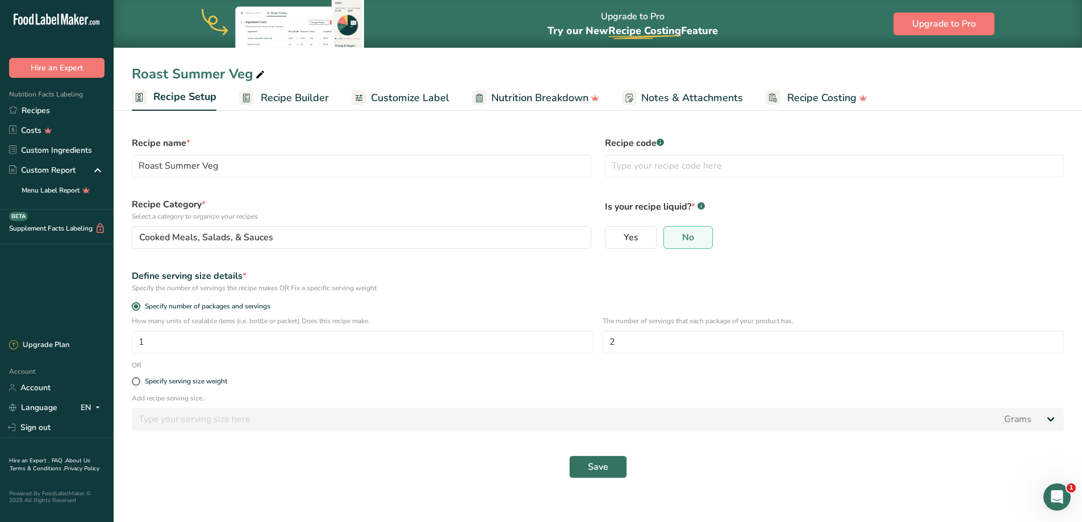
click at [275, 91] on span "Recipe Builder" at bounding box center [295, 97] width 68 height 15
